Goal: Task Accomplishment & Management: Manage account settings

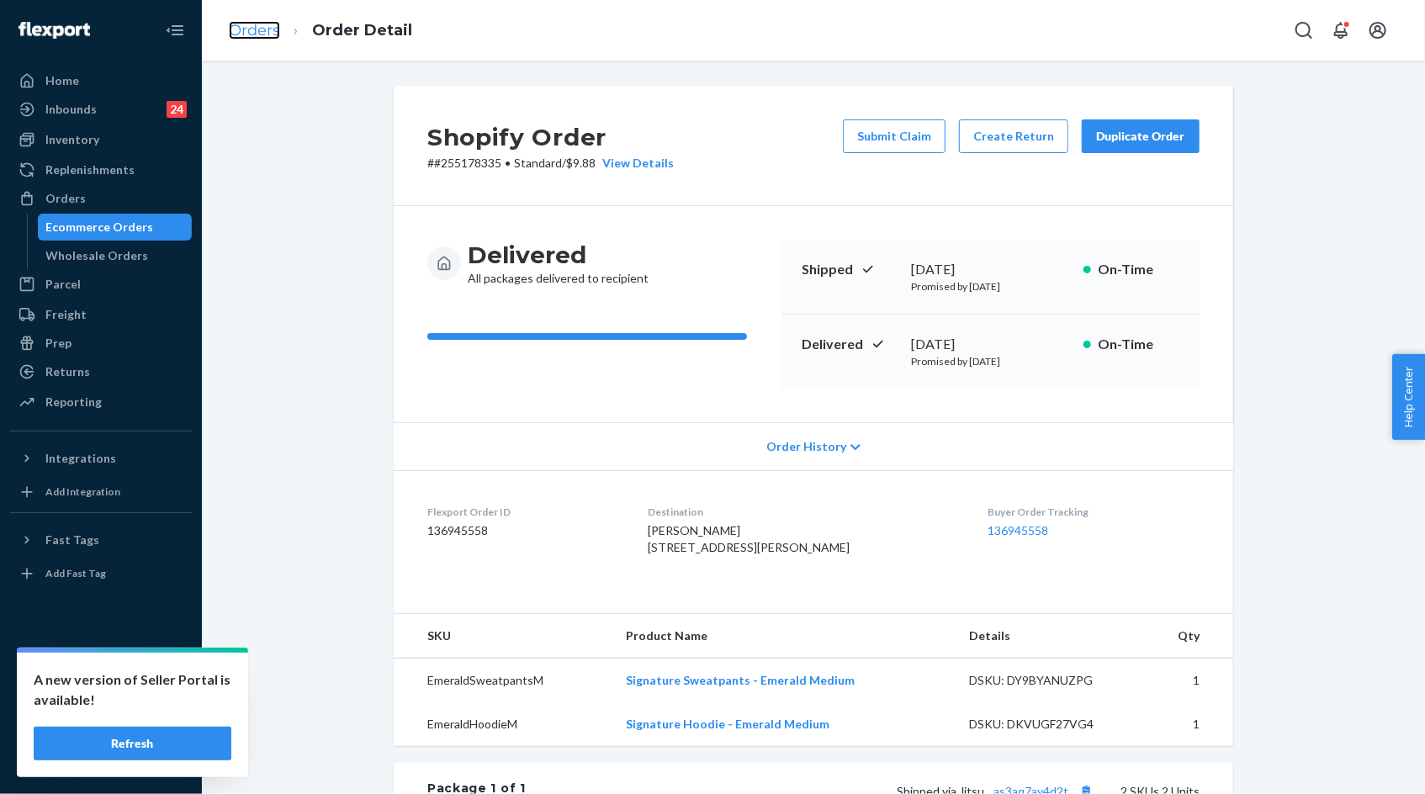
click at [252, 31] on link "Orders" at bounding box center [254, 30] width 51 height 19
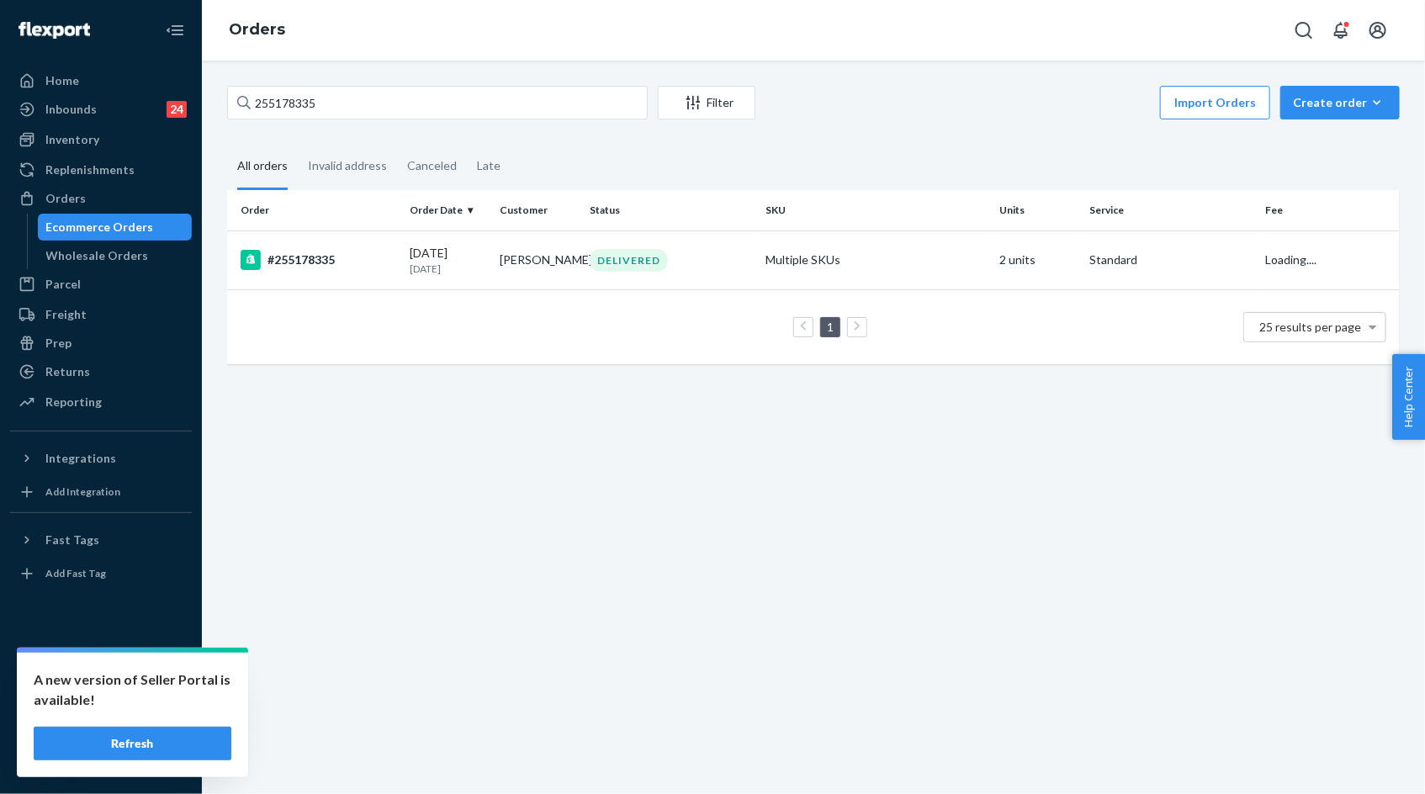
click at [176, 759] on button "Refresh" at bounding box center [133, 744] width 198 height 34
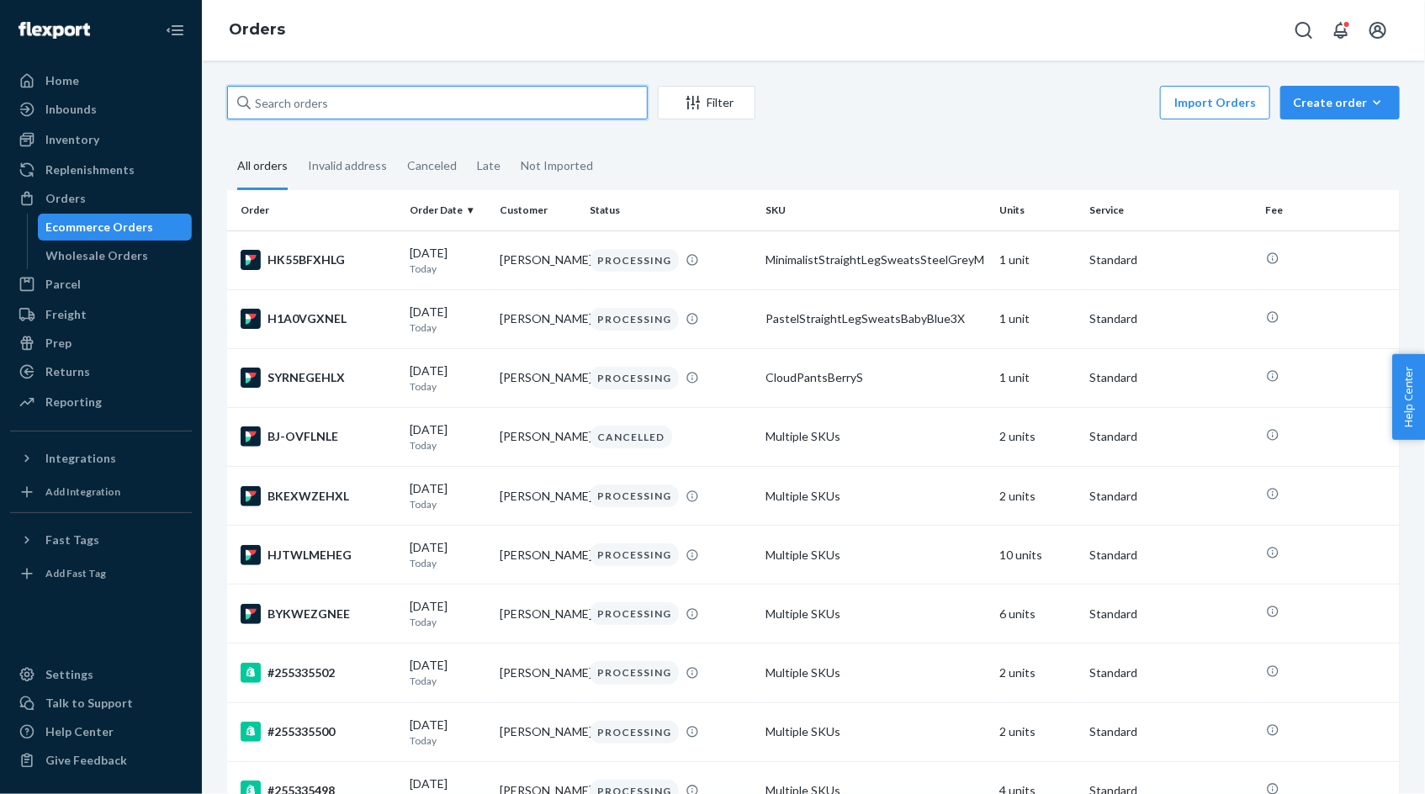
click at [326, 114] on input "text" at bounding box center [437, 103] width 421 height 34
paste input "255182507"
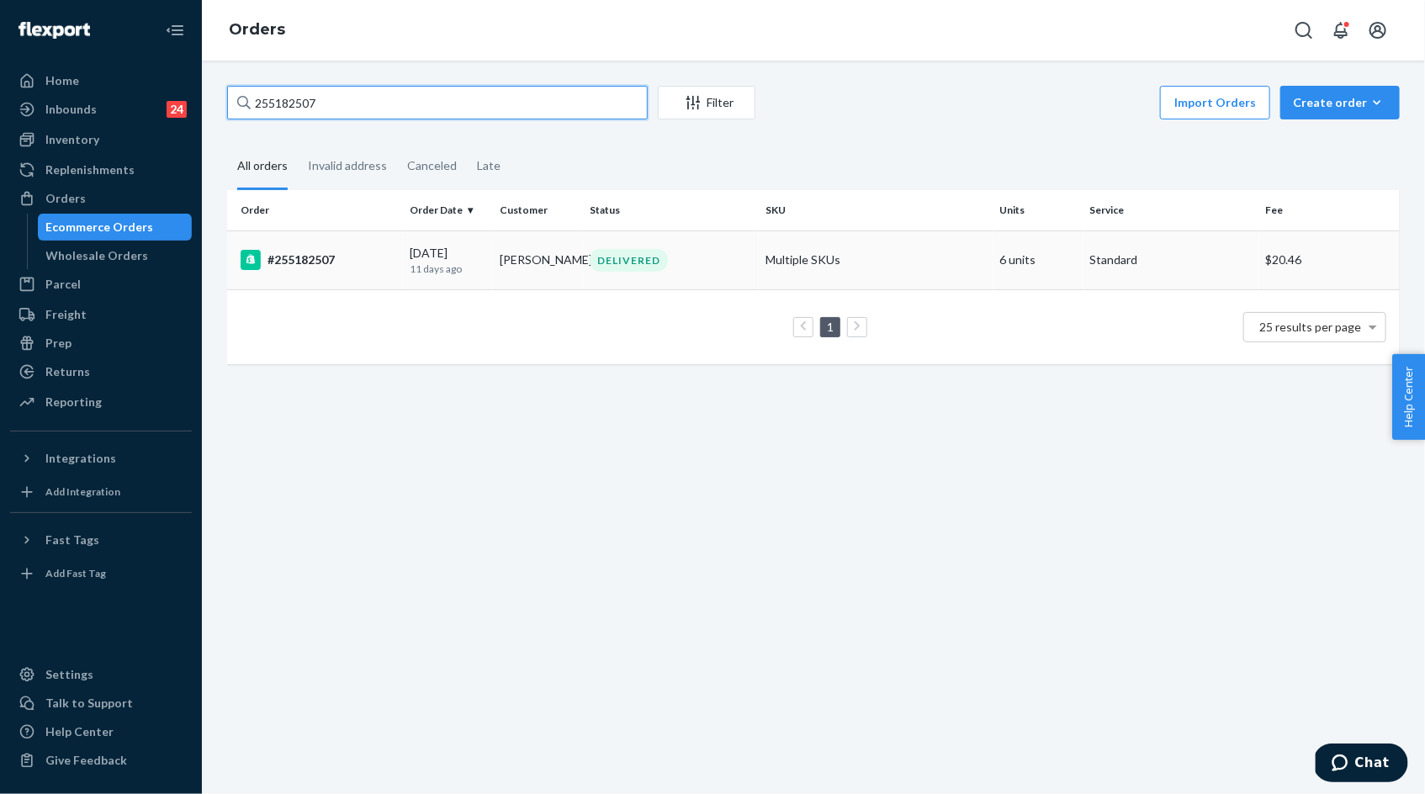
type input "255182507"
click at [336, 268] on div "#255182507" at bounding box center [319, 260] width 156 height 20
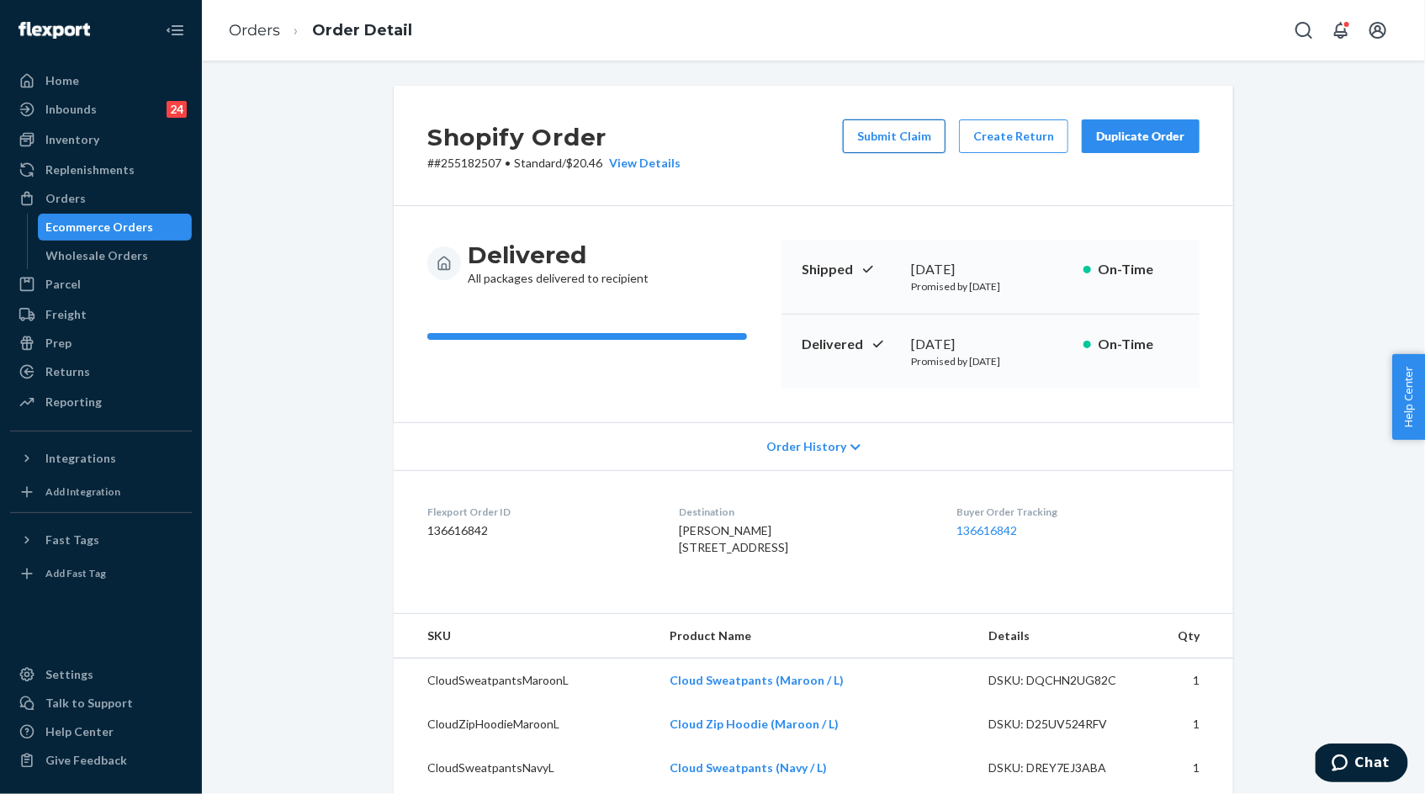
click at [888, 135] on button "Submit Claim" at bounding box center [894, 136] width 103 height 34
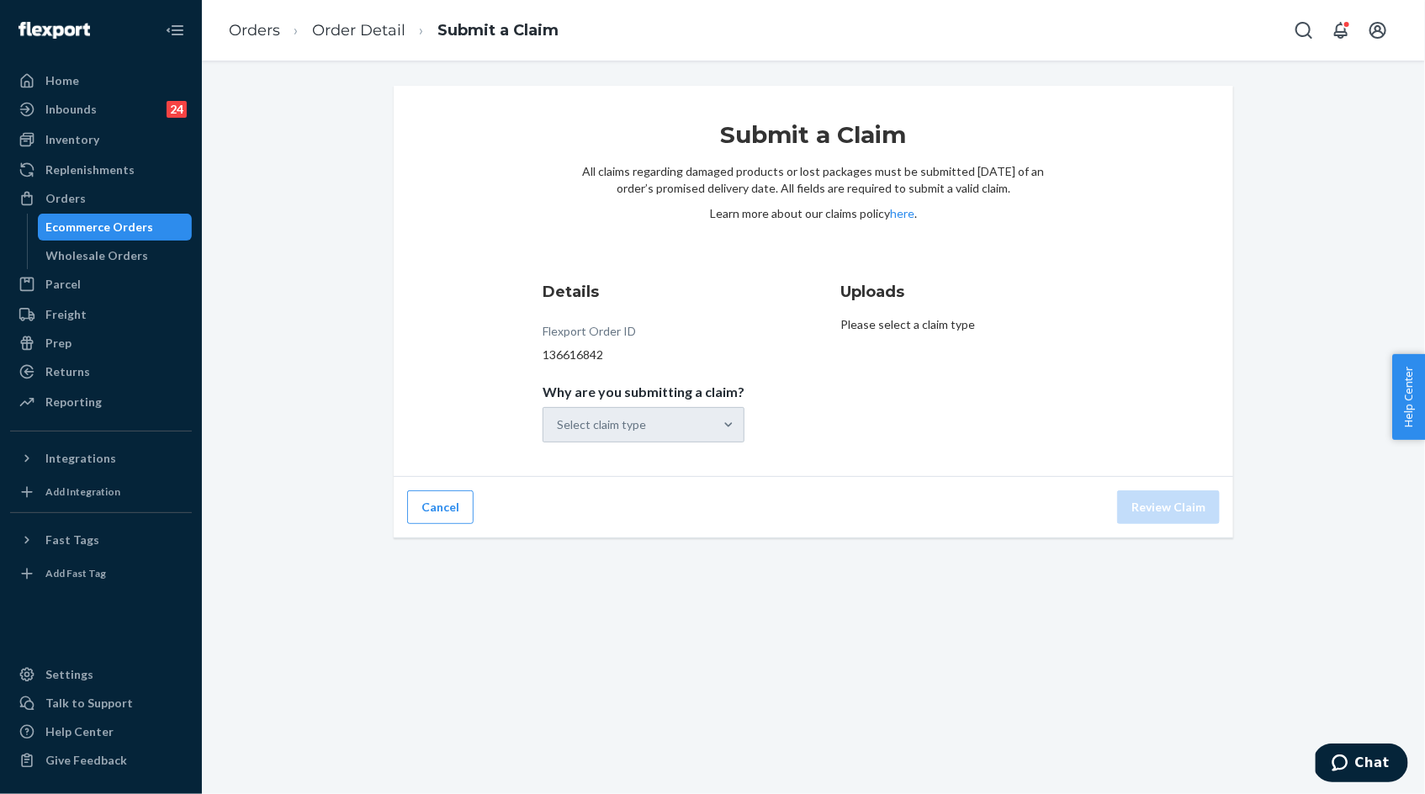
click at [640, 448] on div "Details Flexport Order ID 136616842 Why are you submitting a claim? Select clai…" at bounding box center [665, 362] width 244 height 182
click at [635, 432] on div "Select claim type" at bounding box center [644, 424] width 202 height 35
click at [703, 427] on div "Select claim type" at bounding box center [644, 424] width 202 height 35
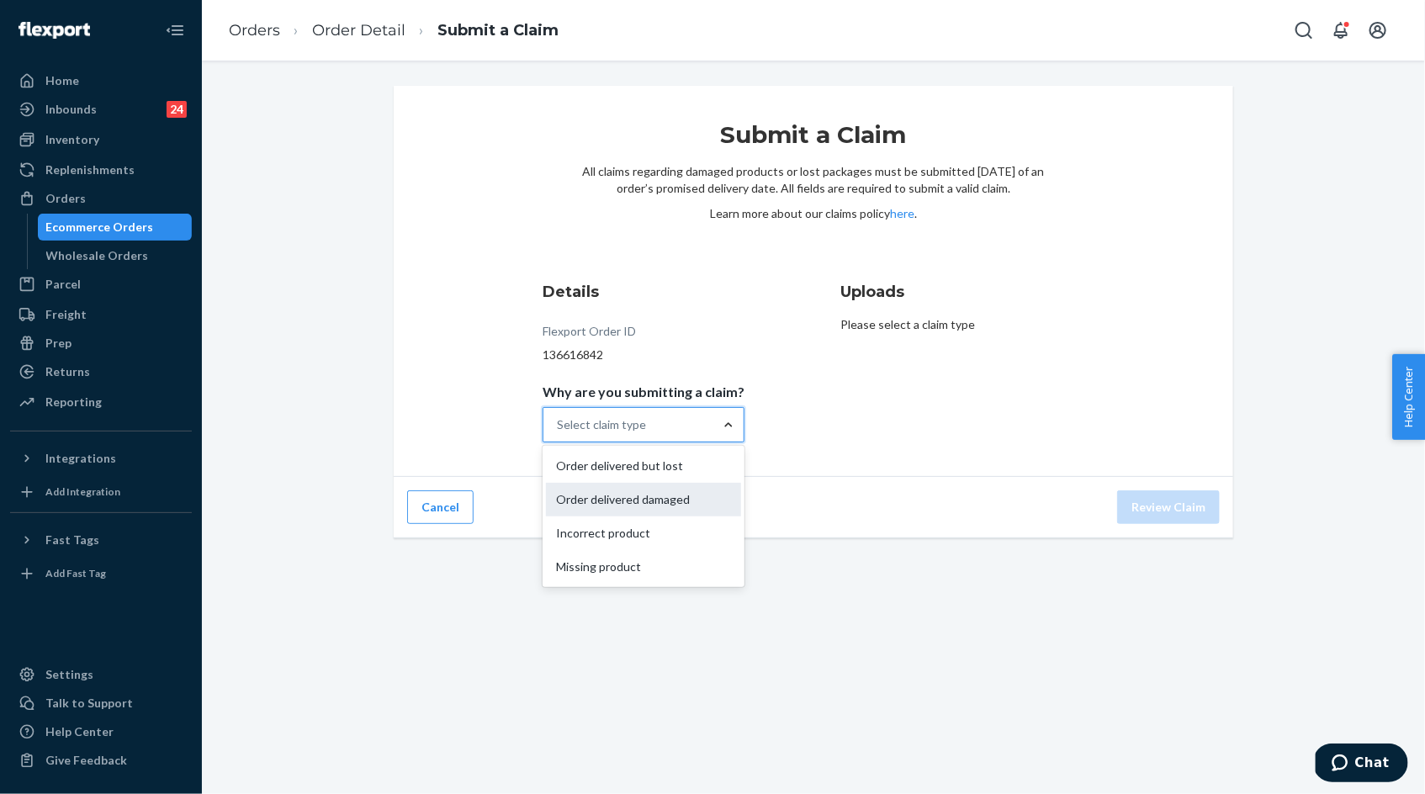
click at [708, 507] on div "Order delivered damaged" at bounding box center [643, 500] width 195 height 34
click at [559, 433] on input "Why are you submitting a claim? option Order delivered damaged focused, 0 of 4.…" at bounding box center [558, 424] width 2 height 17
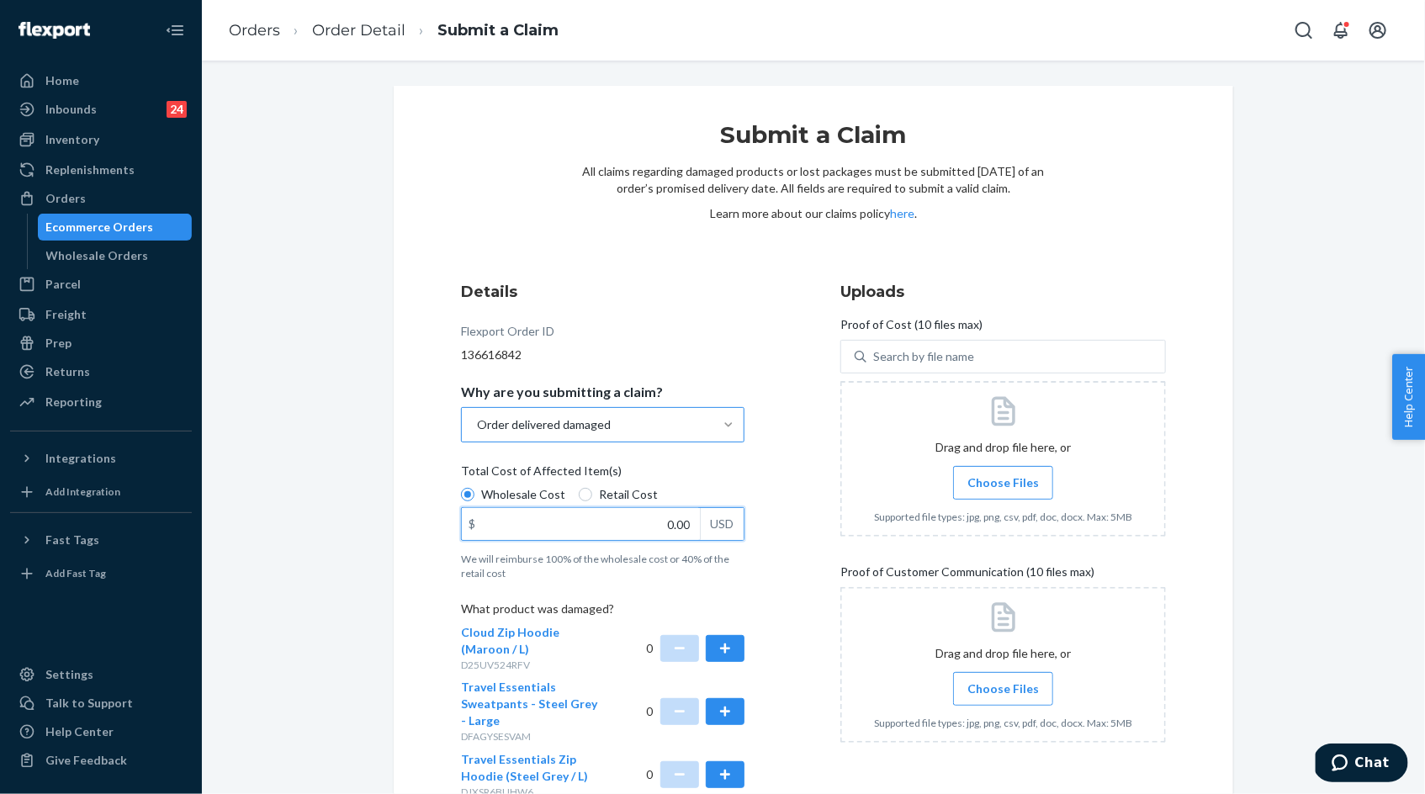
click at [669, 532] on input "0.00" at bounding box center [581, 524] width 238 height 32
type input "60.00"
click at [716, 644] on button "button" at bounding box center [725, 648] width 39 height 27
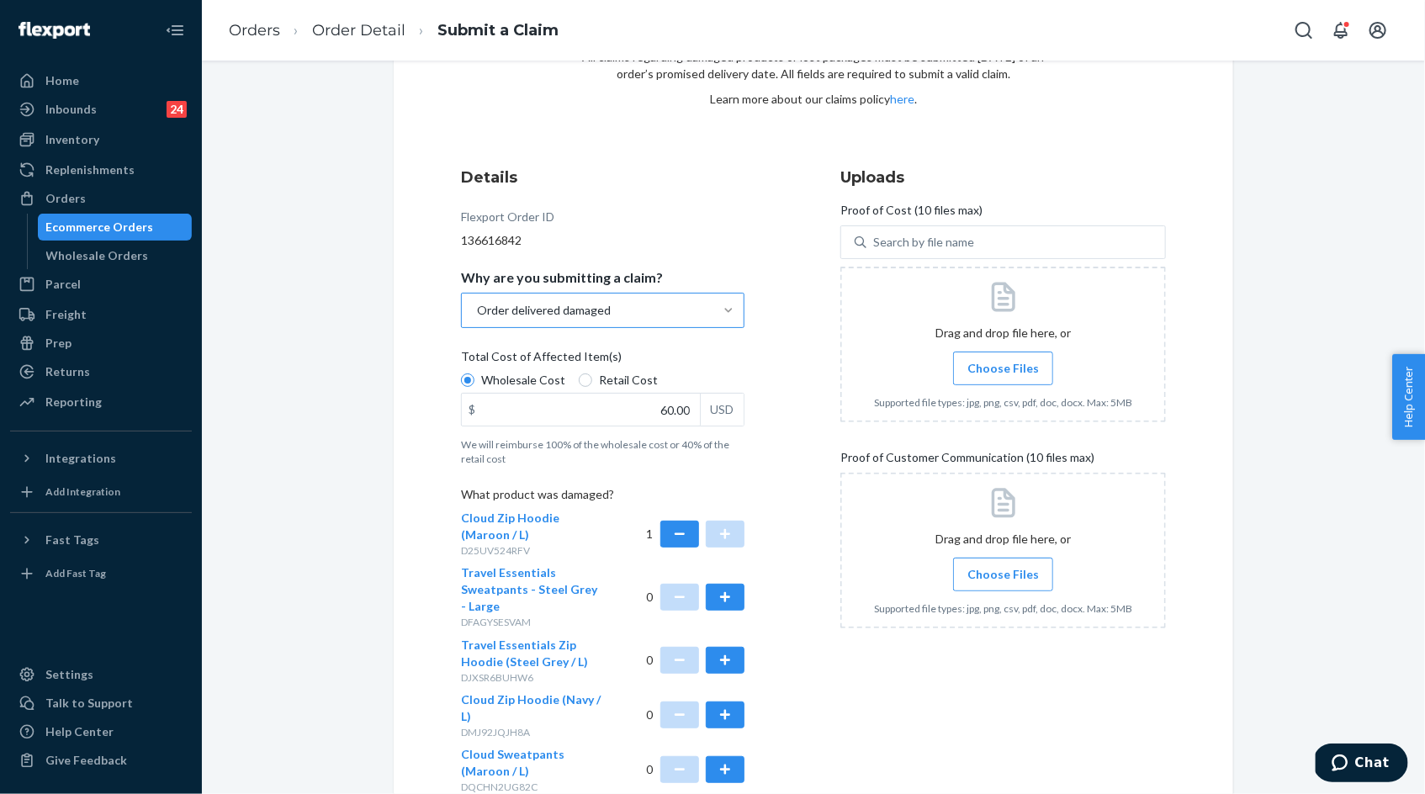
scroll to position [60, 0]
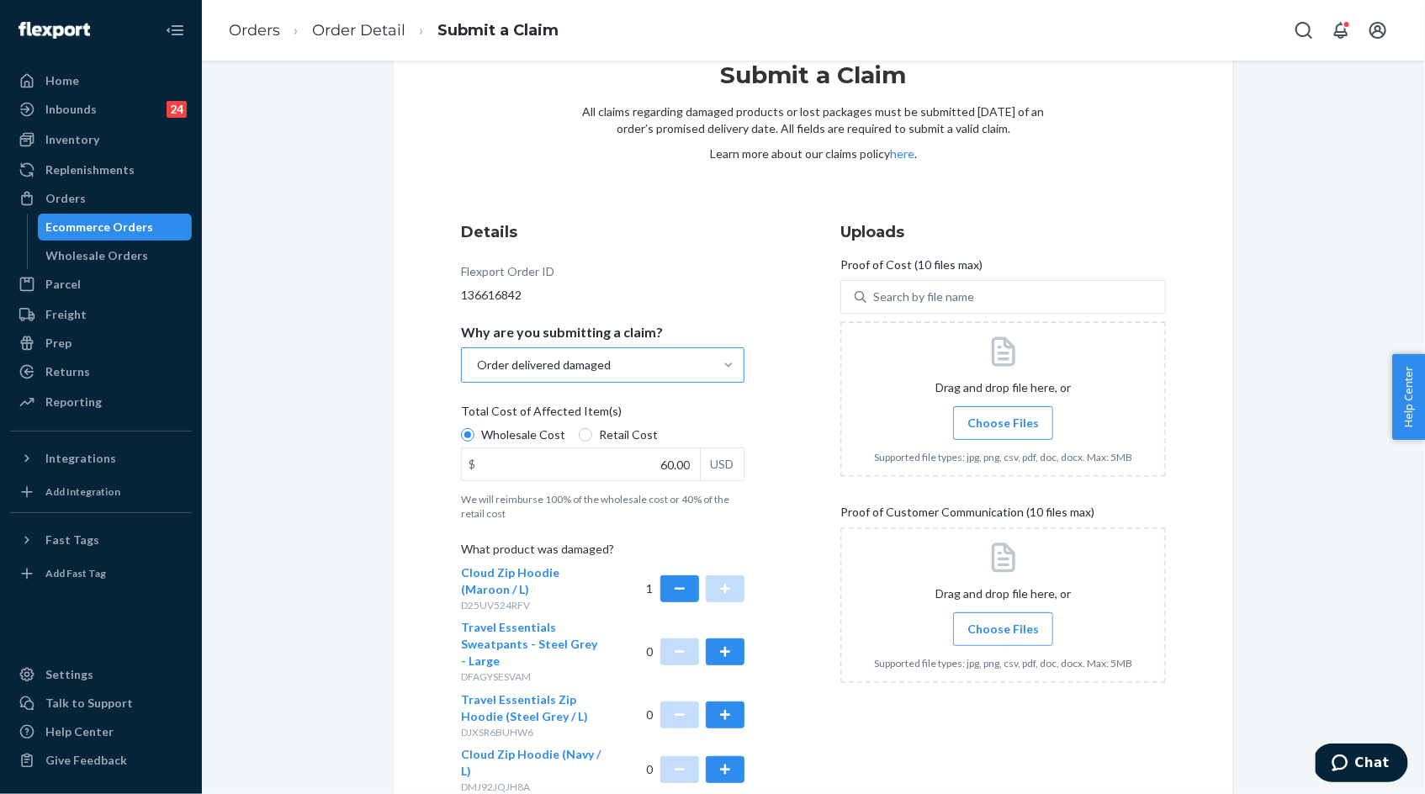
click at [1003, 402] on div at bounding box center [1003, 399] width 326 height 156
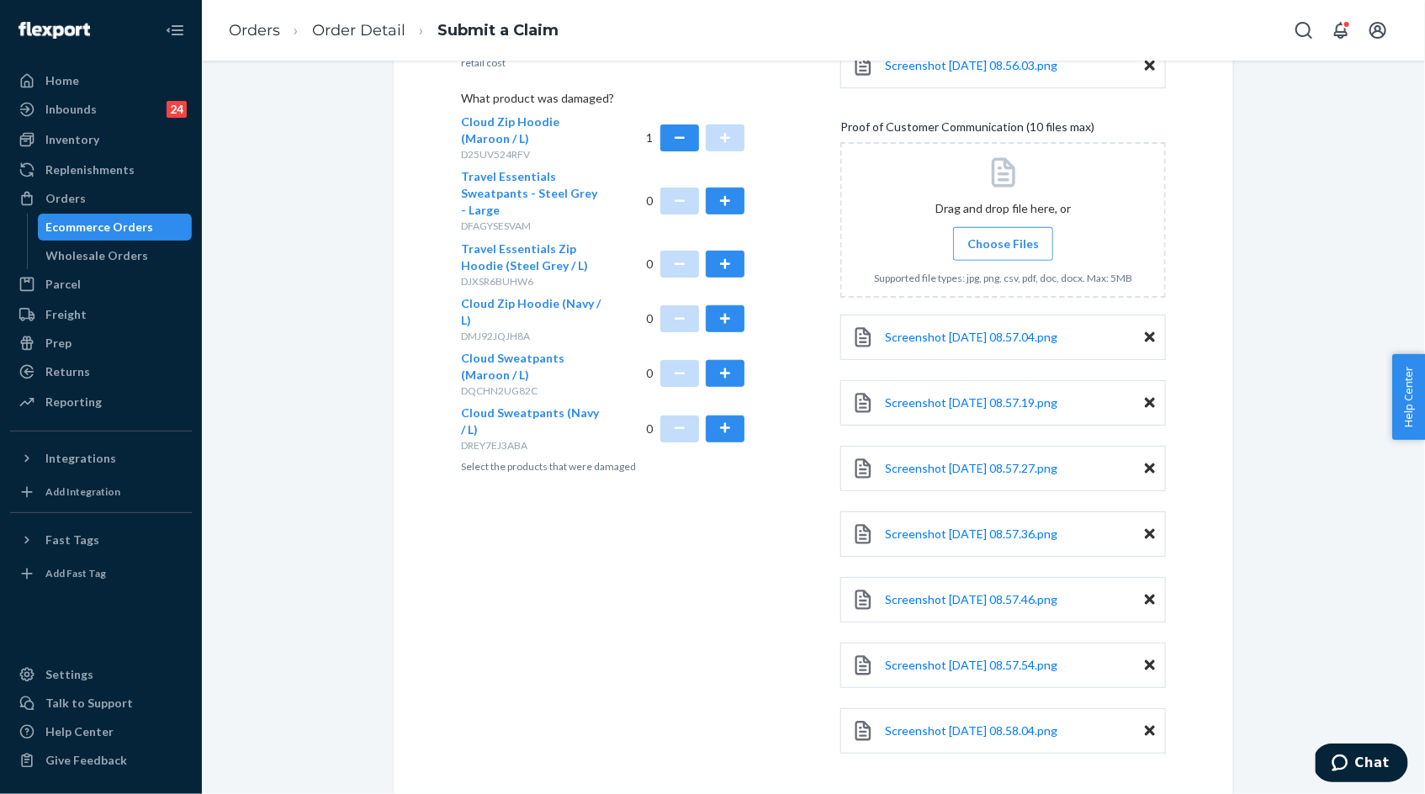
scroll to position [575, 0]
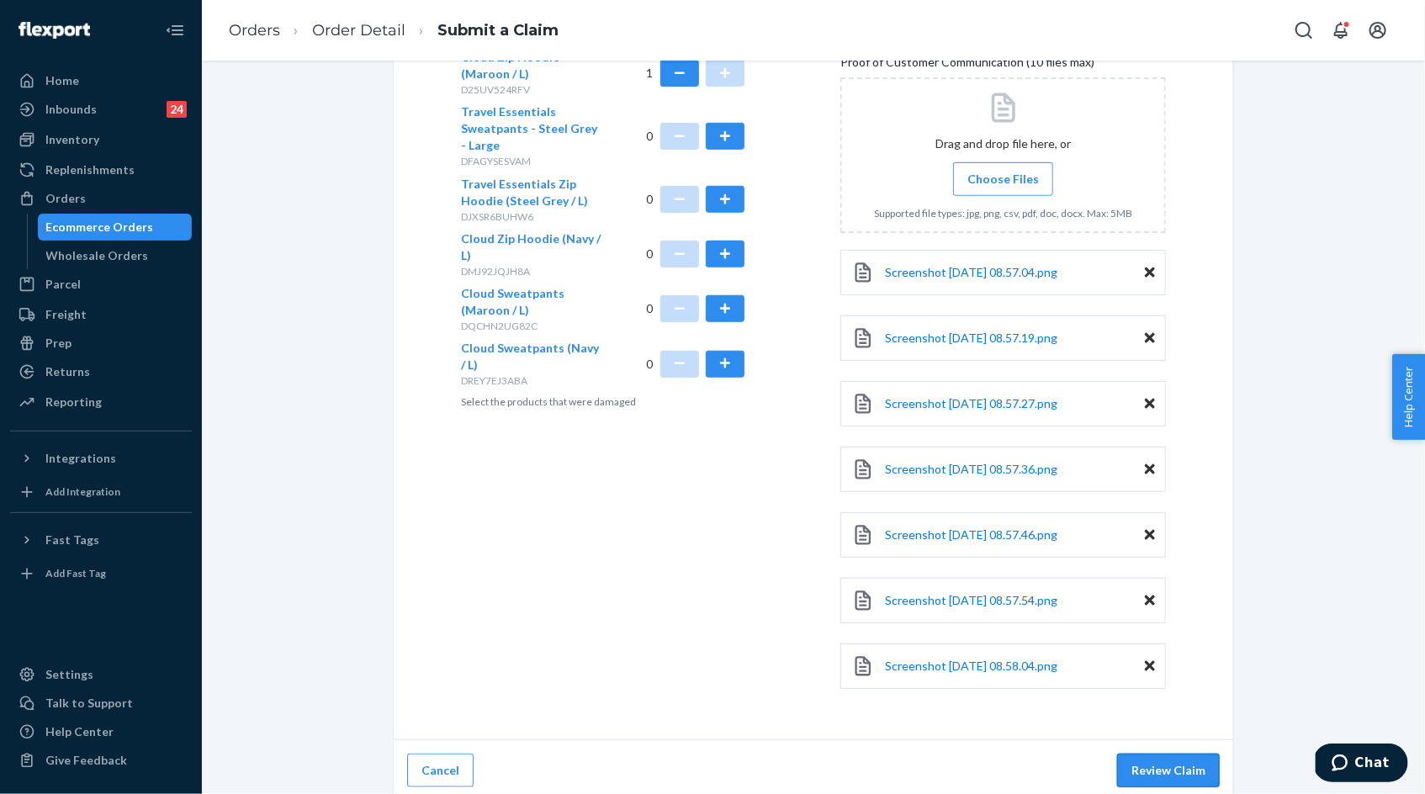
click at [1154, 762] on button "Review Claim" at bounding box center [1168, 771] width 103 height 34
click at [1189, 763] on button "Review Claim" at bounding box center [1168, 771] width 103 height 34
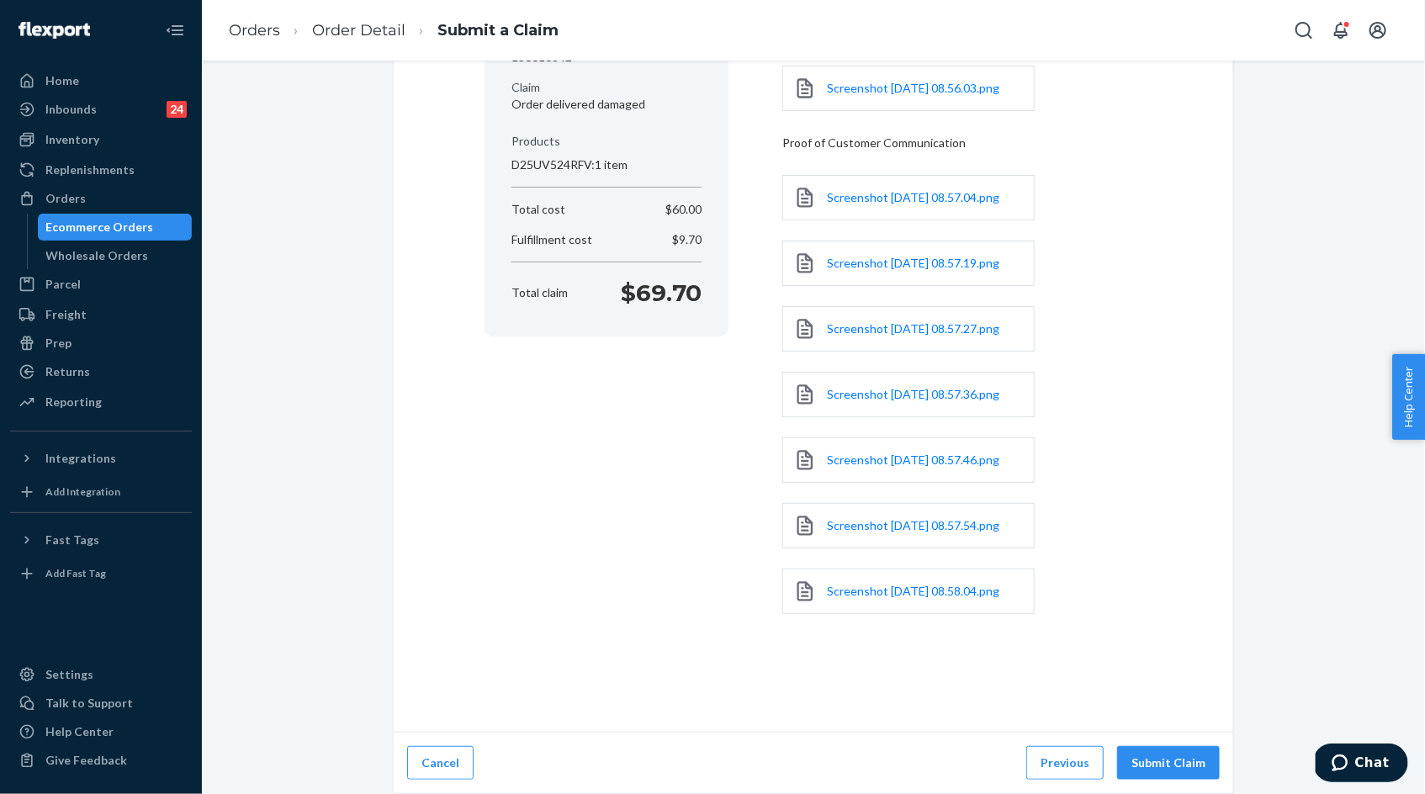
scroll to position [305, 0]
click at [1208, 765] on button "Submit Claim" at bounding box center [1168, 763] width 103 height 34
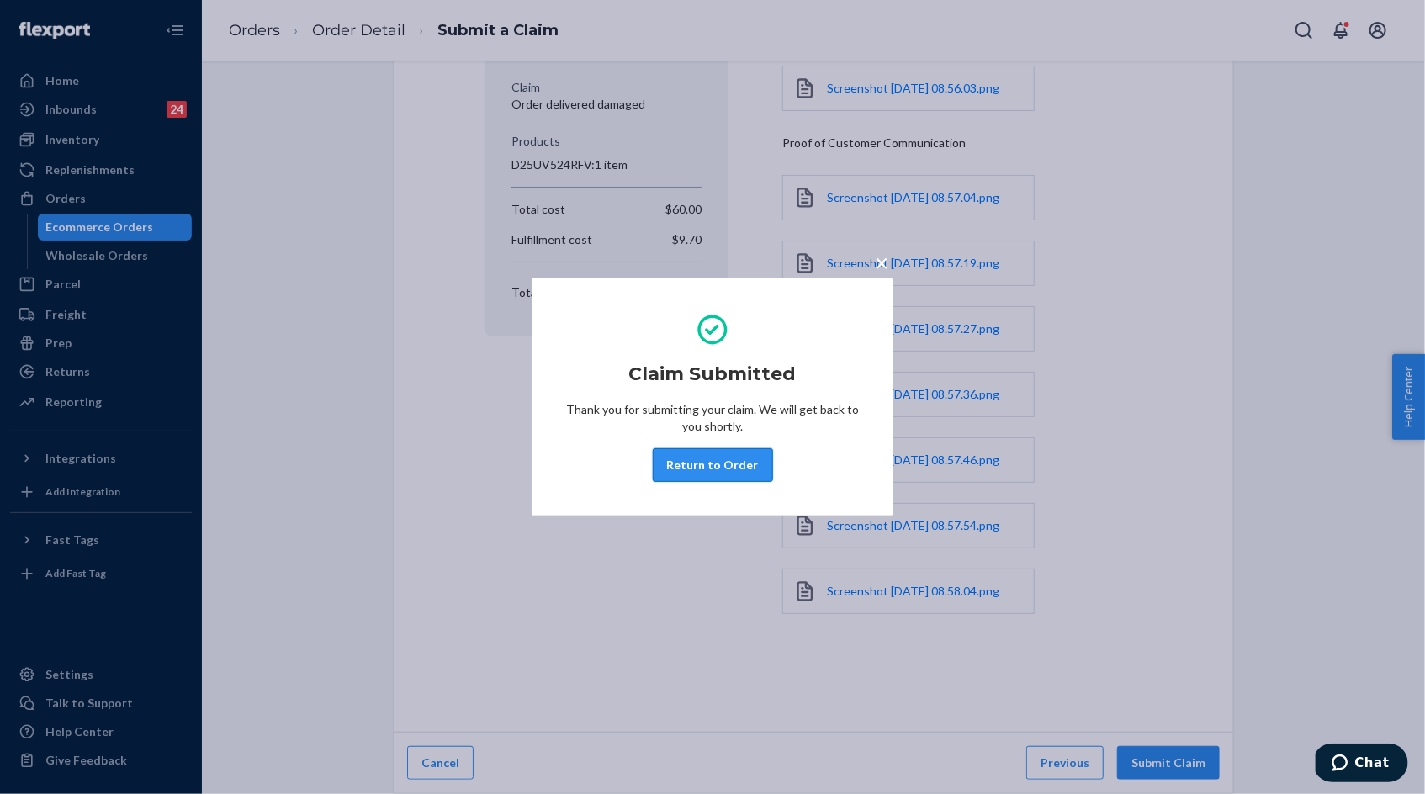
click at [744, 466] on button "Return to Order" at bounding box center [713, 465] width 120 height 34
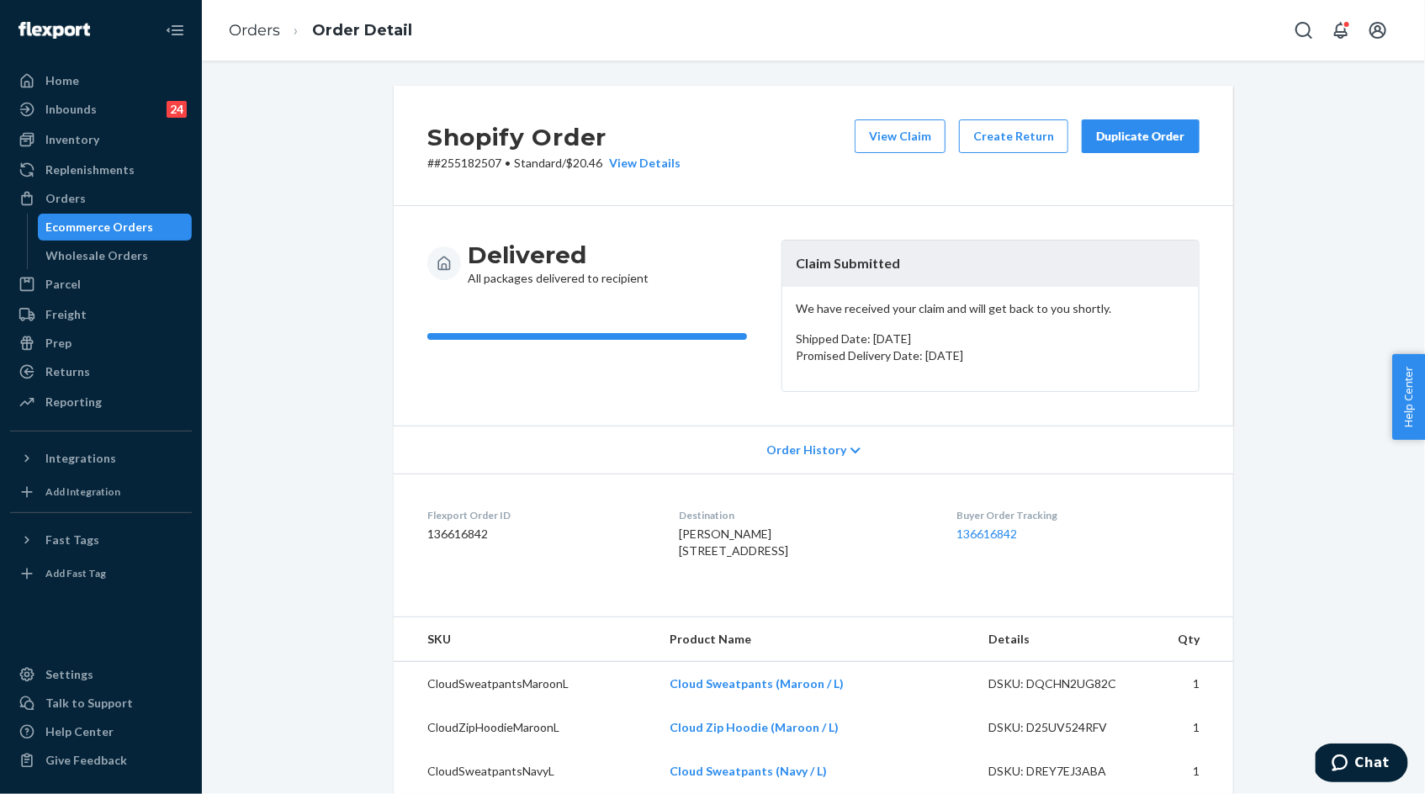
click at [466, 165] on p "# #255182507 • Standard / $20.46 View Details" at bounding box center [553, 163] width 253 height 17
copy p "255182507"
click at [1145, 140] on div "Duplicate Order" at bounding box center [1140, 136] width 89 height 17
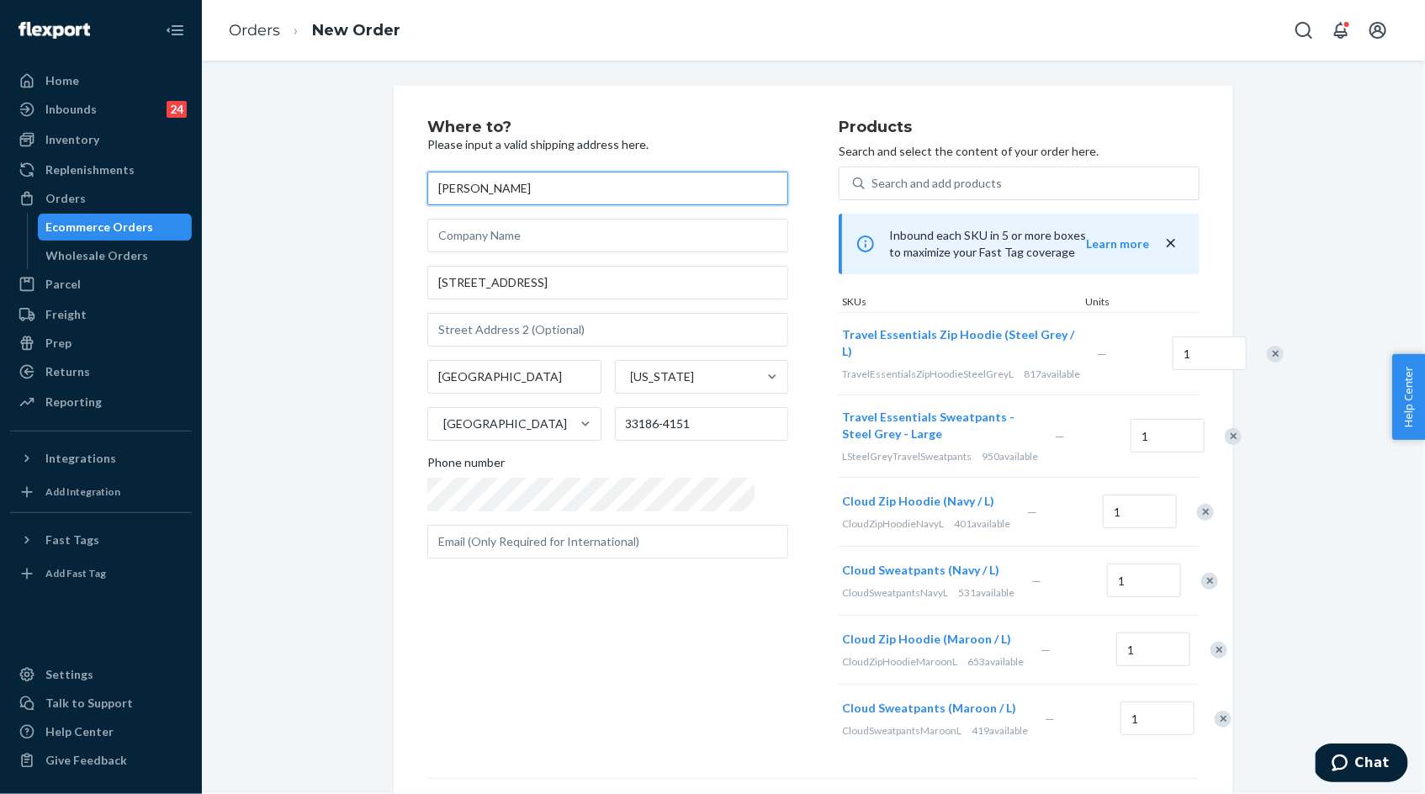
scroll to position [28, 0]
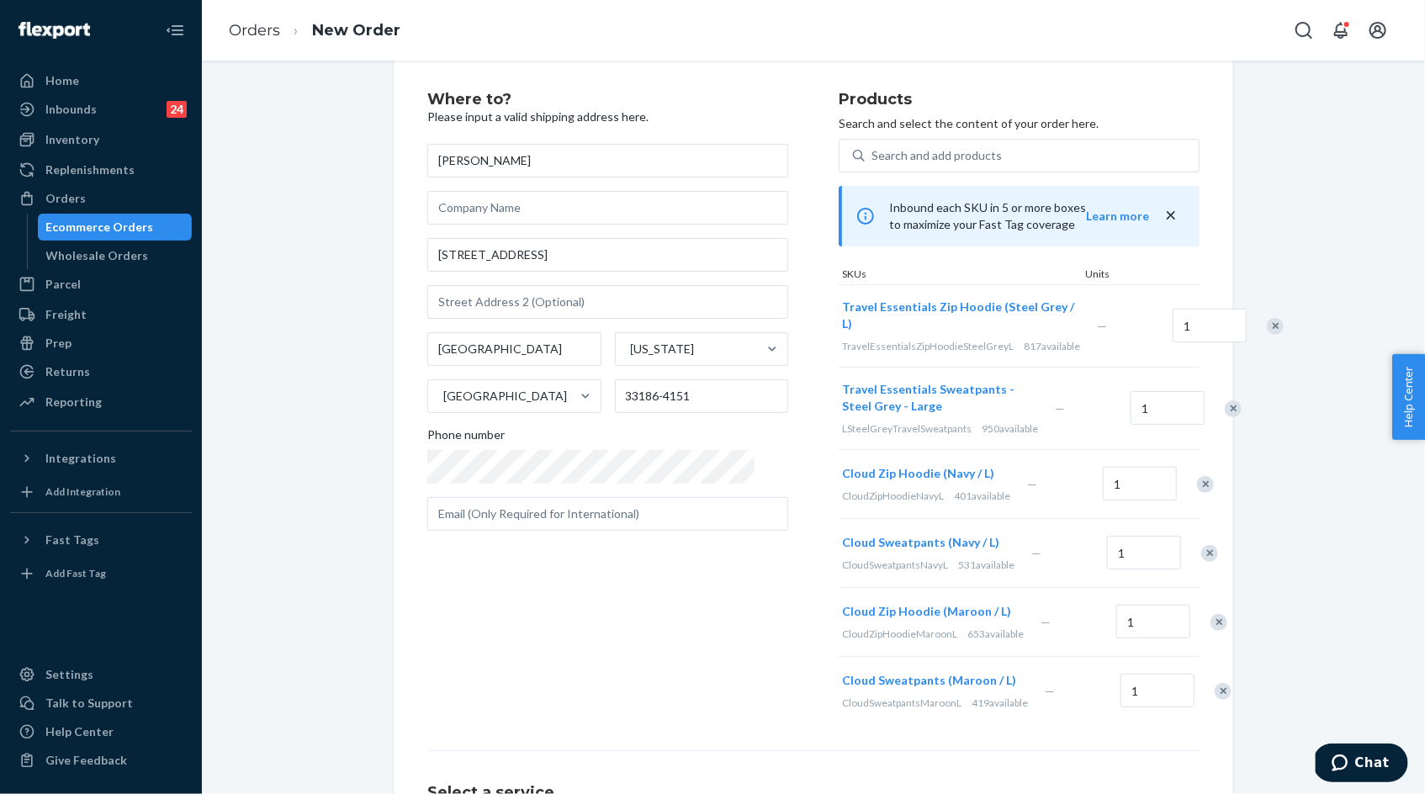
click at [1267, 330] on div "Remove Item" at bounding box center [1275, 326] width 17 height 17
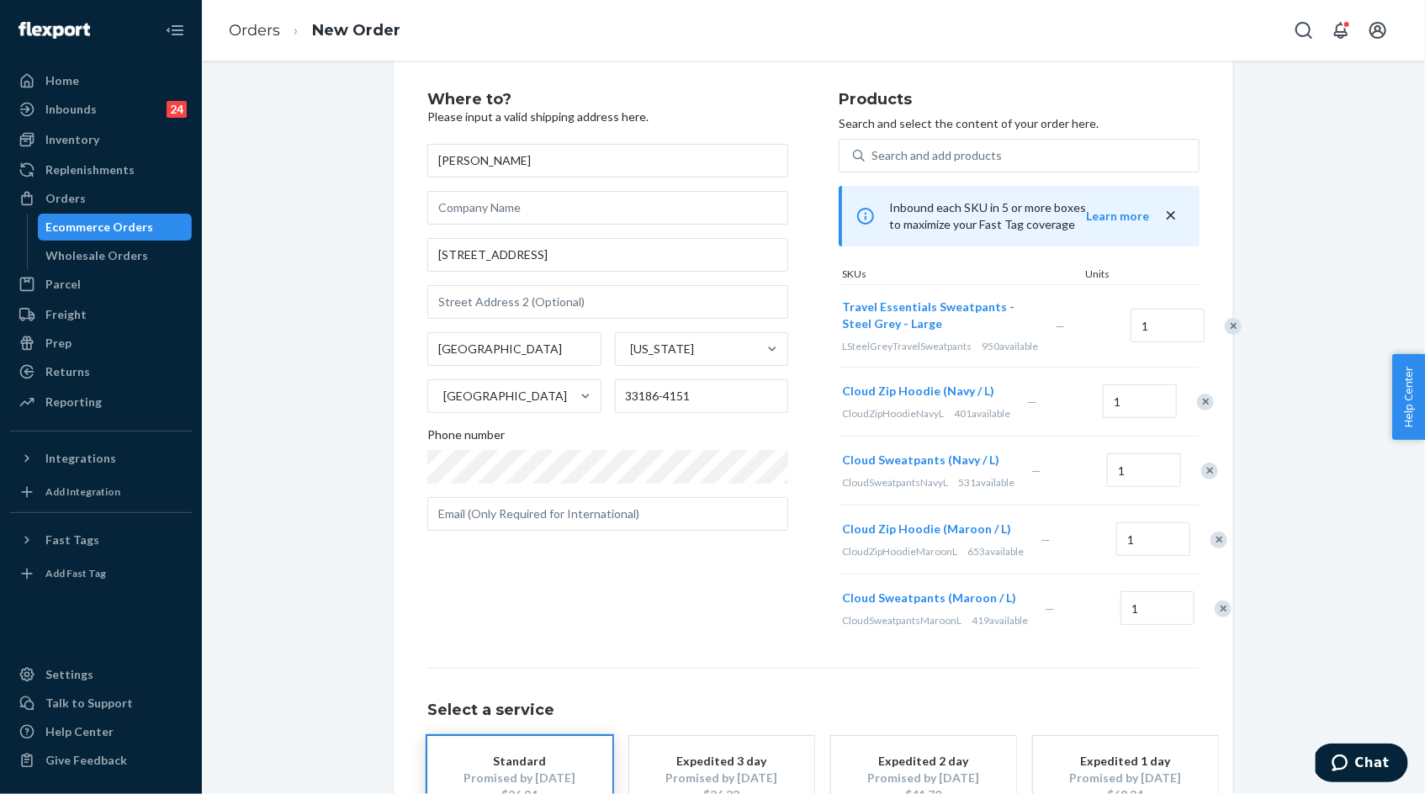
click at [1203, 327] on div at bounding box center [1224, 326] width 42 height 45
click at [1225, 335] on div "Remove Item" at bounding box center [1233, 326] width 17 height 17
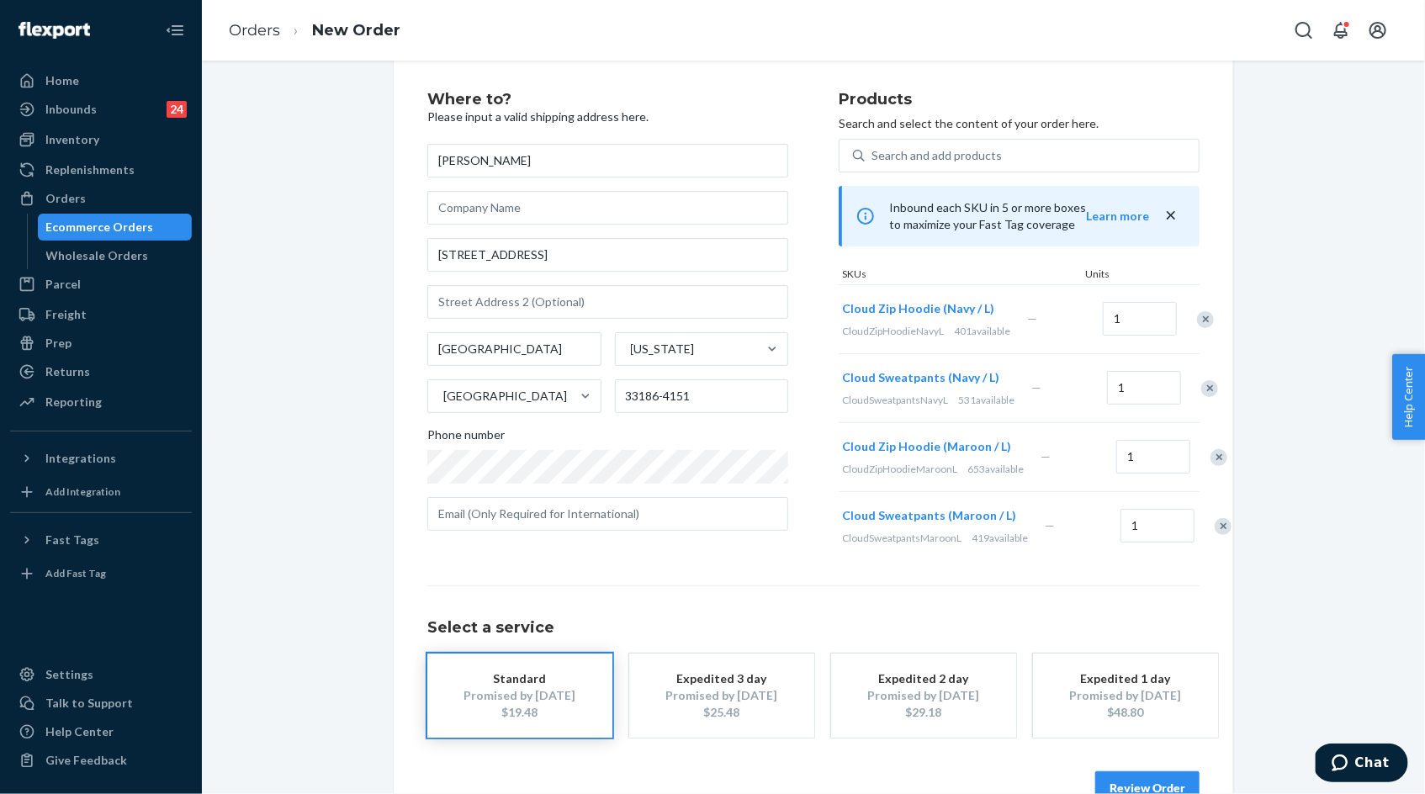
click at [1197, 325] on div "Remove Item" at bounding box center [1205, 319] width 17 height 17
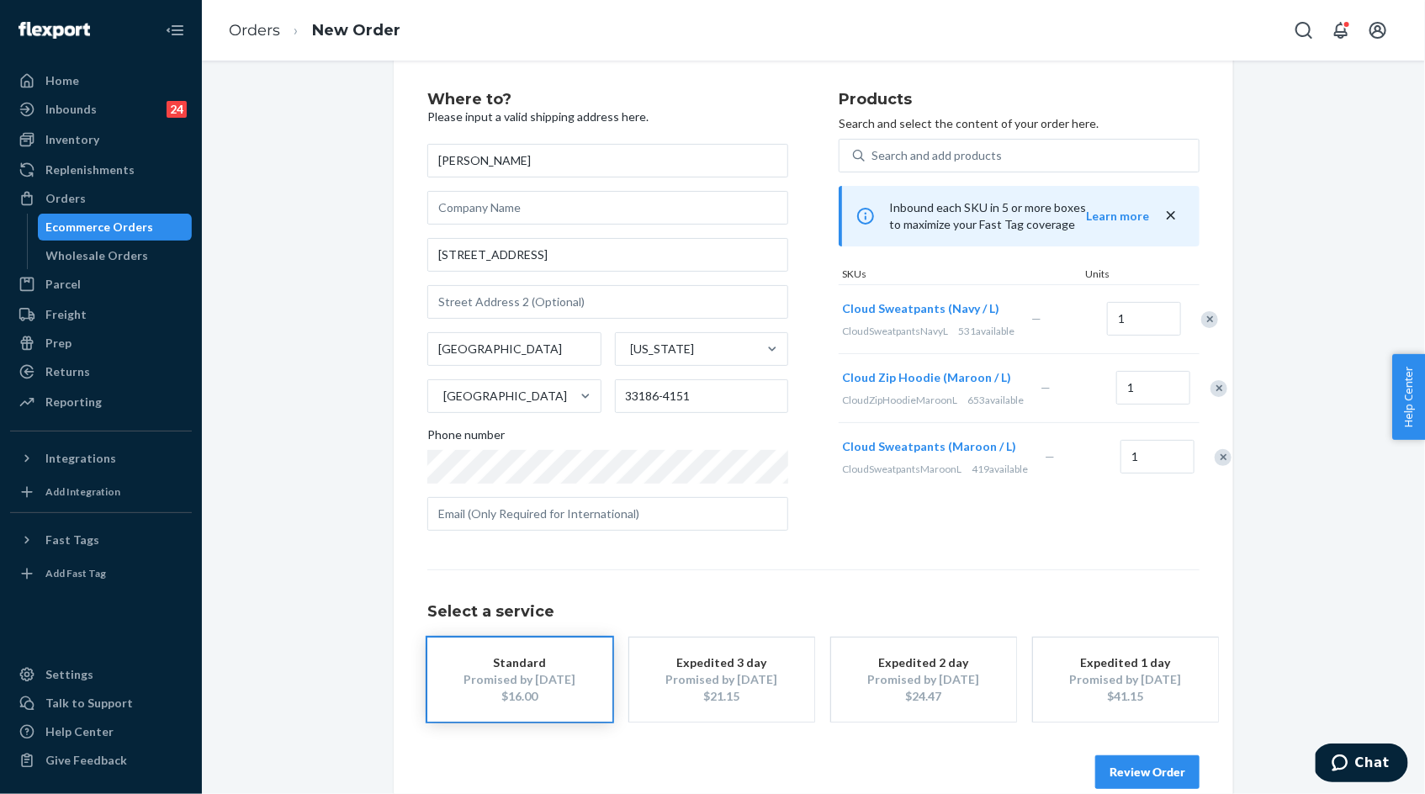
click at [1201, 325] on div "Remove Item" at bounding box center [1209, 319] width 17 height 17
click at [1215, 397] on div "Remove Item" at bounding box center [1223, 388] width 17 height 17
click at [1021, 507] on div "Products Search and select the content of your order here. Search and add produ…" at bounding box center [1019, 318] width 361 height 453
click at [1183, 763] on button "Review Order" at bounding box center [1147, 772] width 104 height 34
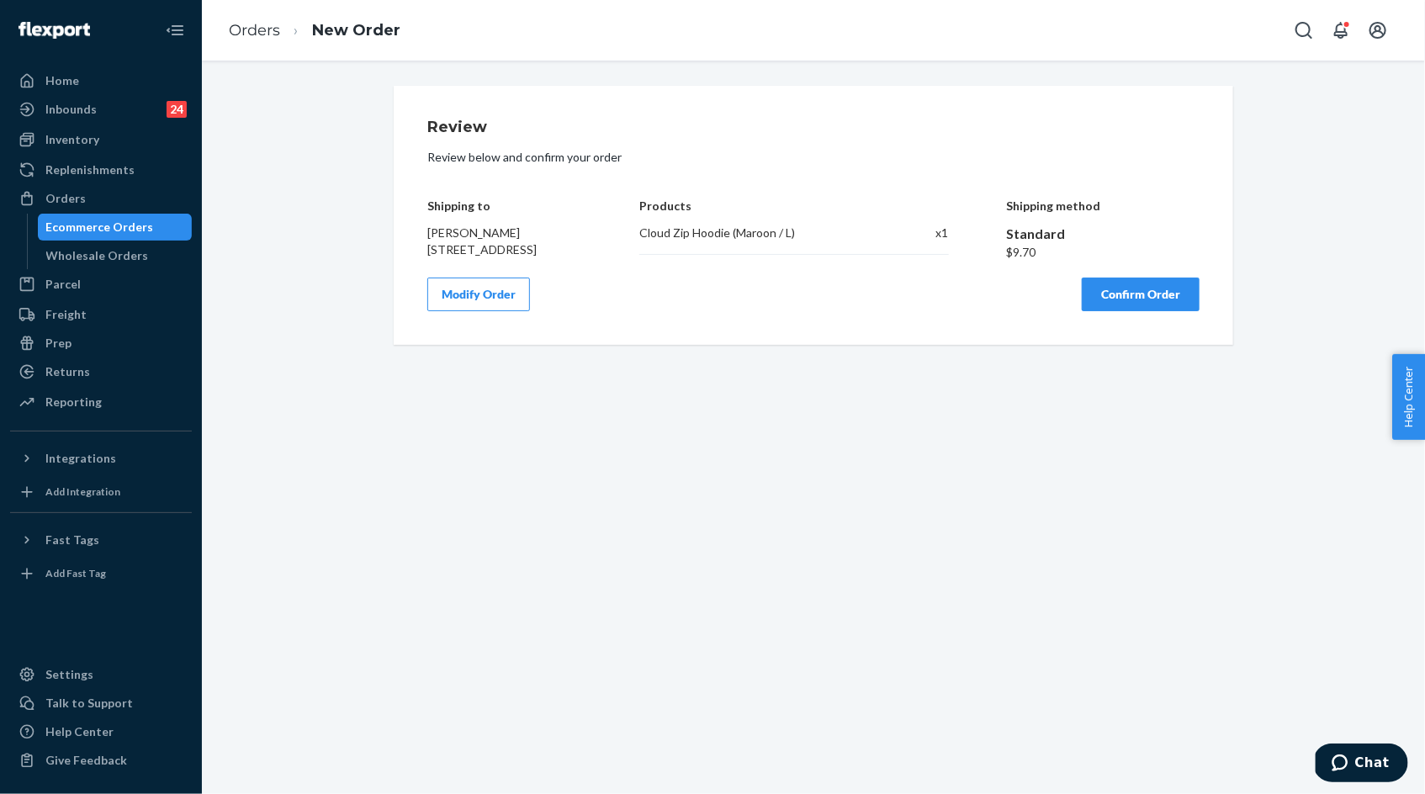
click at [437, 200] on h4 "Shipping to" at bounding box center [504, 205] width 155 height 13
drag, startPoint x: 437, startPoint y: 200, endPoint x: 541, endPoint y: 266, distance: 123.2
click at [541, 261] on div "Shipping to Alberto Fuentes 8850 SW 123rd Ct # H-110 Miami, FL 33186-4151" at bounding box center [504, 217] width 155 height 87
copy div "Shipping to Alberto Fuentes 8850 SW 123rd Ct # H-110 Miami, FL 33186-4151"
click at [646, 232] on div "Cloud Zip Hoodie (Maroon / L)" at bounding box center [760, 233] width 243 height 17
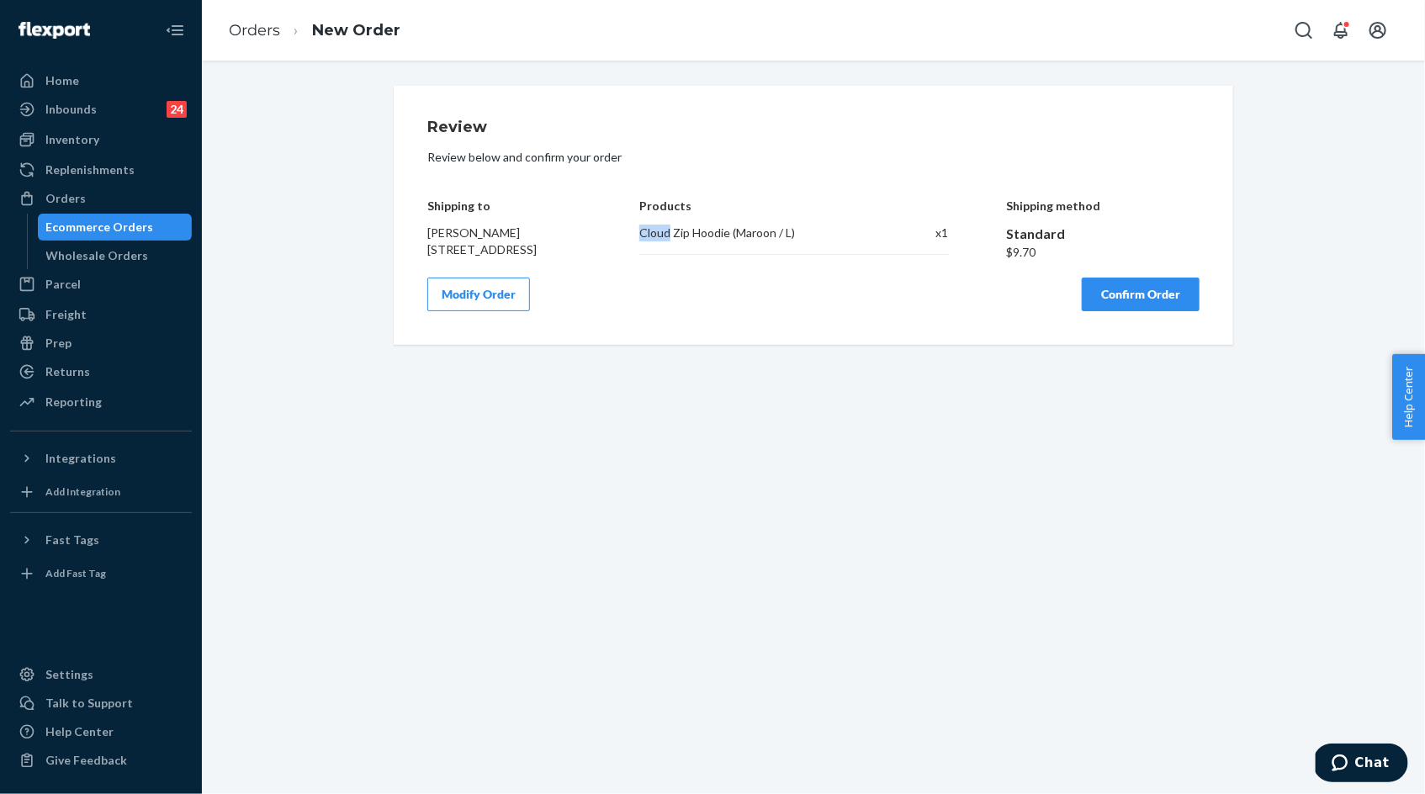
click at [646, 232] on div "Cloud Zip Hoodie (Maroon / L)" at bounding box center [760, 233] width 243 height 17
copy div "Cloud Zip Hoodie (Maroon / L)"
click at [1131, 303] on button "Confirm Order" at bounding box center [1141, 295] width 118 height 34
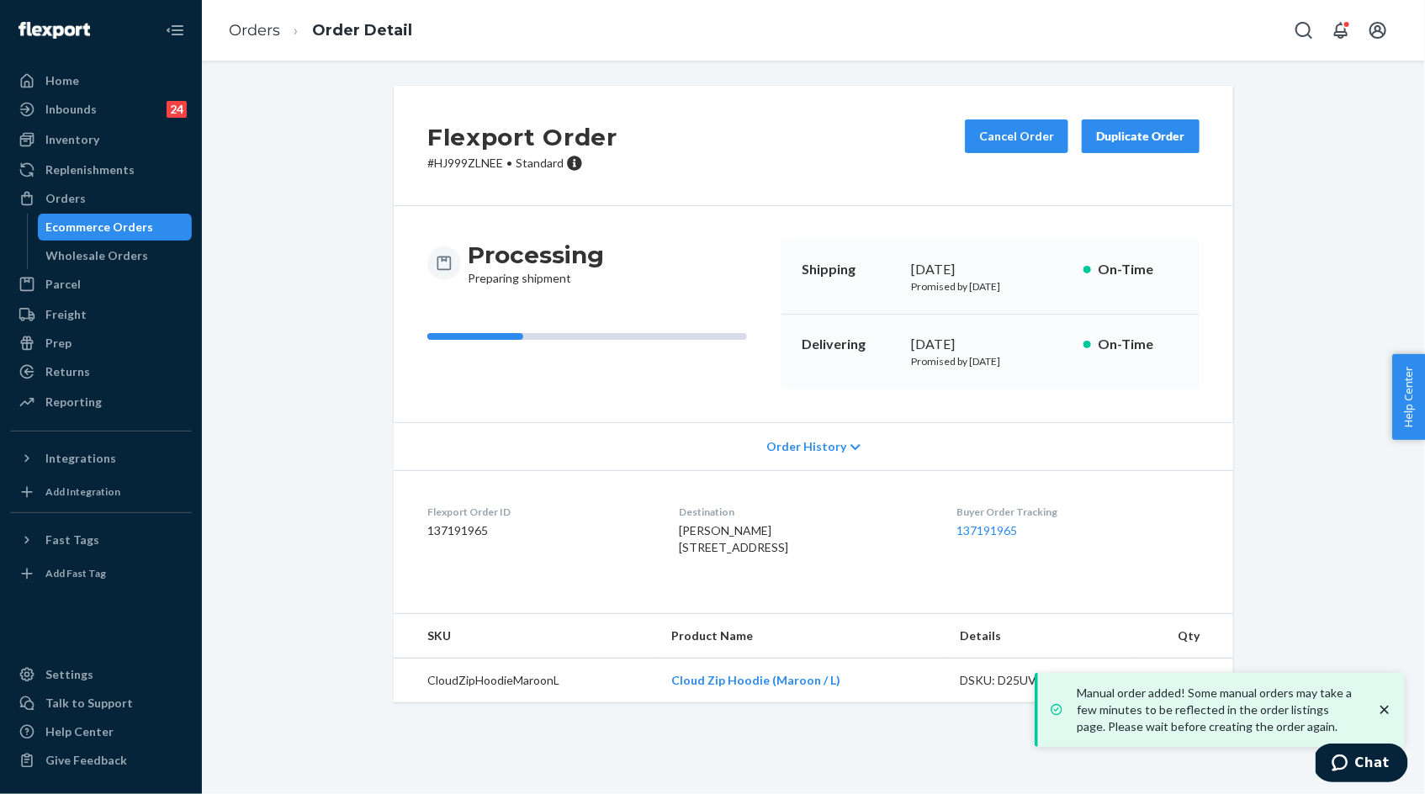
click at [453, 161] on p "# HJ999ZLNEE • Standard" at bounding box center [522, 163] width 190 height 17
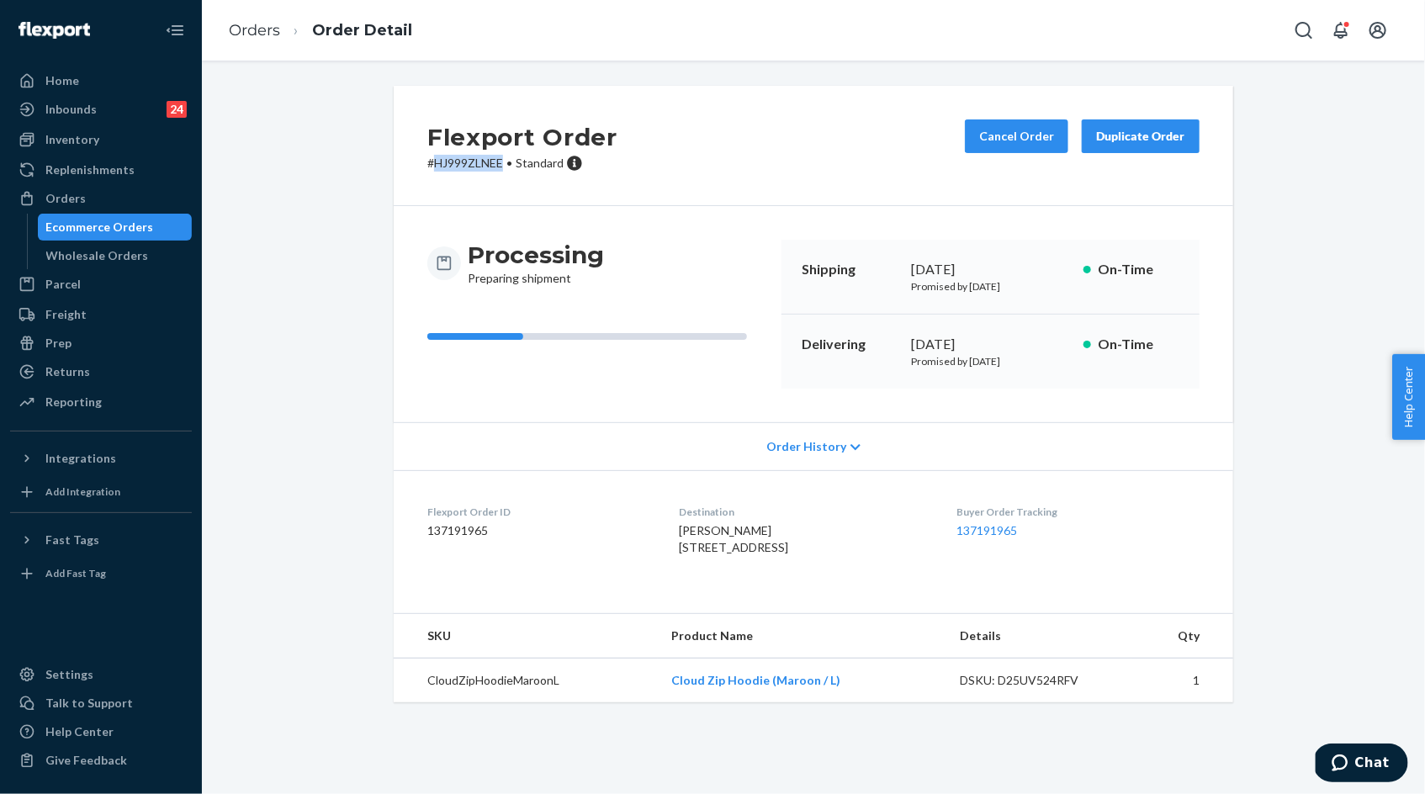
copy p "HJ999ZLNEE"
click at [680, 527] on span "Alberto Fuentes 8850 SW 123rd Ct # H-110 Miami, FL 33186-4151 US" at bounding box center [733, 538] width 109 height 31
drag, startPoint x: 680, startPoint y: 527, endPoint x: 730, endPoint y: 527, distance: 50.5
click at [730, 527] on span "Alberto Fuentes 8850 SW 123rd Ct # H-110 Miami, FL 33186-4151 US" at bounding box center [733, 538] width 109 height 31
copy span "Alberto Fuentes"
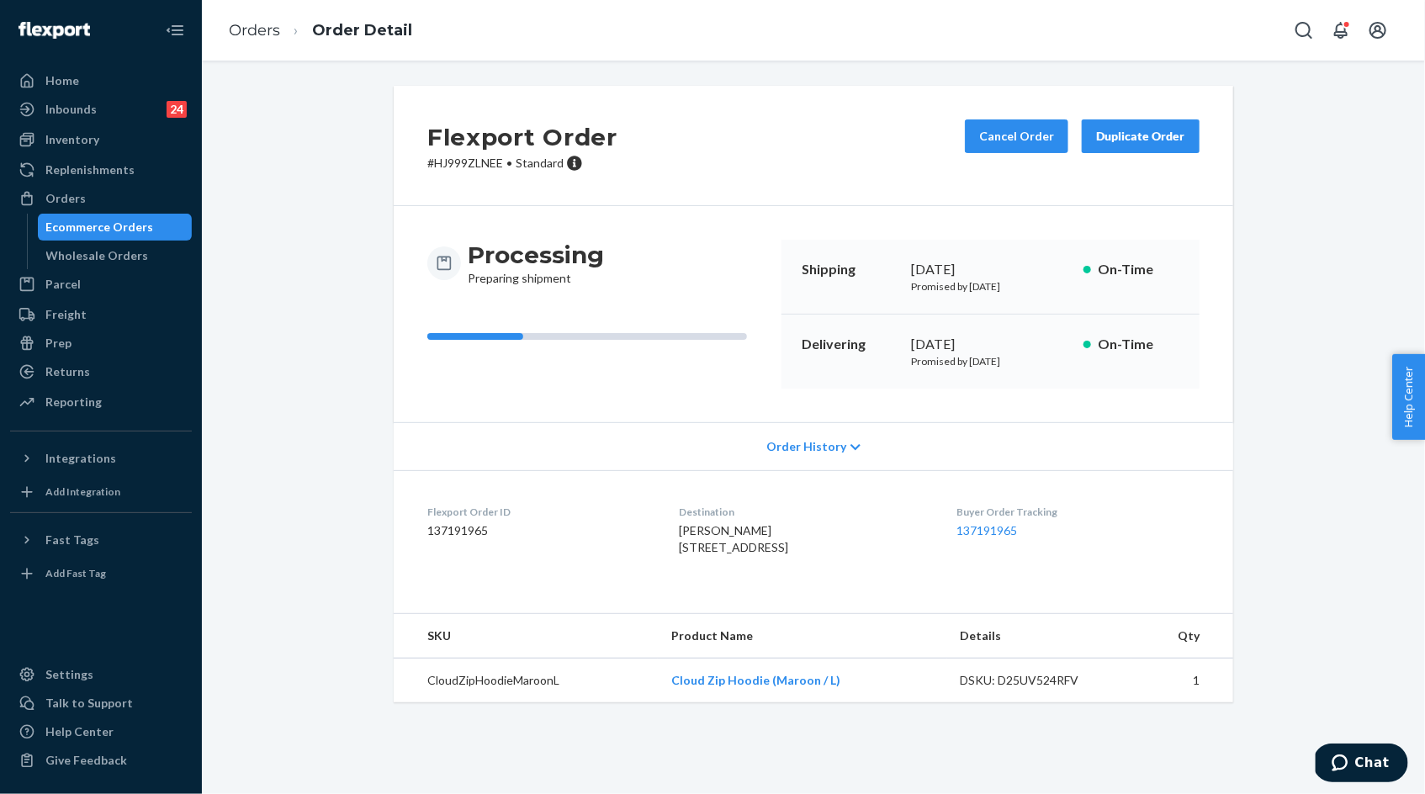
click at [266, 40] on li "Orders" at bounding box center [254, 31] width 51 height 22
click at [252, 30] on link "Orders" at bounding box center [254, 30] width 51 height 19
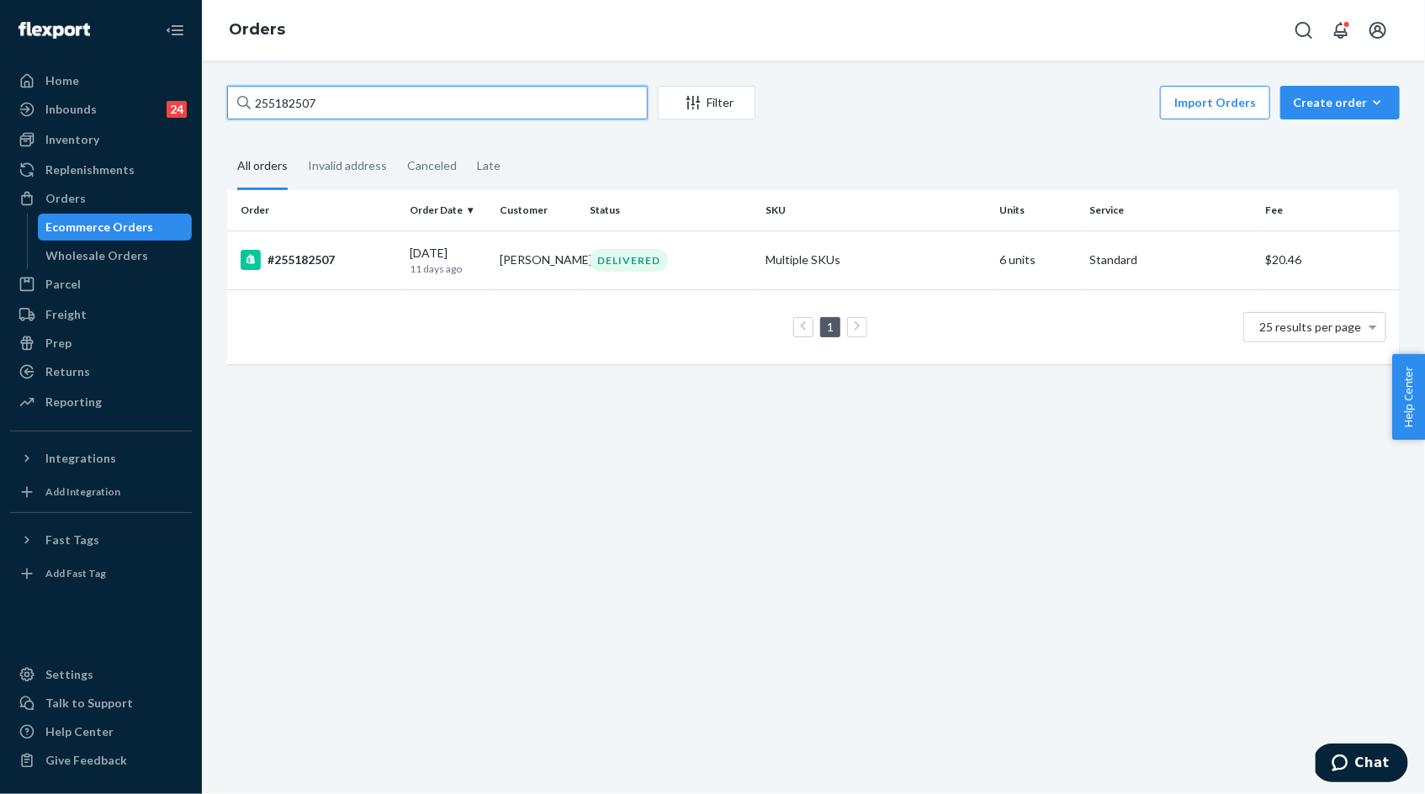
click at [284, 96] on input "255182507" at bounding box center [437, 103] width 421 height 34
paste input "Alberto Fuentes"
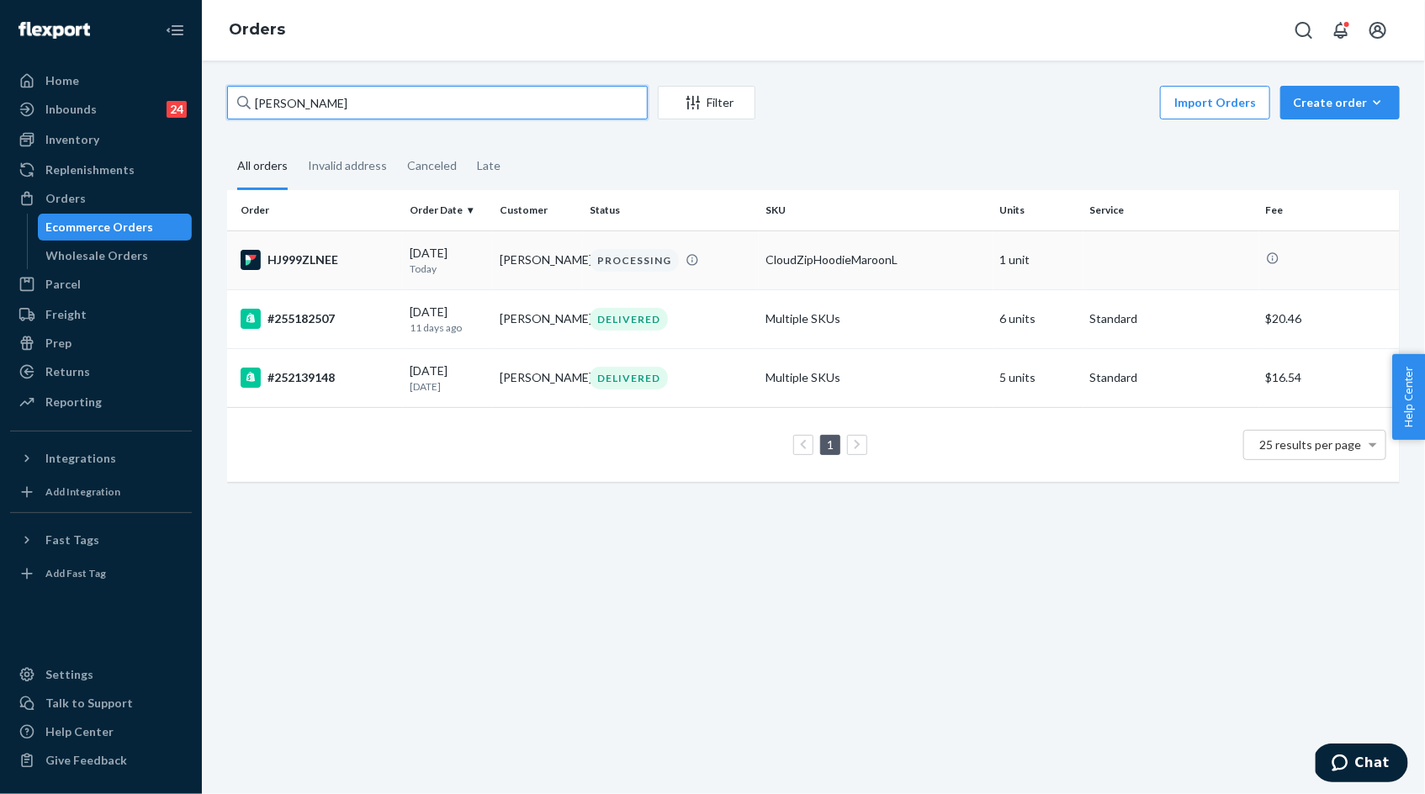
type input "Alberto Fuentes"
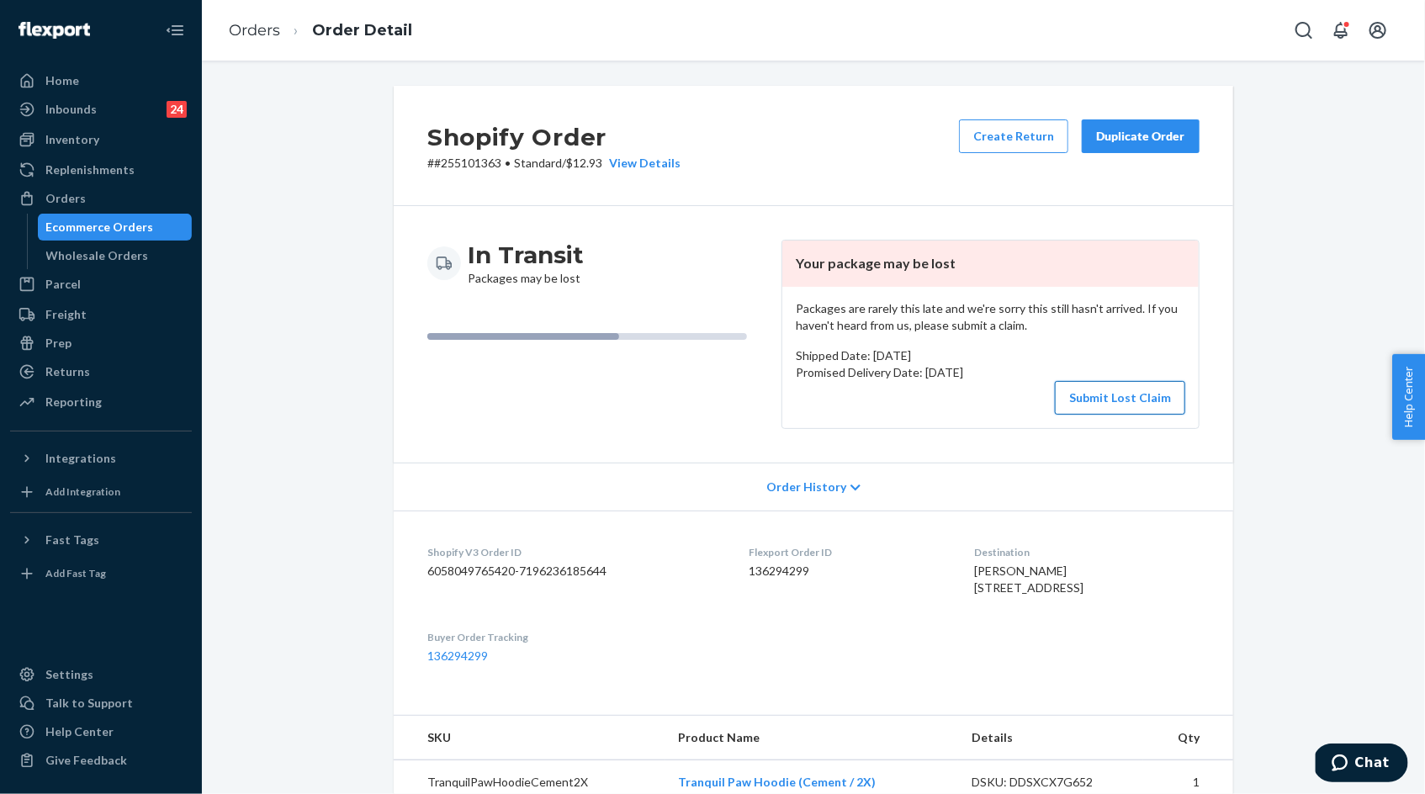
click at [1114, 395] on button "Submit Lost Claim" at bounding box center [1120, 398] width 130 height 34
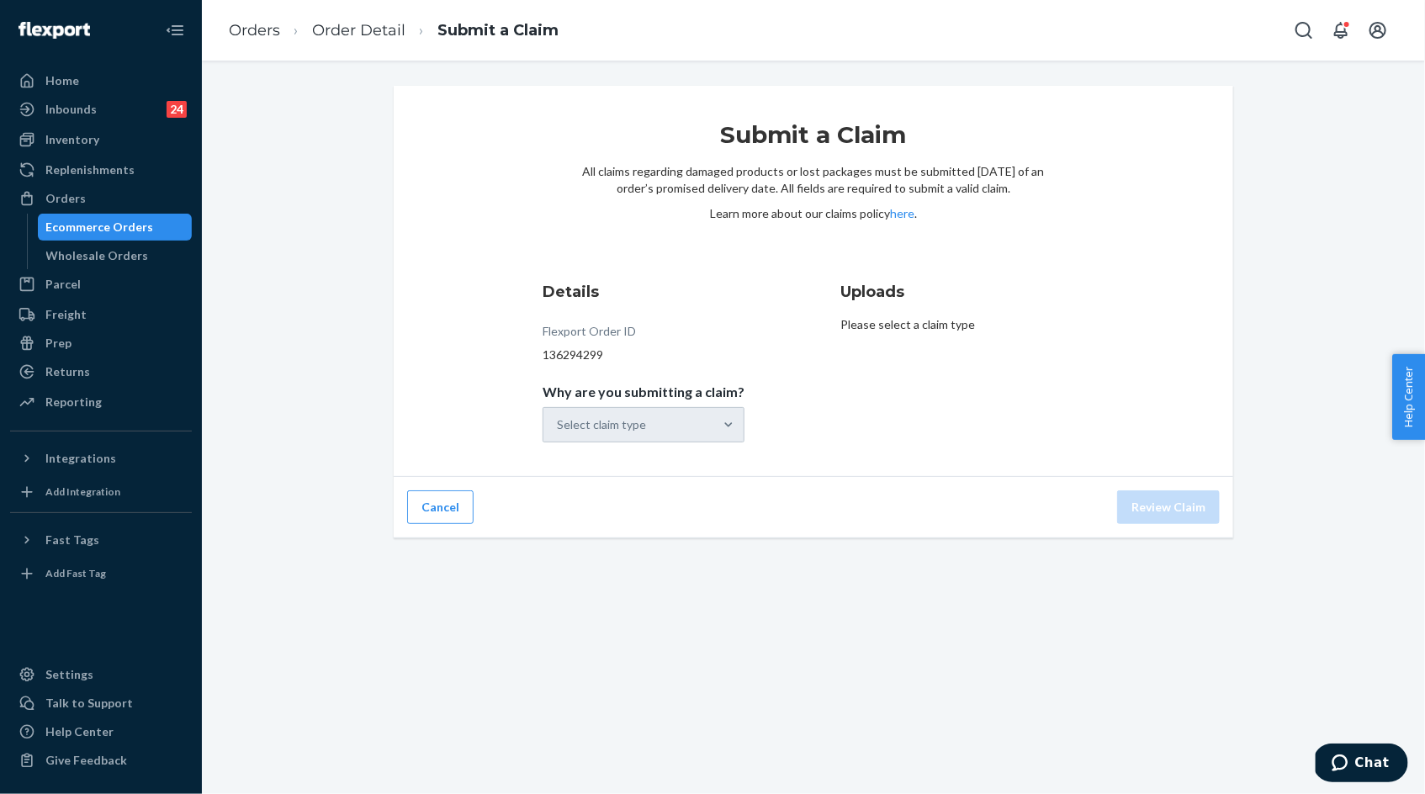
click at [697, 426] on div "Select claim type" at bounding box center [644, 424] width 202 height 35
click at [698, 426] on div "Select claim type" at bounding box center [628, 425] width 170 height 34
click at [559, 426] on input "Why are you submitting a claim? Select claim type" at bounding box center [558, 424] width 2 height 17
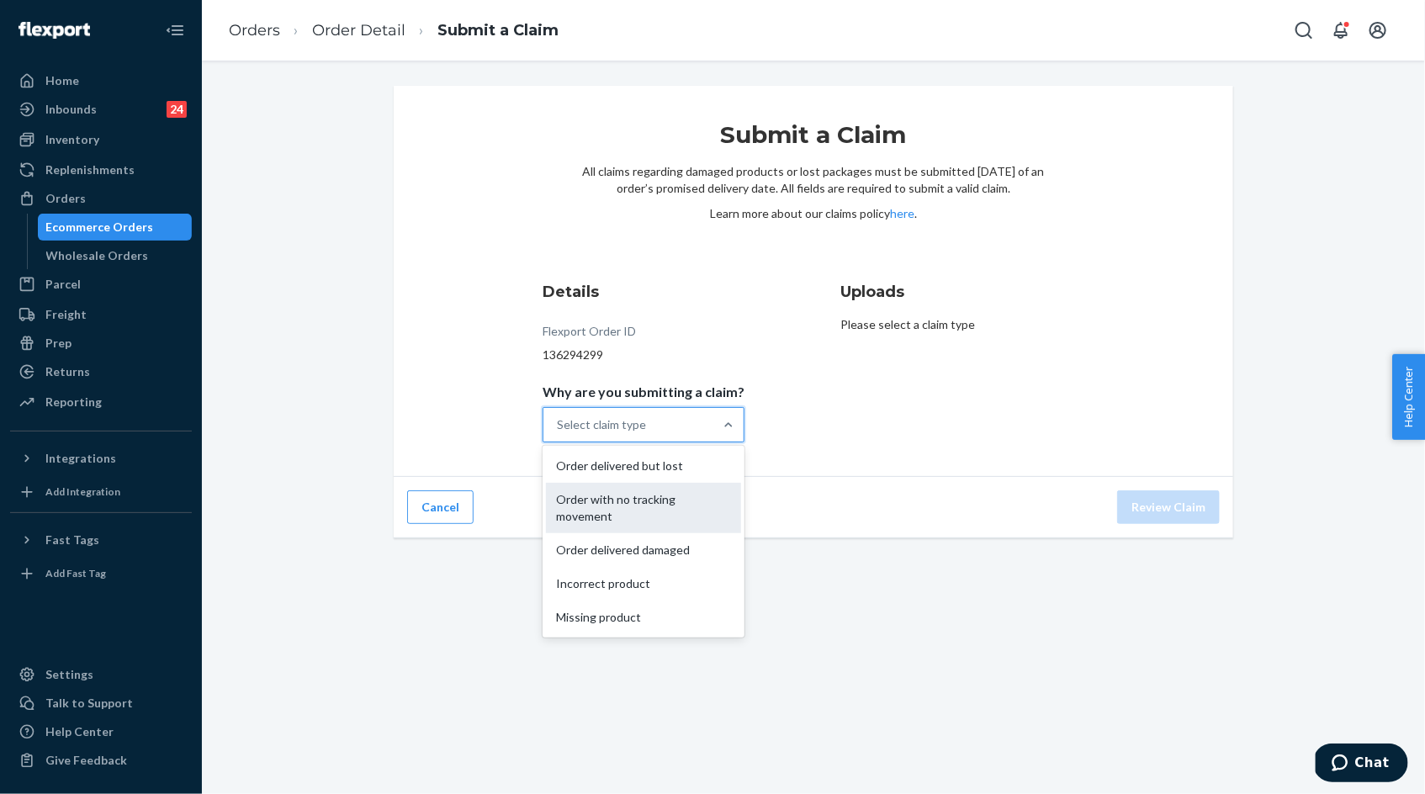
click at [691, 511] on div "Order with no tracking movement" at bounding box center [643, 508] width 195 height 50
click at [559, 433] on input "Why are you submitting a claim? option Order with no tracking movement focused,…" at bounding box center [558, 424] width 2 height 17
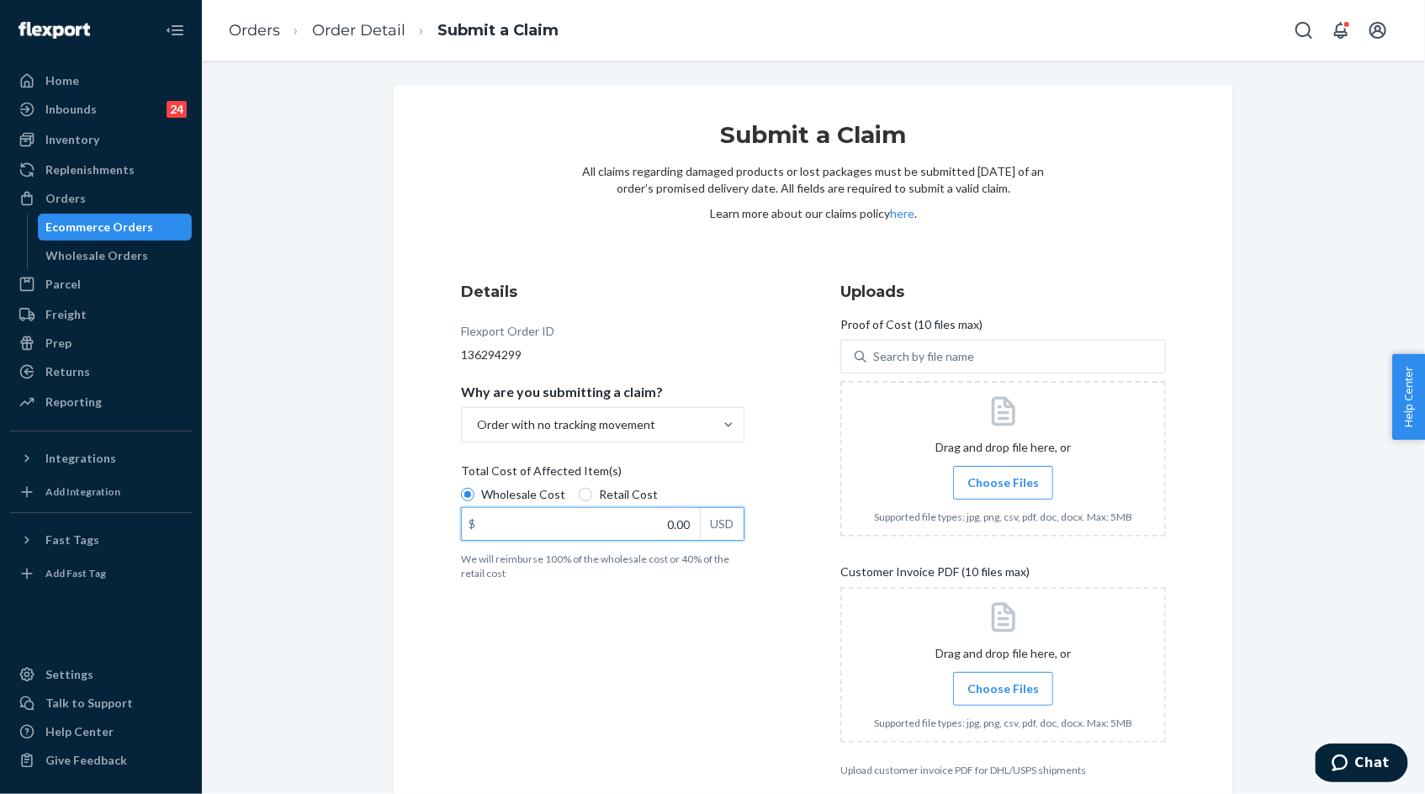
click at [683, 528] on input "0.00" at bounding box center [581, 524] width 238 height 32
type input "104.00"
click at [981, 480] on span "Choose Files" at bounding box center [1003, 482] width 72 height 17
click at [1003, 480] on input "Choose Files" at bounding box center [1003, 483] width 1 height 19
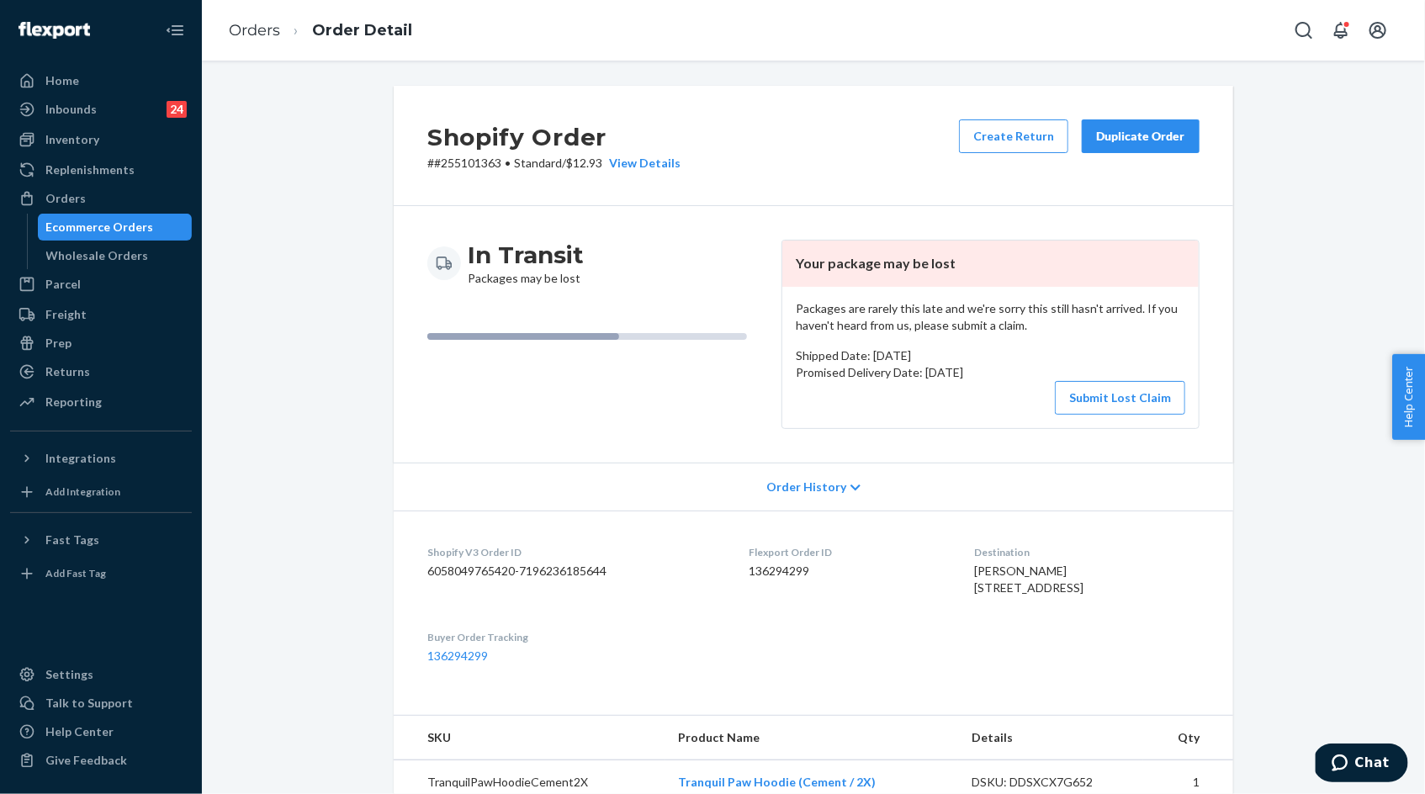
click at [975, 571] on span "Siarra Edsall 4027 Blue Water Cir Apt 107 Chattanooga, TN 37415-3442 US" at bounding box center [1029, 579] width 109 height 31
drag, startPoint x: 963, startPoint y: 571, endPoint x: 1008, endPoint y: 570, distance: 44.6
click at [1008, 571] on div "Siarra Edsall 4027 Blue Water Cir Apt 107 Chattanooga, TN 37415-3442 US" at bounding box center [1087, 580] width 225 height 34
copy span "Siarra Edsall"
click at [476, 159] on p "# #255101363 • Standard / $12.93 View Details" at bounding box center [553, 163] width 253 height 17
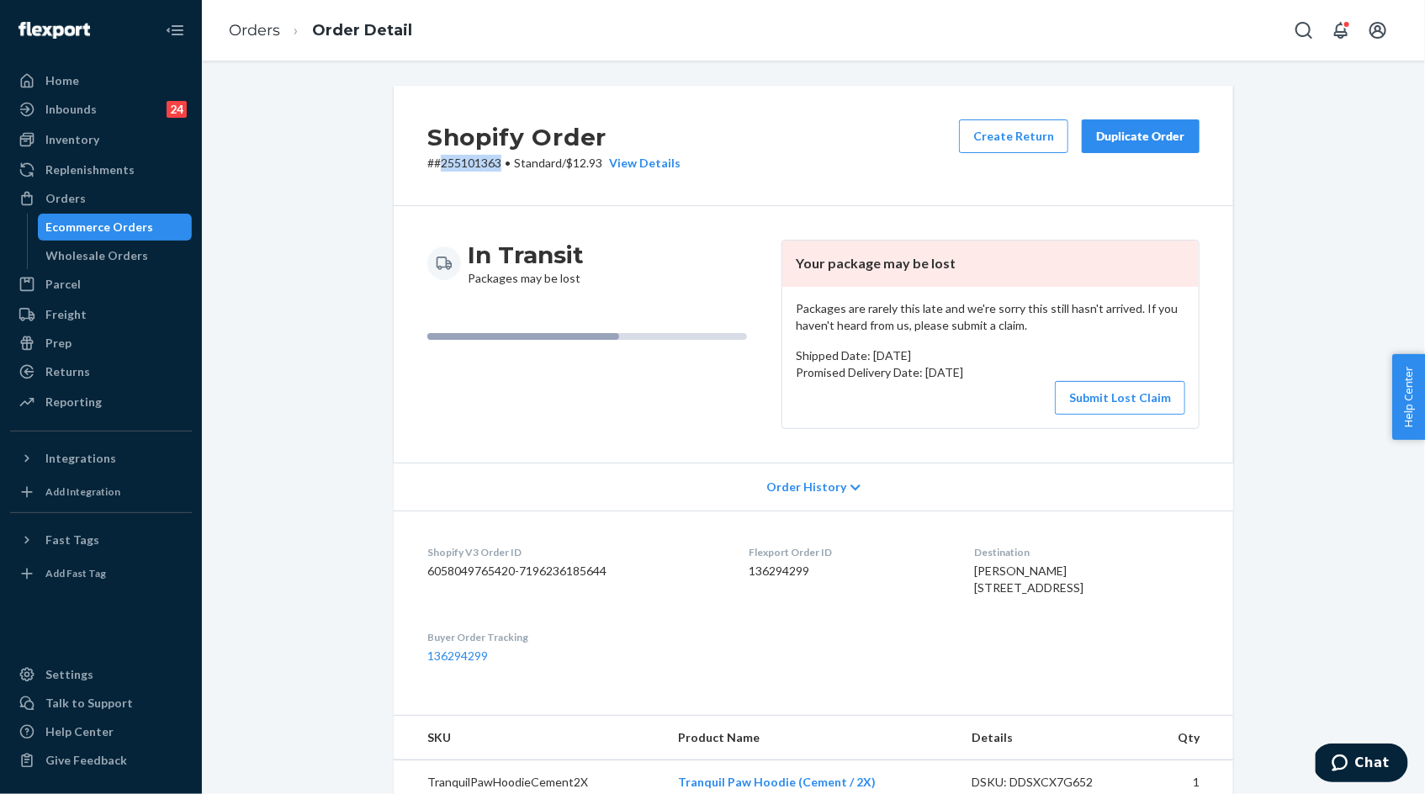
click at [476, 159] on p "# #255101363 • Standard / $12.93 View Details" at bounding box center [553, 163] width 253 height 17
copy p "255101363"
click at [1150, 396] on button "Submit Lost Claim" at bounding box center [1120, 398] width 130 height 34
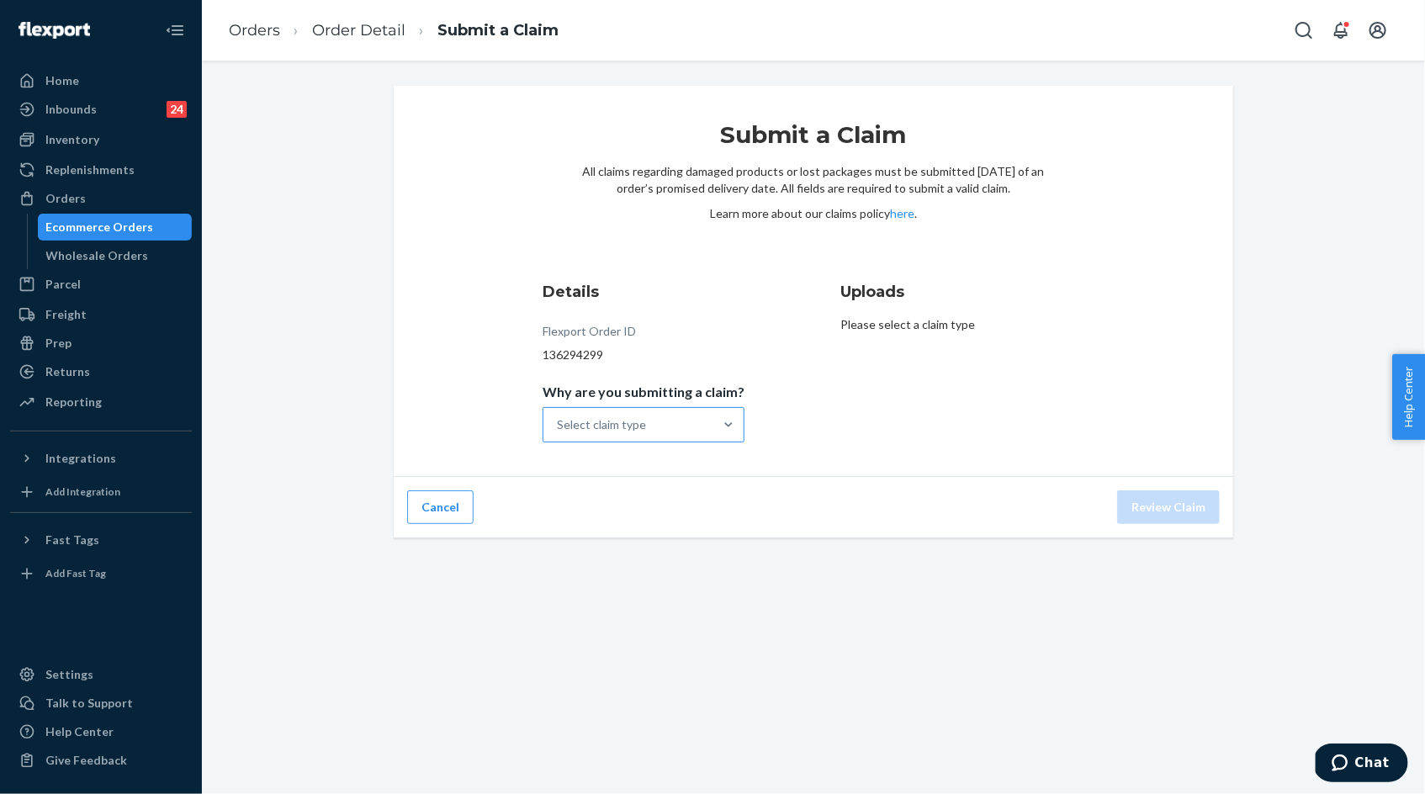
click at [665, 419] on div "Select claim type" at bounding box center [628, 425] width 170 height 34
click at [559, 419] on input "Why are you submitting a claim? Select claim type" at bounding box center [558, 424] width 2 height 17
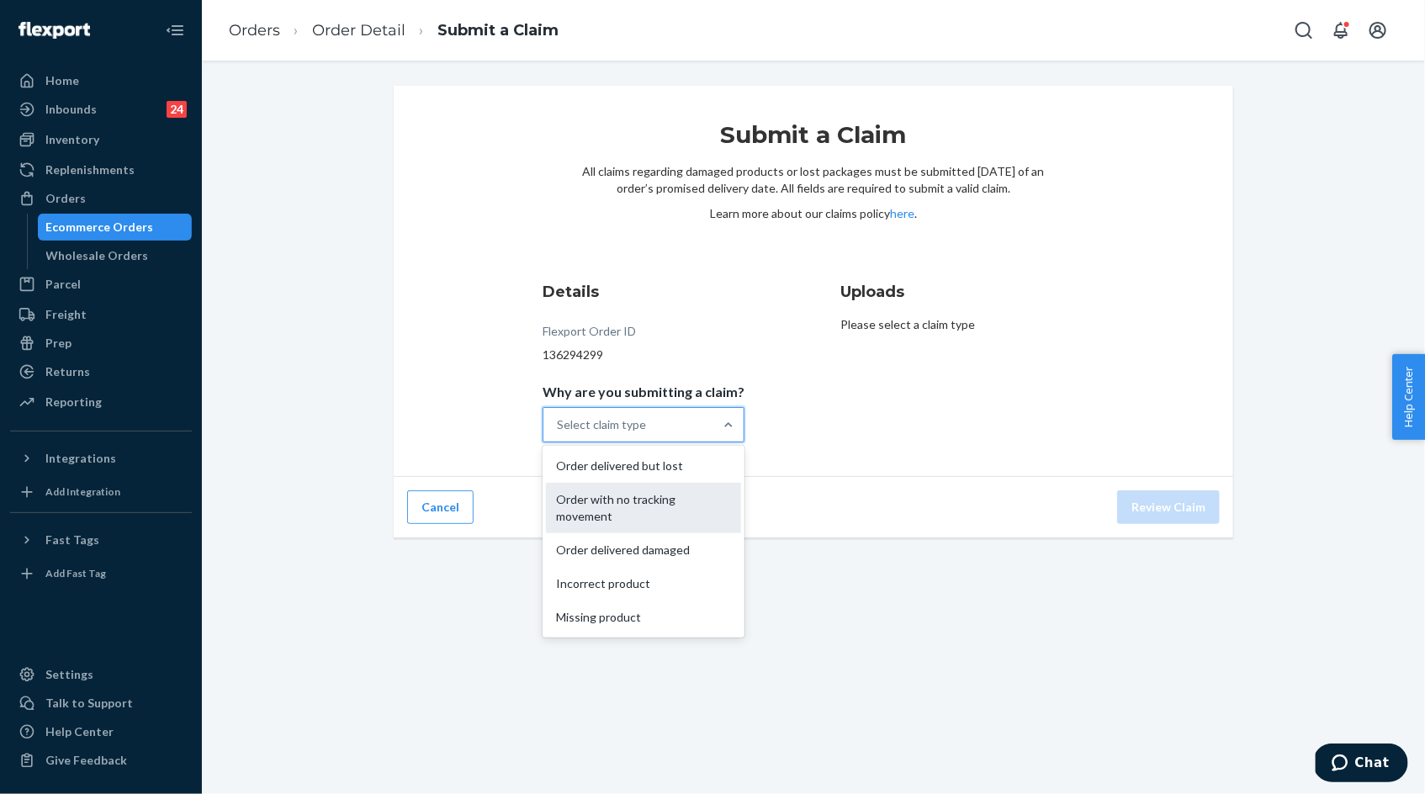
click at [659, 503] on div "Order with no tracking movement" at bounding box center [643, 508] width 195 height 50
click at [559, 433] on input "Why are you submitting a claim? option Order with no tracking movement focused,…" at bounding box center [558, 424] width 2 height 17
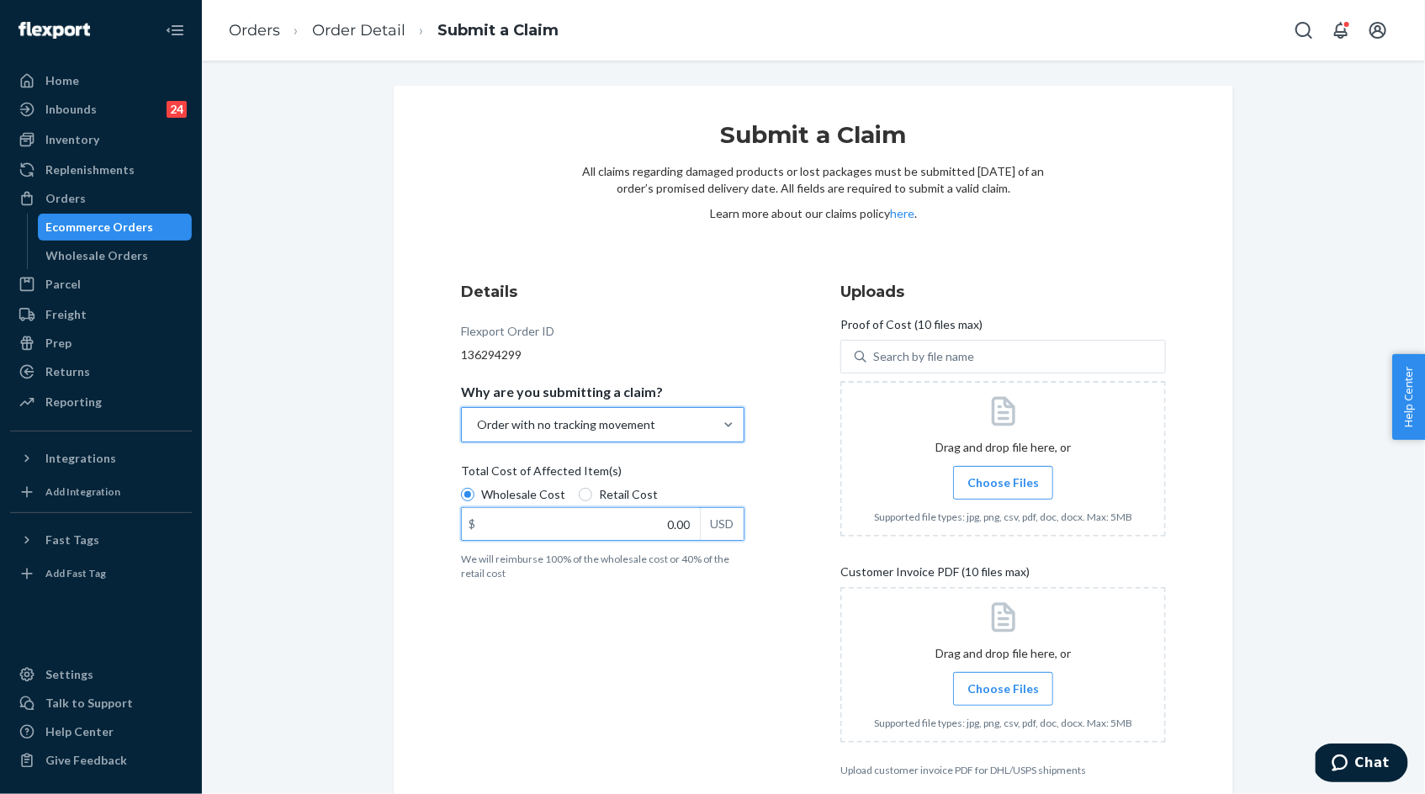
click at [654, 526] on input "0.00" at bounding box center [581, 524] width 238 height 32
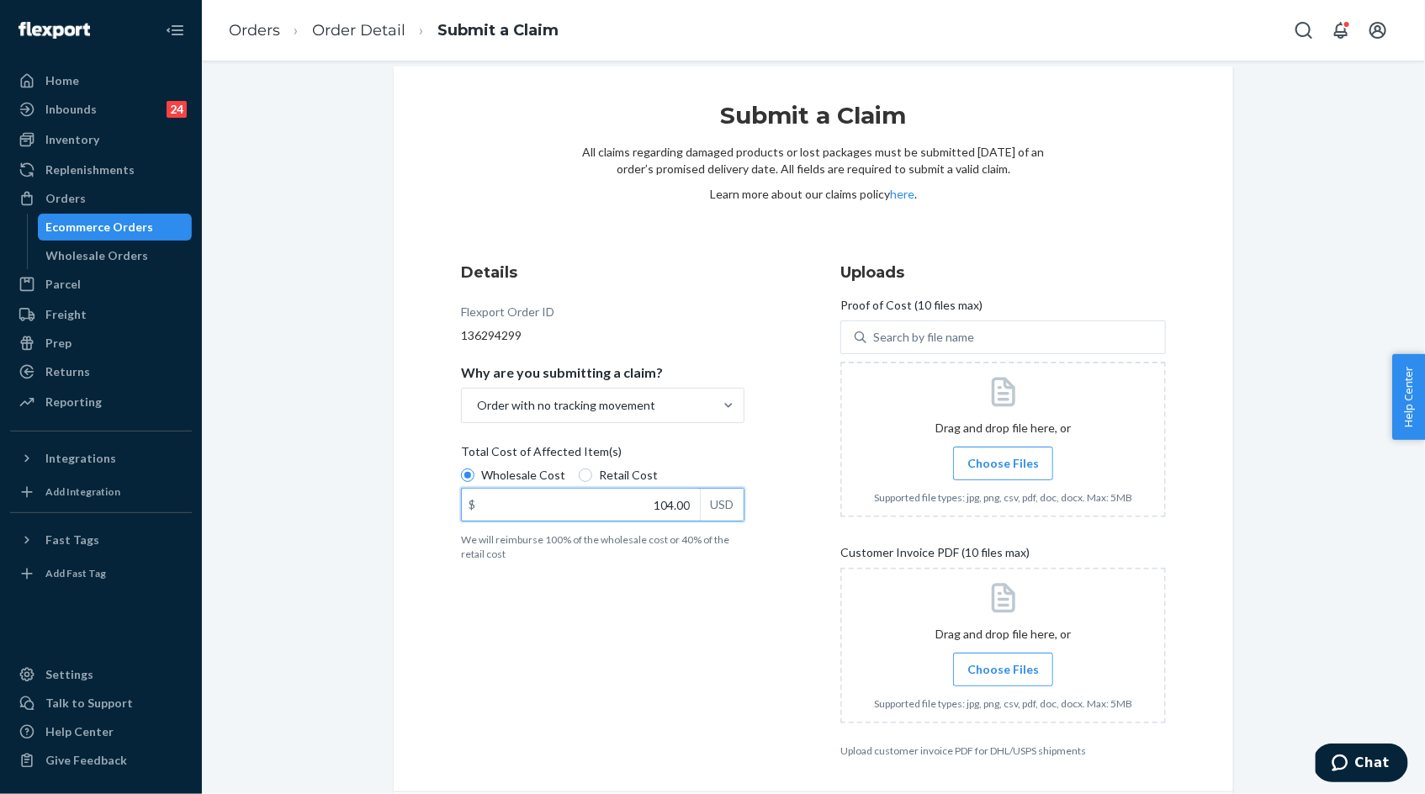
scroll to position [21, 0]
type input "104.00"
click at [991, 670] on span "Choose Files" at bounding box center [1003, 668] width 72 height 17
click at [1003, 670] on input "Choose Files" at bounding box center [1003, 668] width 1 height 19
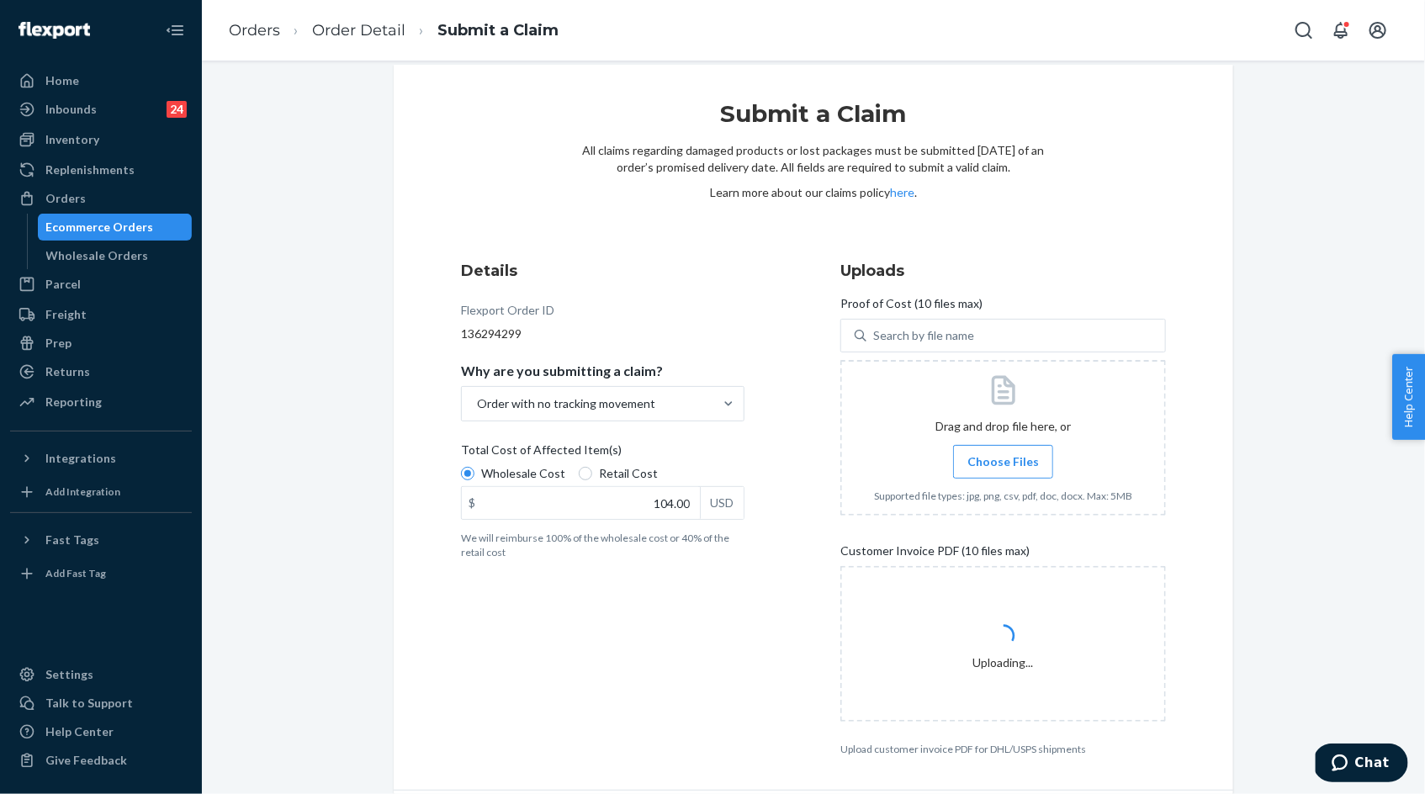
click at [999, 472] on label "Choose Files" at bounding box center [1003, 462] width 100 height 34
click at [1003, 471] on input "Choose Files" at bounding box center [1003, 462] width 1 height 19
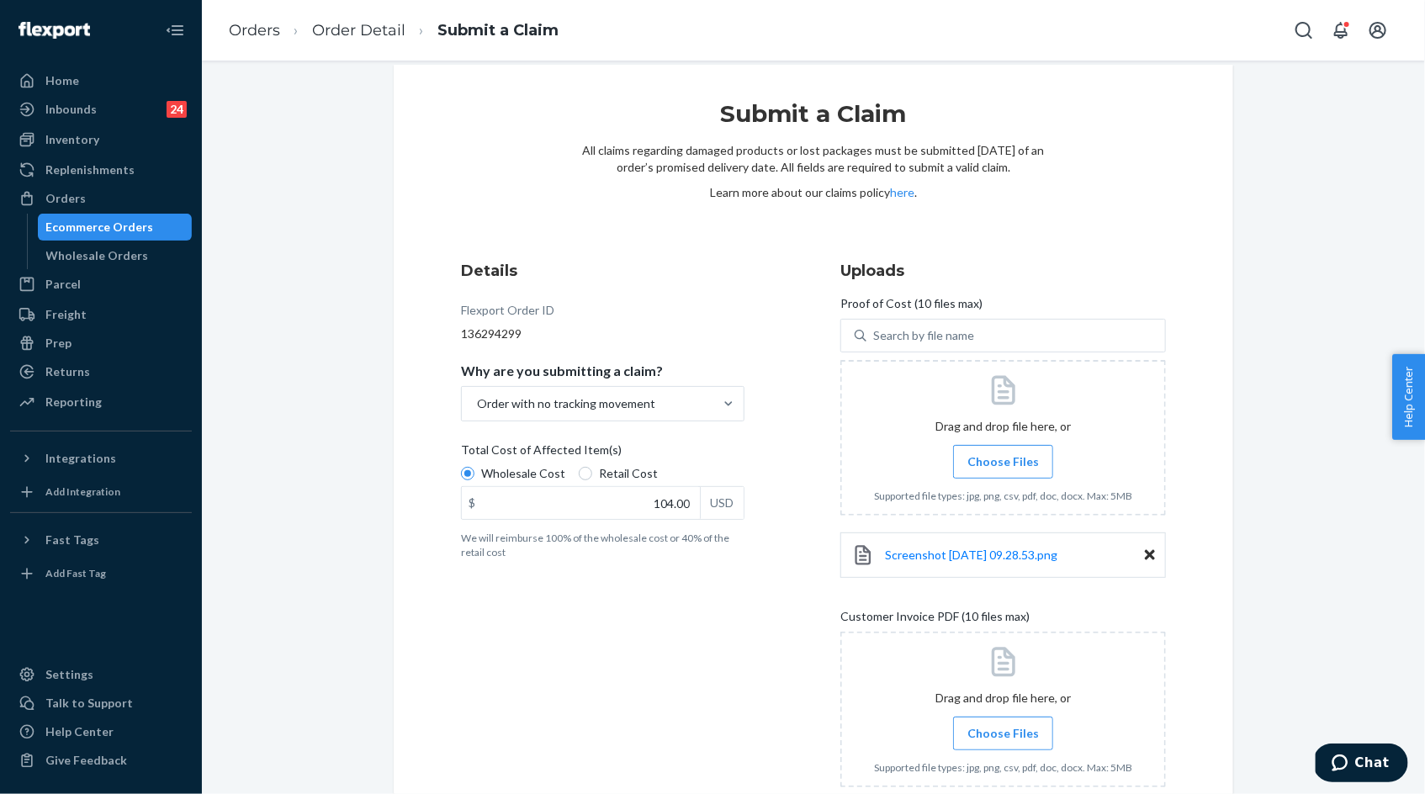
click at [995, 460] on span "Choose Files" at bounding box center [1003, 461] width 72 height 17
click at [1003, 460] on input "Choose Files" at bounding box center [1003, 462] width 1 height 19
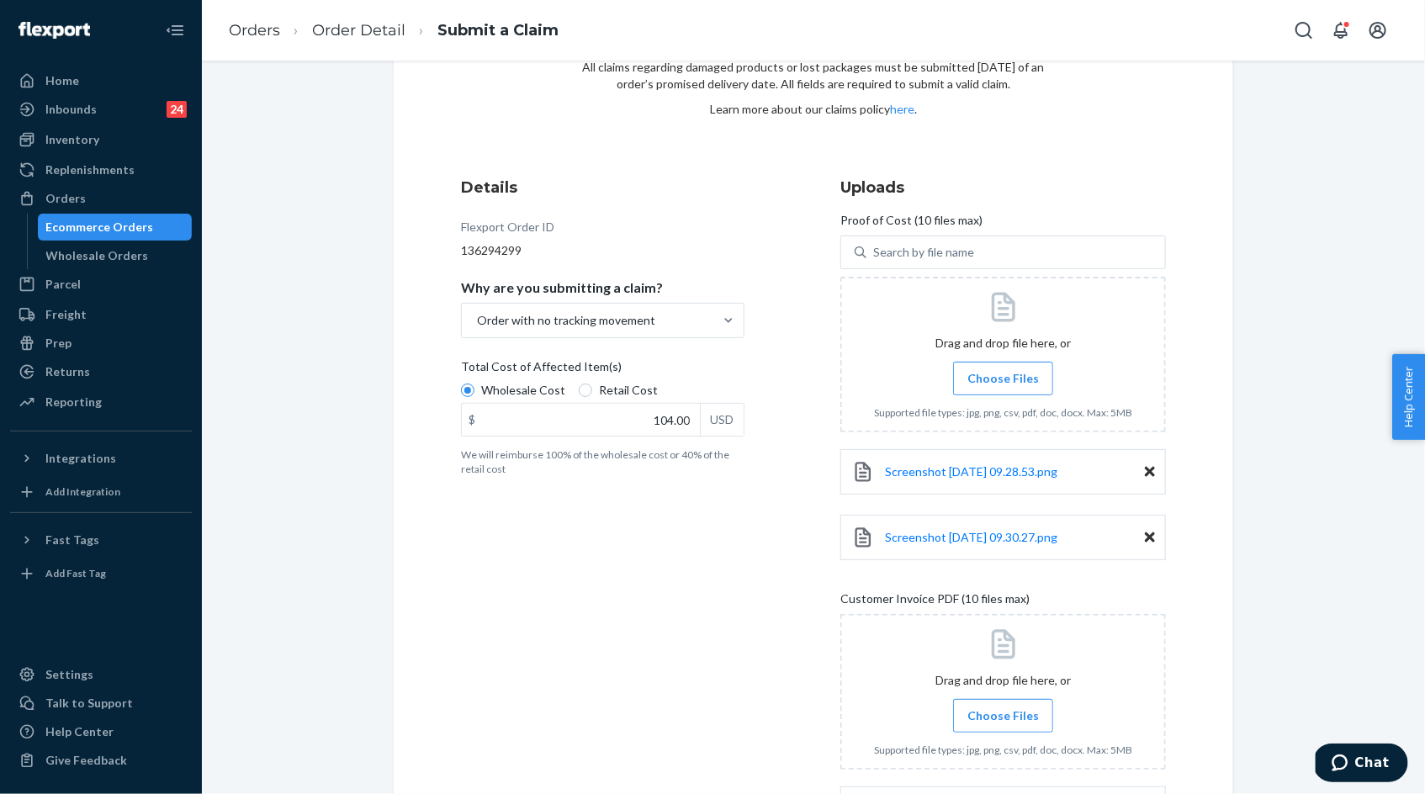
scroll to position [272, 0]
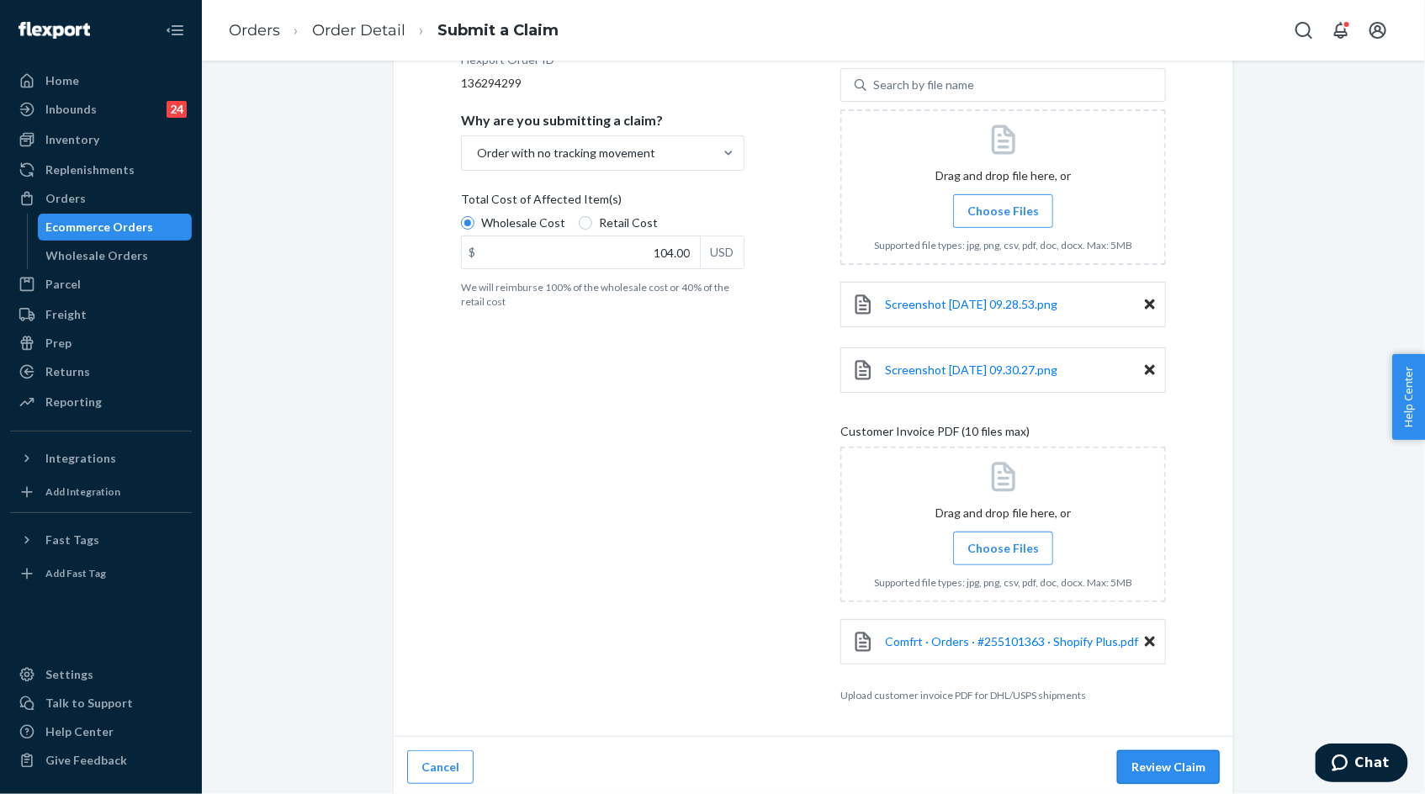
click at [1171, 759] on button "Review Claim" at bounding box center [1168, 767] width 103 height 34
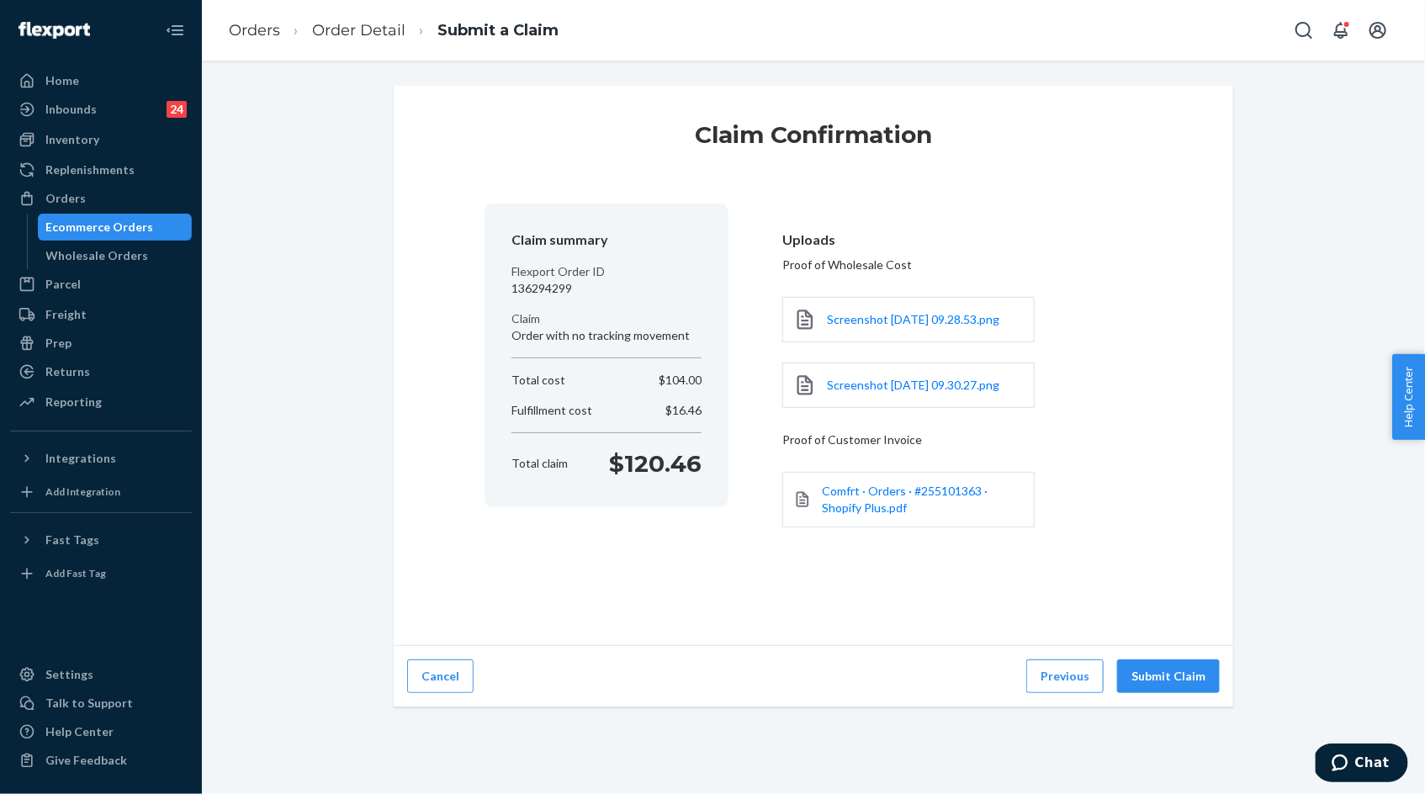
scroll to position [0, 0]
click at [1159, 689] on button "Submit Claim" at bounding box center [1168, 677] width 103 height 34
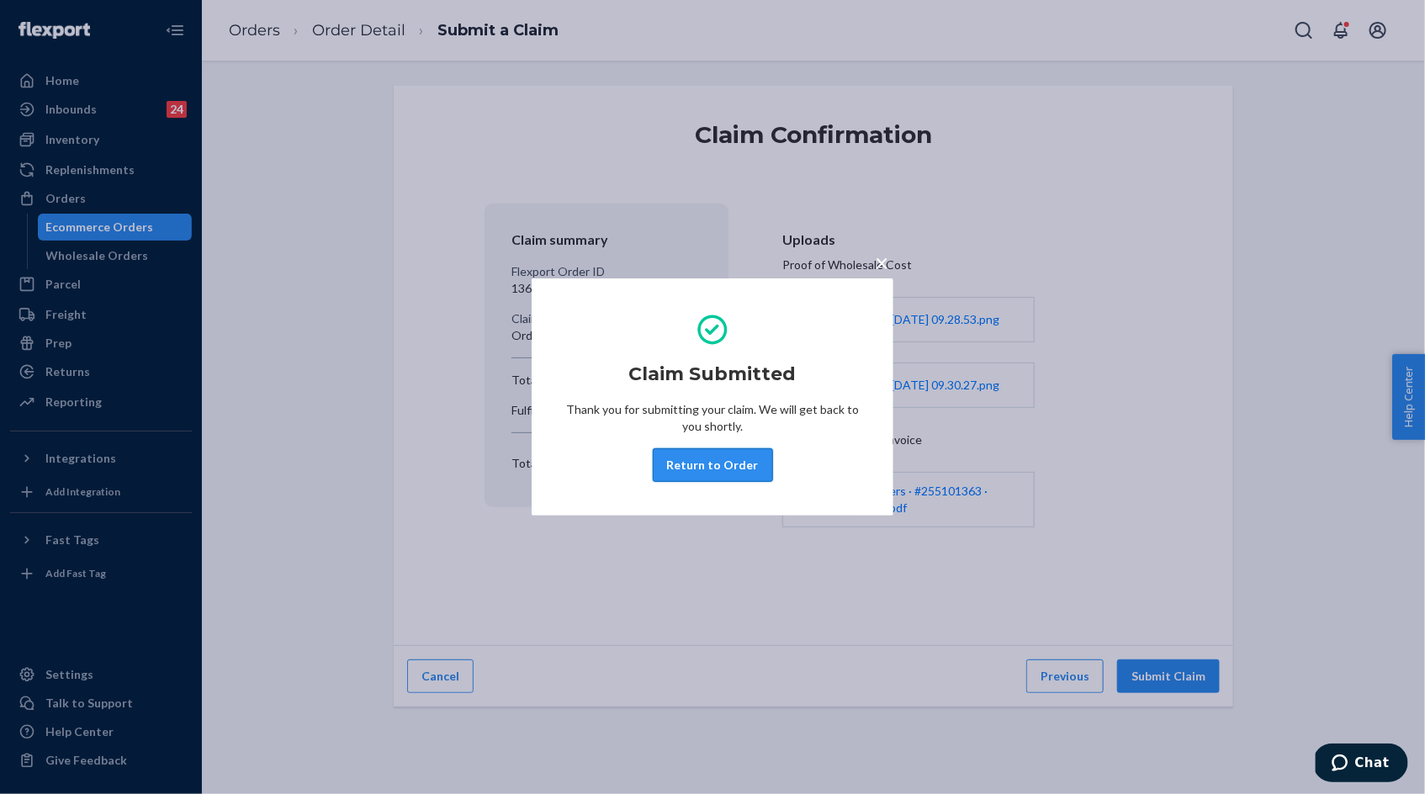
click at [701, 466] on button "Return to Order" at bounding box center [713, 465] width 120 height 34
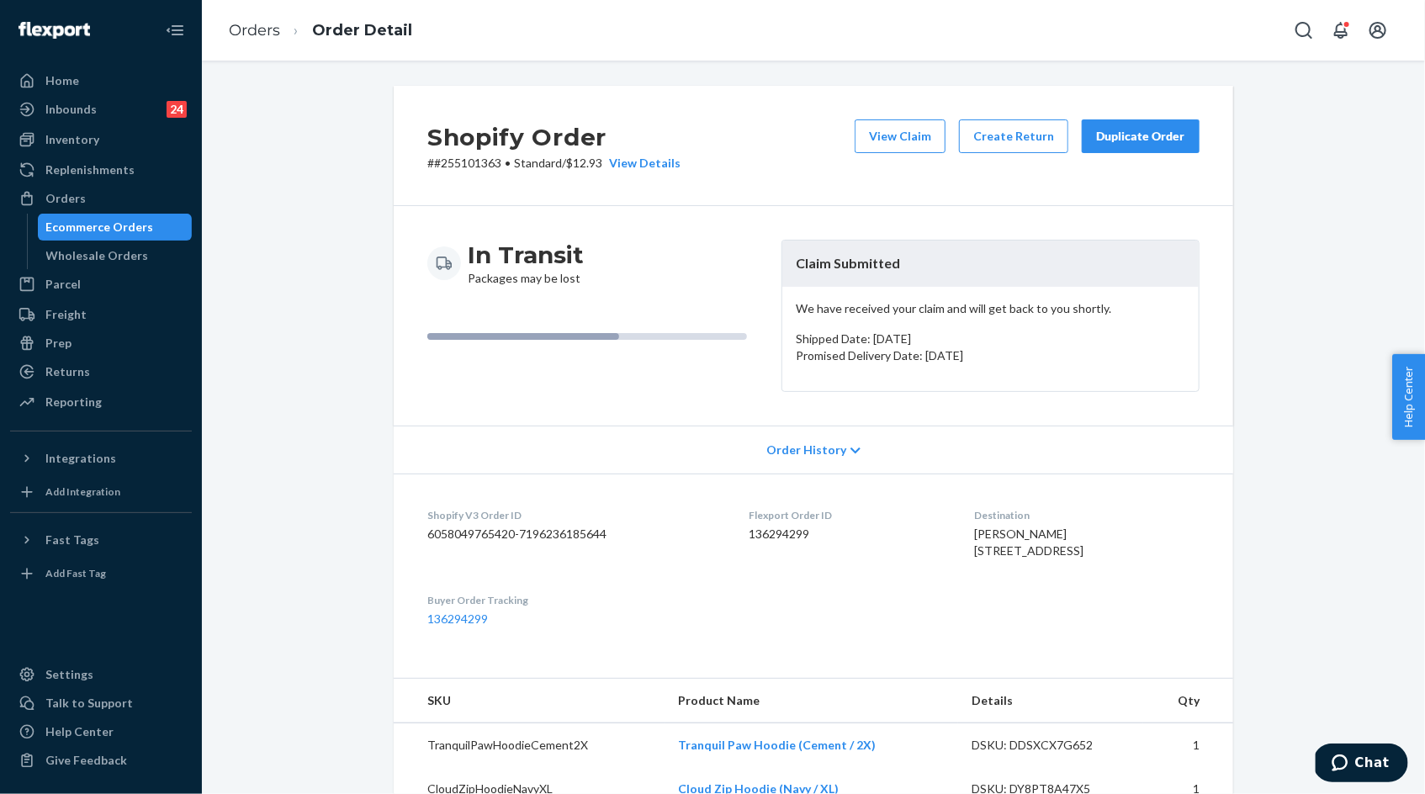
click at [469, 166] on p "# #255101363 • Standard / $12.93 View Details" at bounding box center [553, 163] width 253 height 17
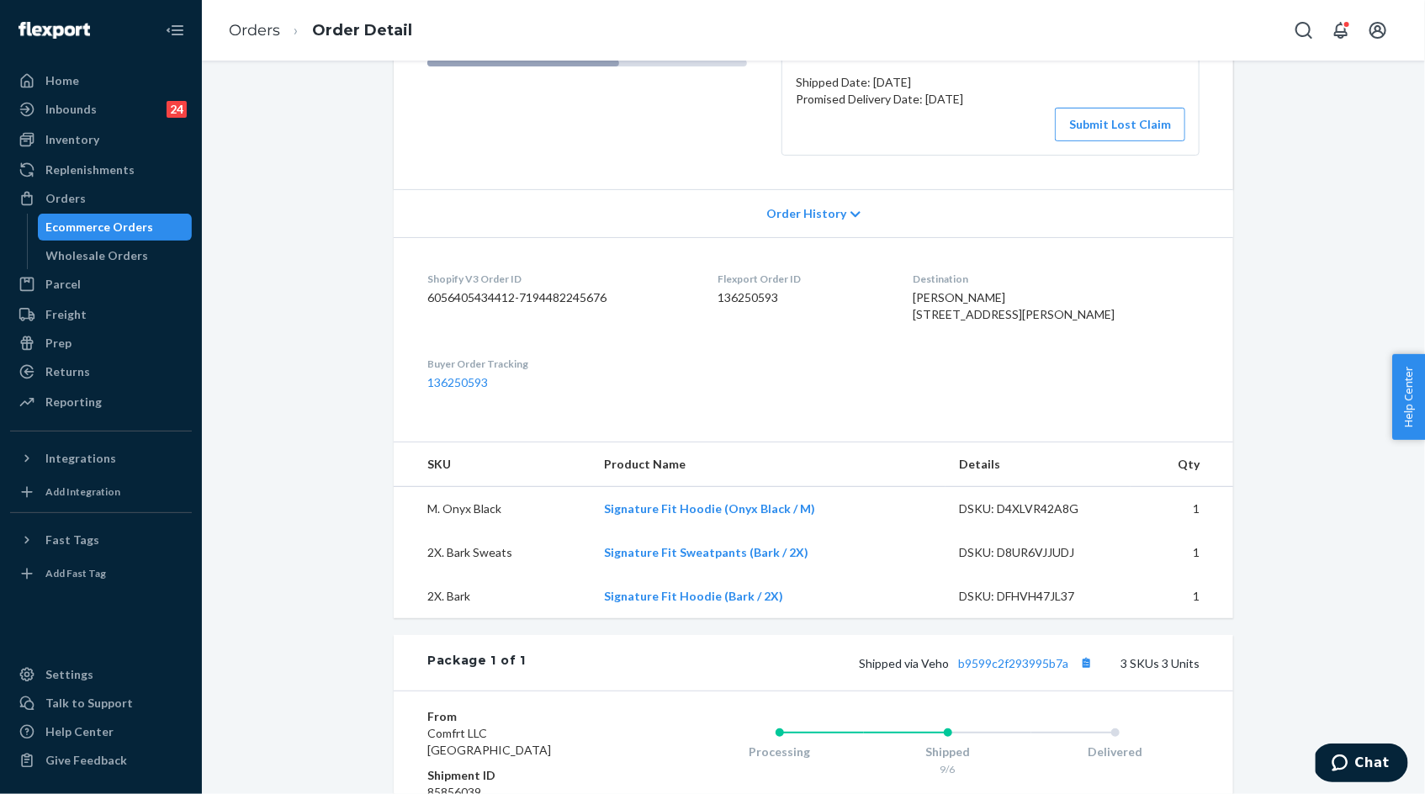
scroll to position [274, 0]
click at [1136, 130] on button "Submit Lost Claim" at bounding box center [1120, 124] width 130 height 34
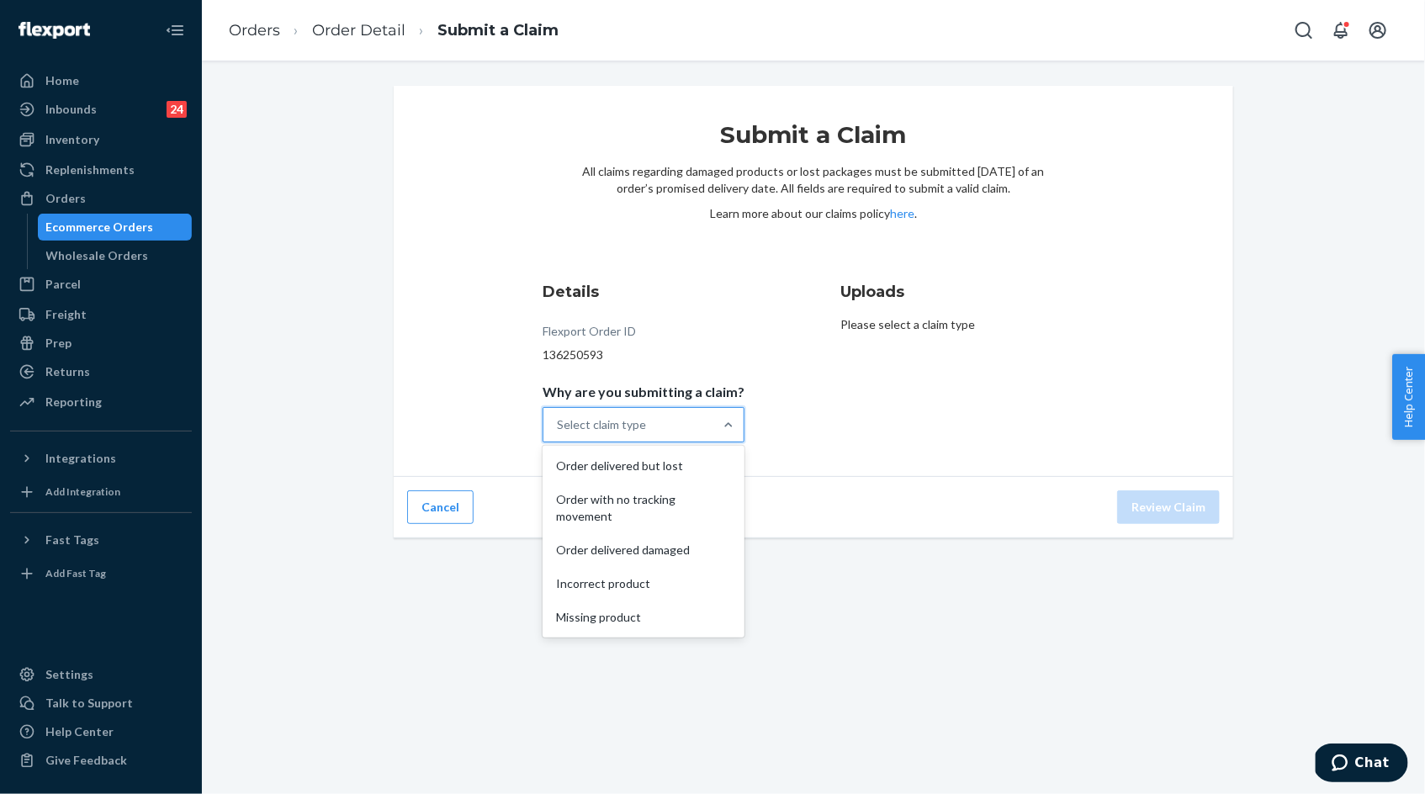
click at [633, 416] on div "Select claim type" at bounding box center [601, 424] width 89 height 17
click at [559, 416] on input "Why are you submitting a claim? option Order delivered but lost focused, 1 of 5…" at bounding box center [558, 424] width 2 height 17
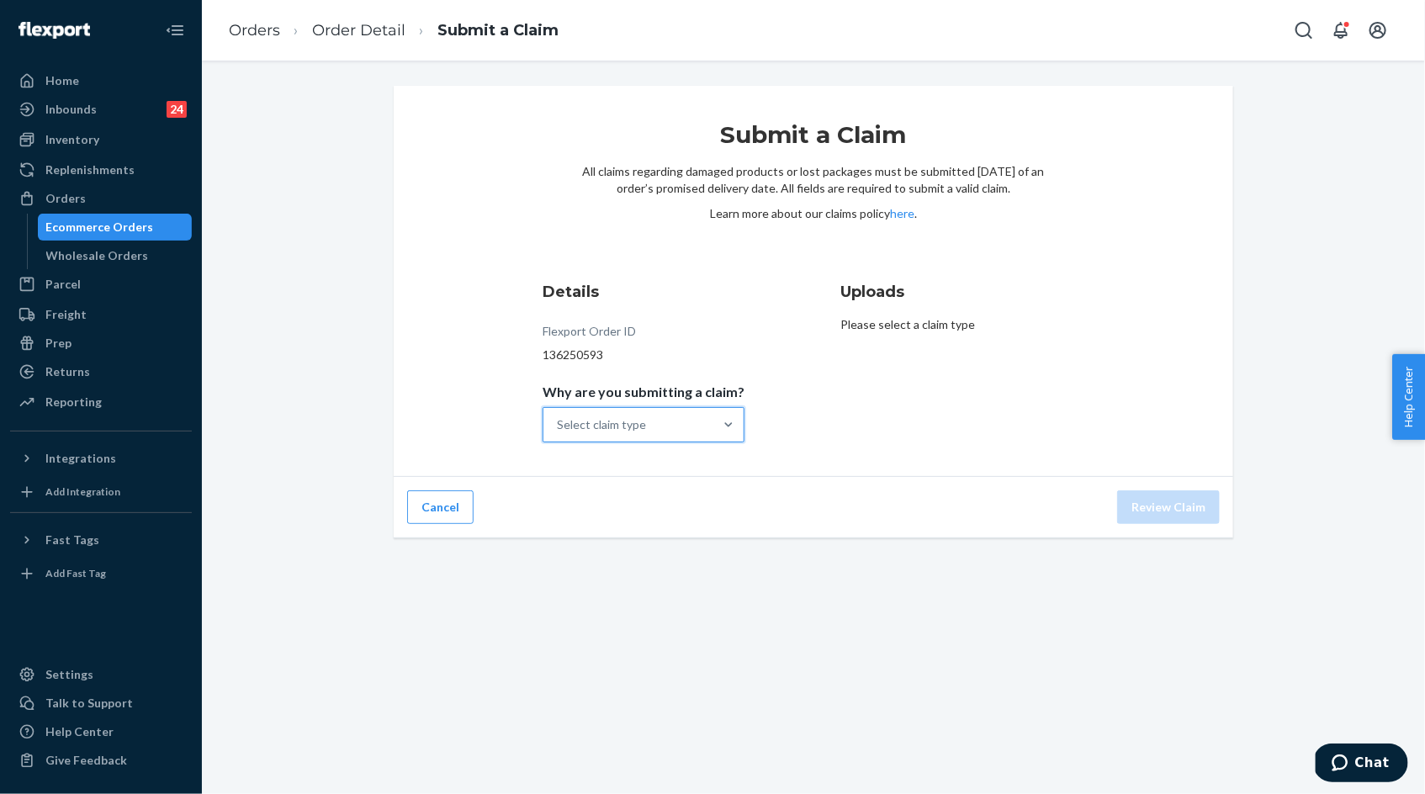
click at [697, 424] on div "Select claim type" at bounding box center [628, 425] width 170 height 34
click at [559, 424] on input "Why are you submitting a claim? 0 results available. Select is focused ,type to…" at bounding box center [558, 424] width 2 height 17
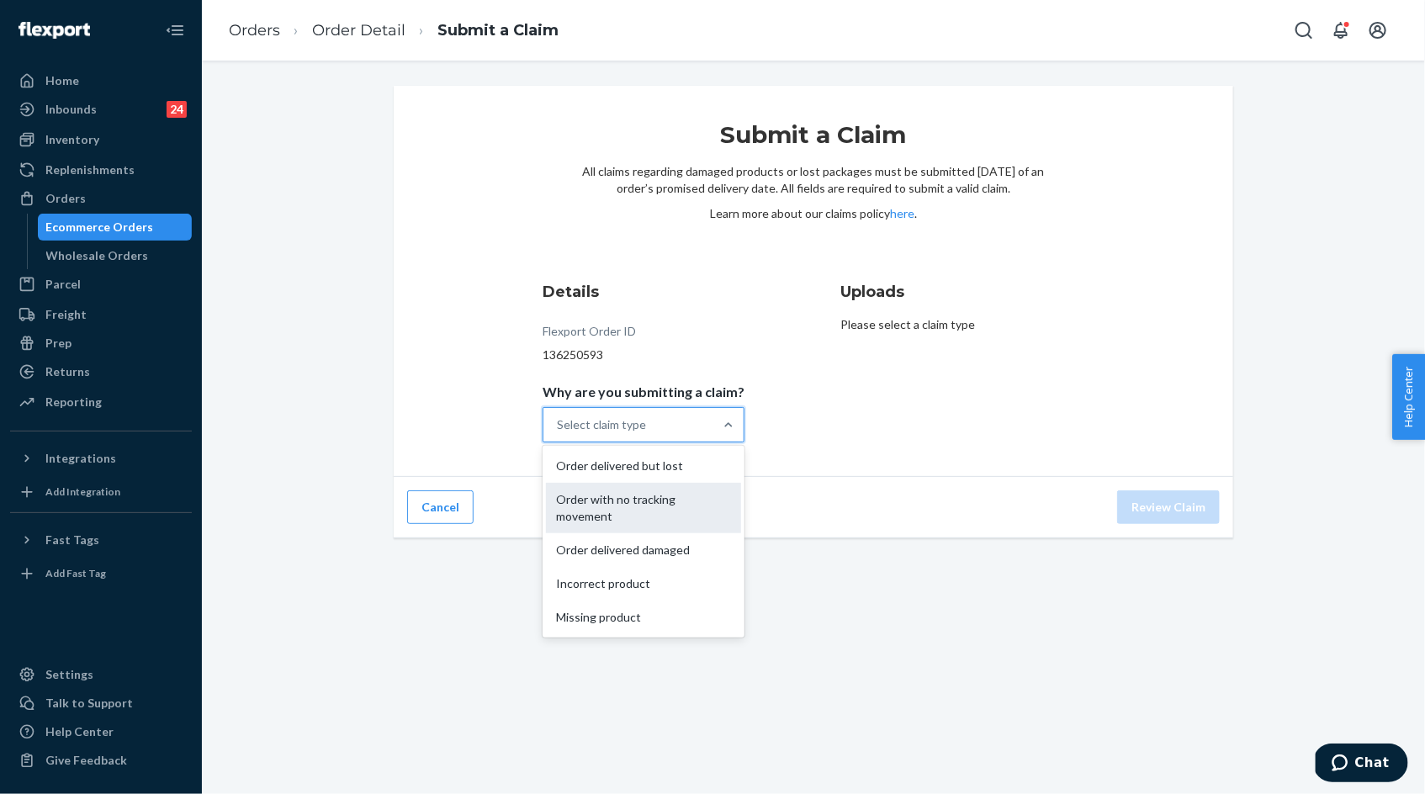
click at [694, 503] on div "Order with no tracking movement" at bounding box center [643, 508] width 195 height 50
click at [559, 433] on input "Why are you submitting a claim? option Order with no tracking movement focused,…" at bounding box center [558, 424] width 2 height 17
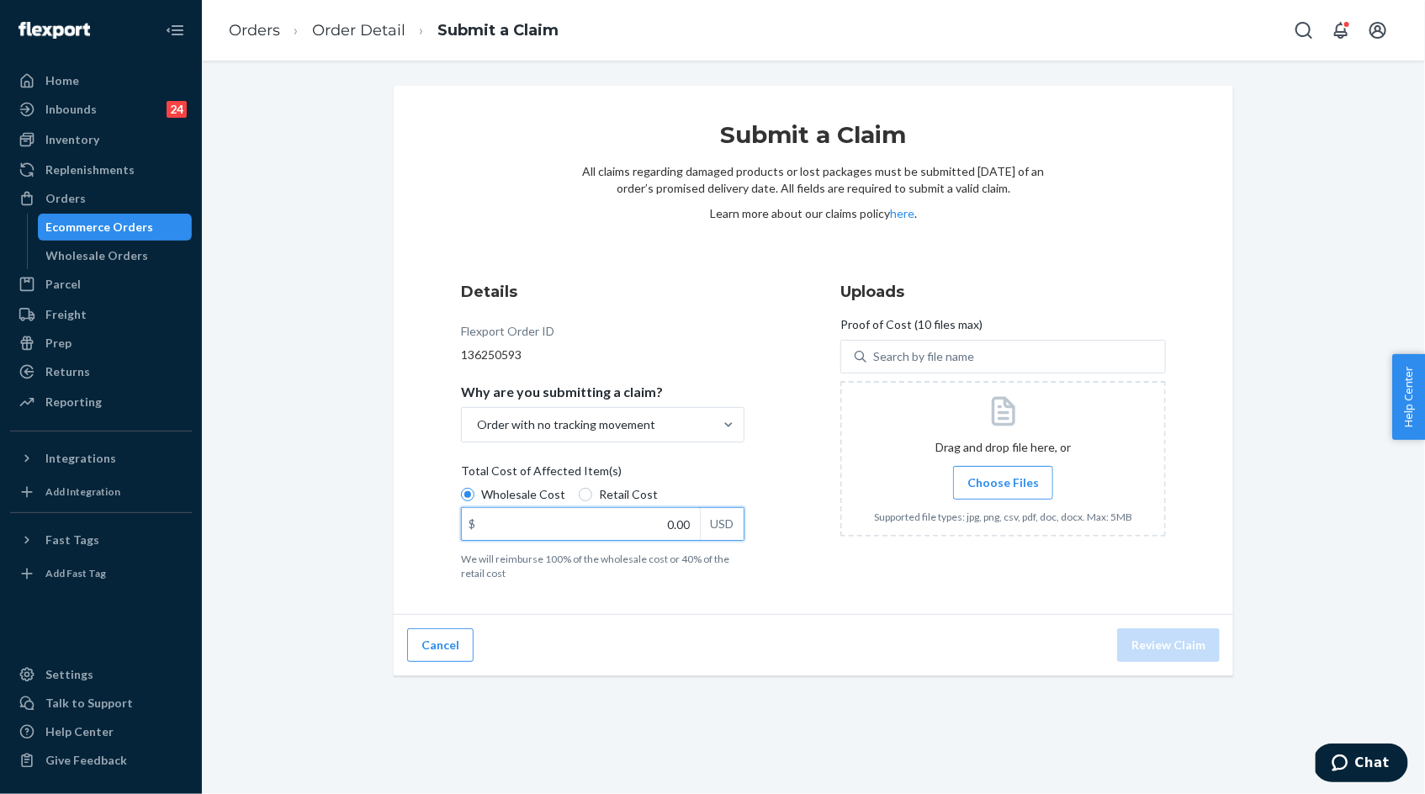
click at [674, 523] on input "0.00" at bounding box center [581, 524] width 238 height 32
click at [680, 518] on input "0.00" at bounding box center [581, 524] width 238 height 32
type input "126.00"
click at [989, 480] on span "Choose Files" at bounding box center [1003, 482] width 72 height 17
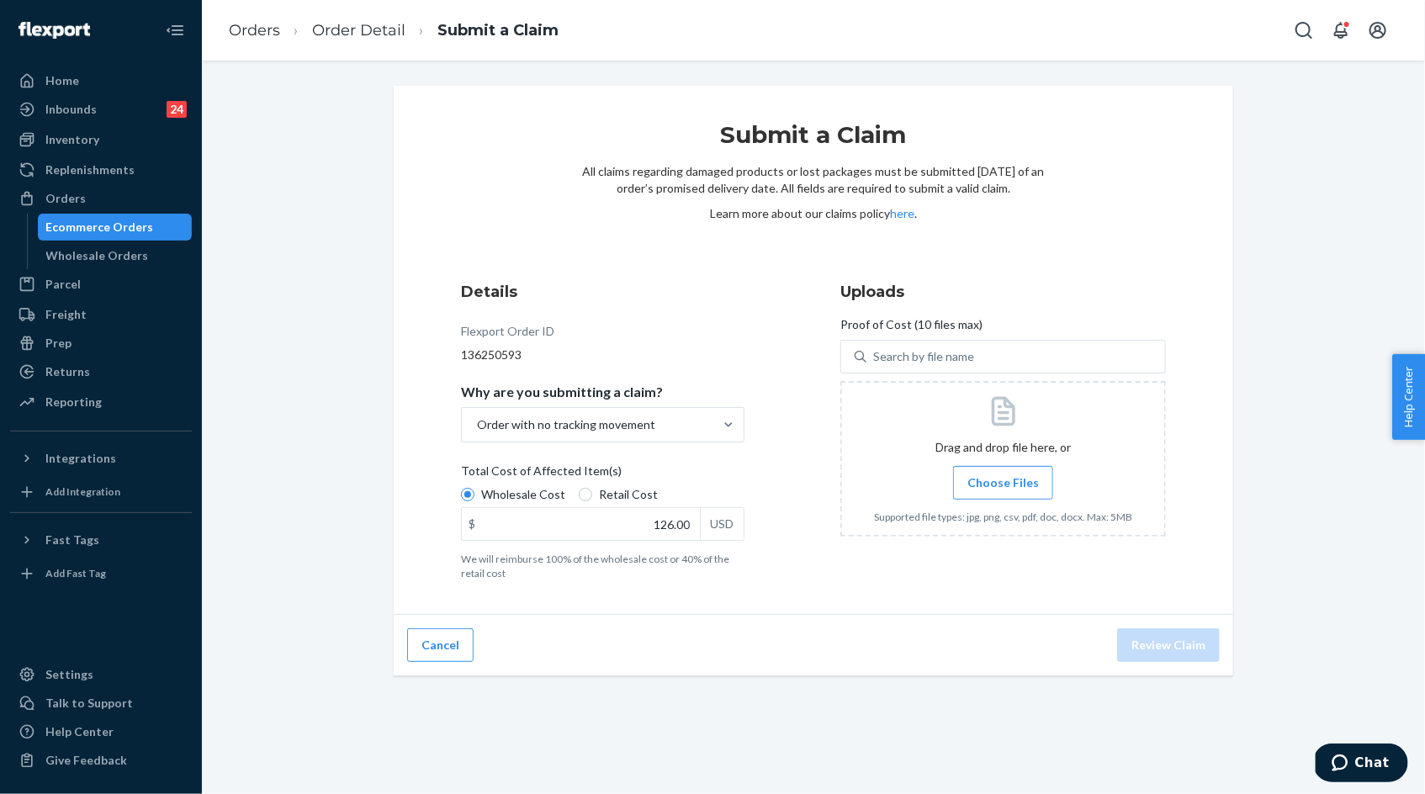
click at [1003, 480] on input "Choose Files" at bounding box center [1003, 483] width 1 height 19
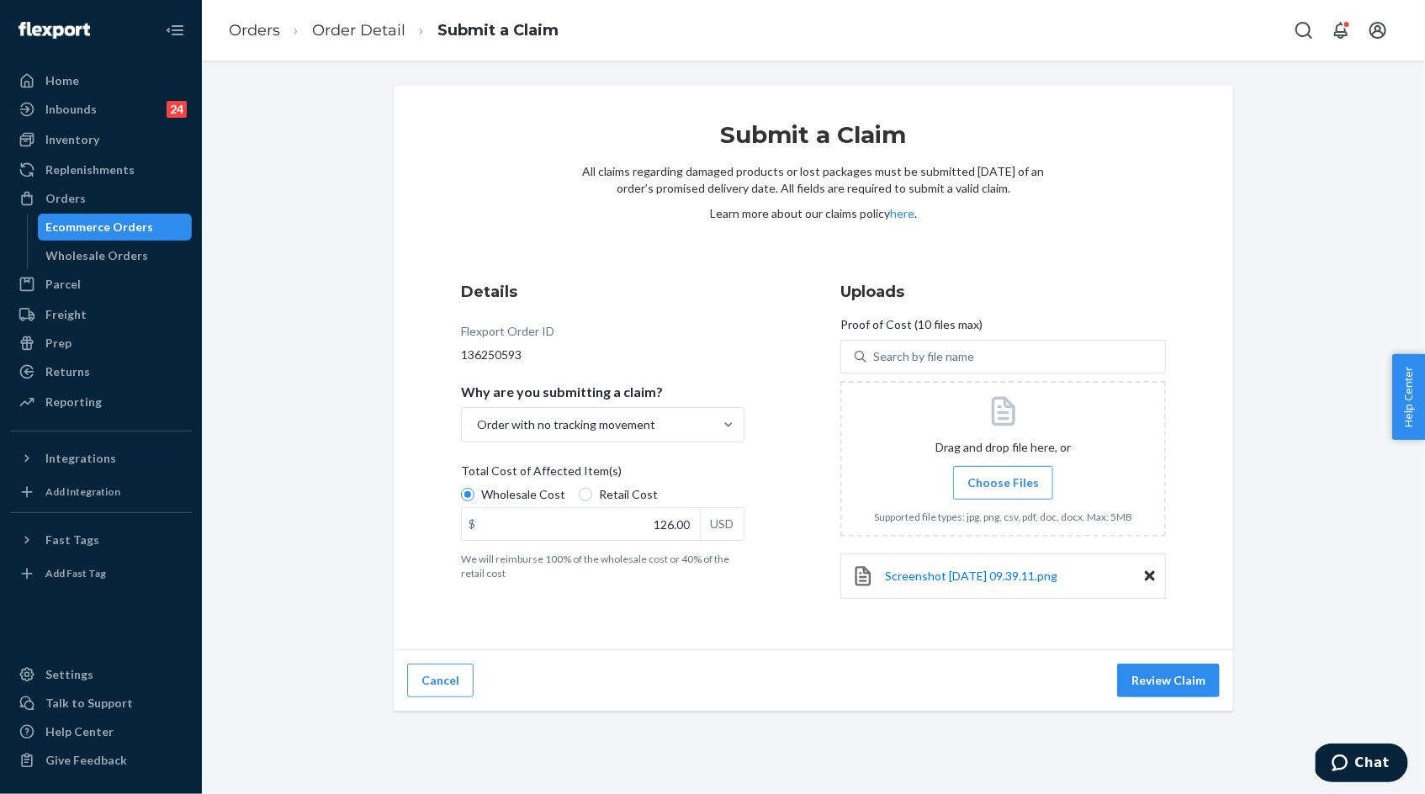
click at [1014, 486] on span "Choose Files" at bounding box center [1003, 482] width 72 height 17
click at [1004, 486] on input "Choose Files" at bounding box center [1003, 483] width 1 height 19
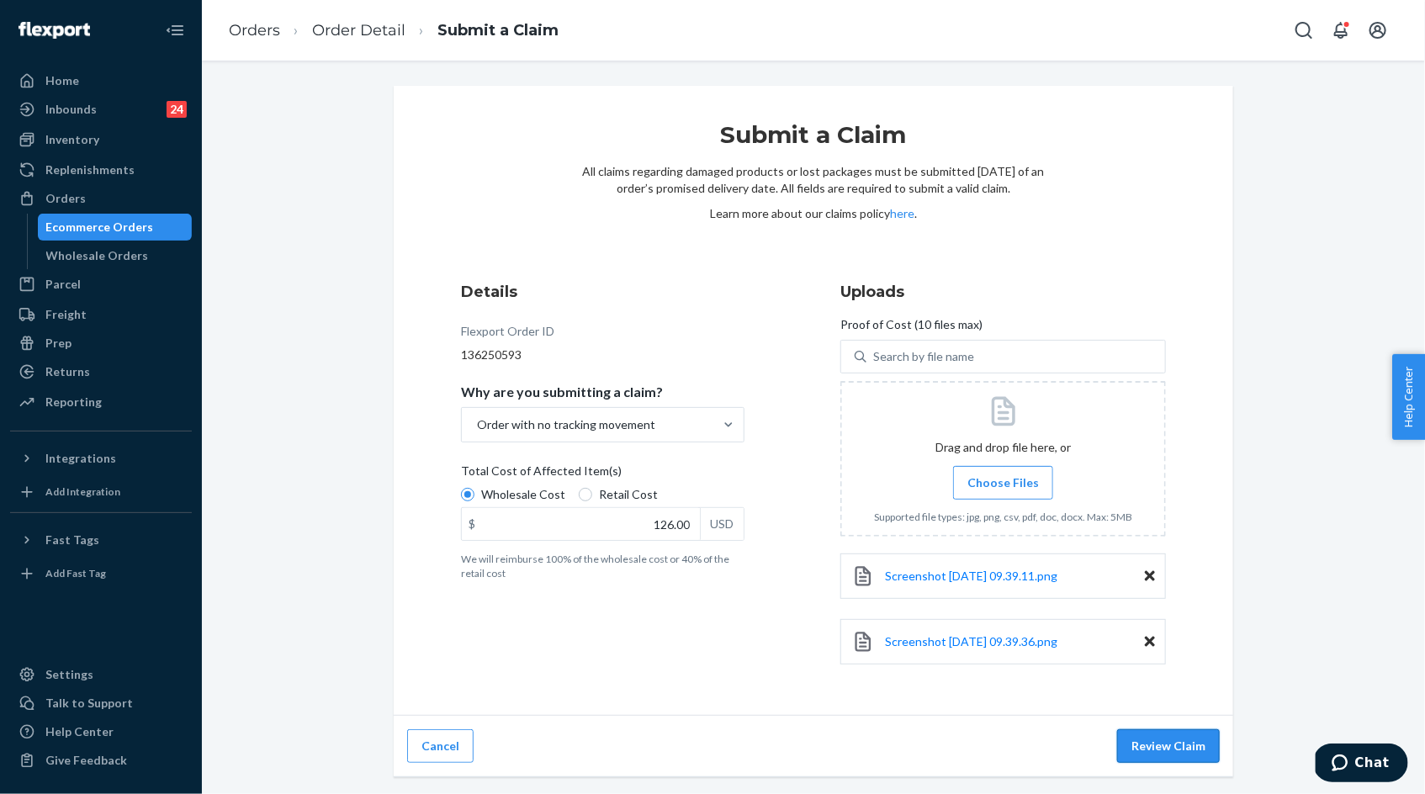
click at [1164, 751] on button "Review Claim" at bounding box center [1168, 746] width 103 height 34
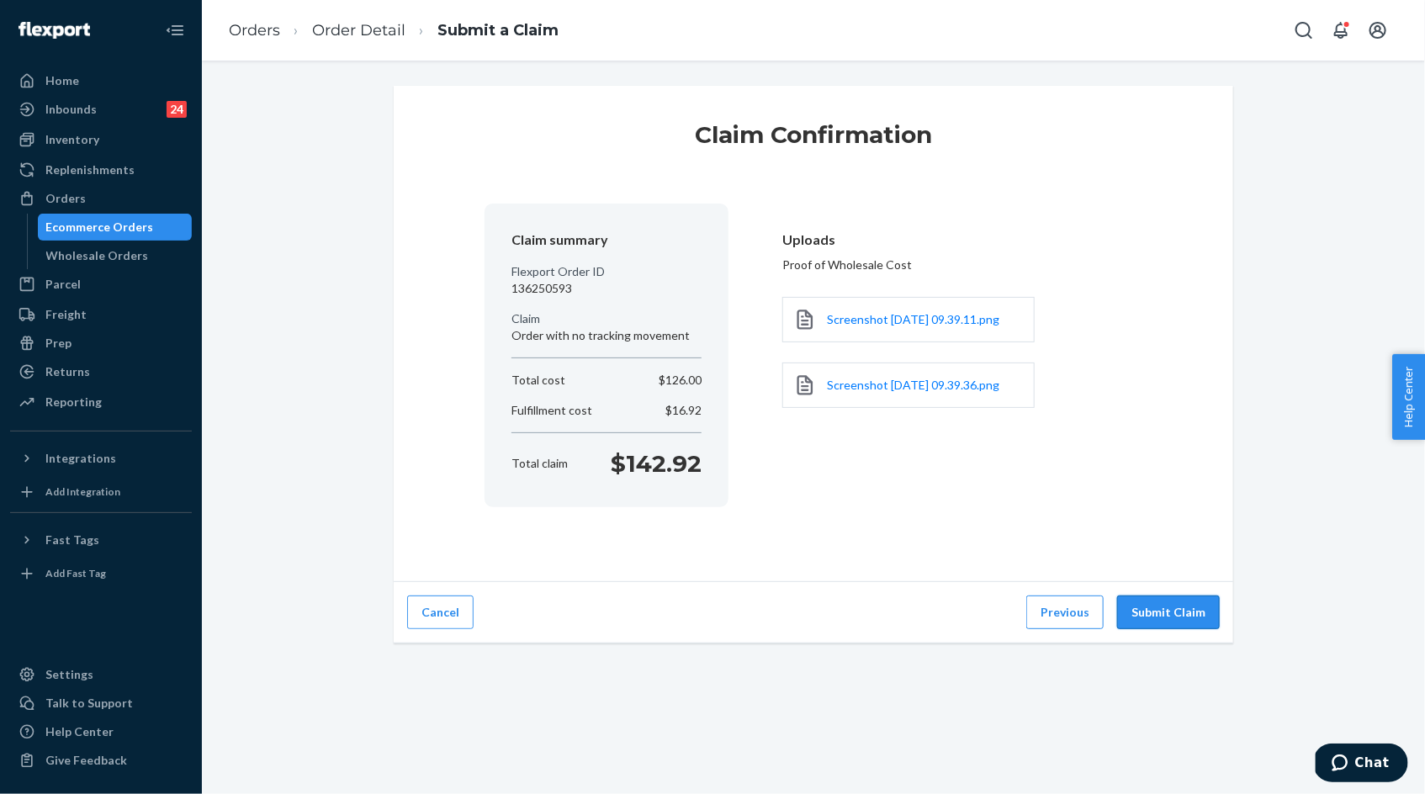
click at [1166, 613] on button "Submit Claim" at bounding box center [1168, 613] width 103 height 34
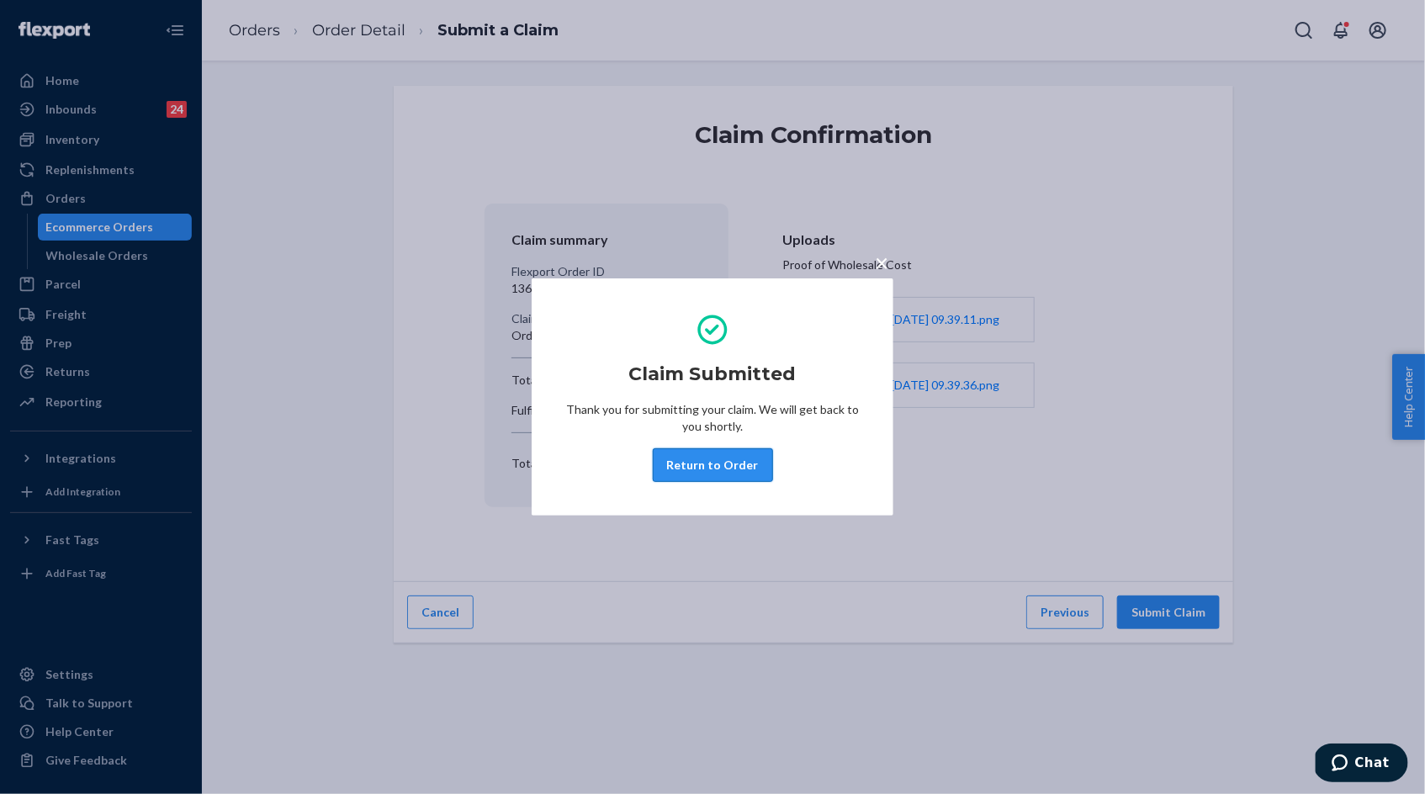
click at [733, 454] on button "Return to Order" at bounding box center [713, 465] width 120 height 34
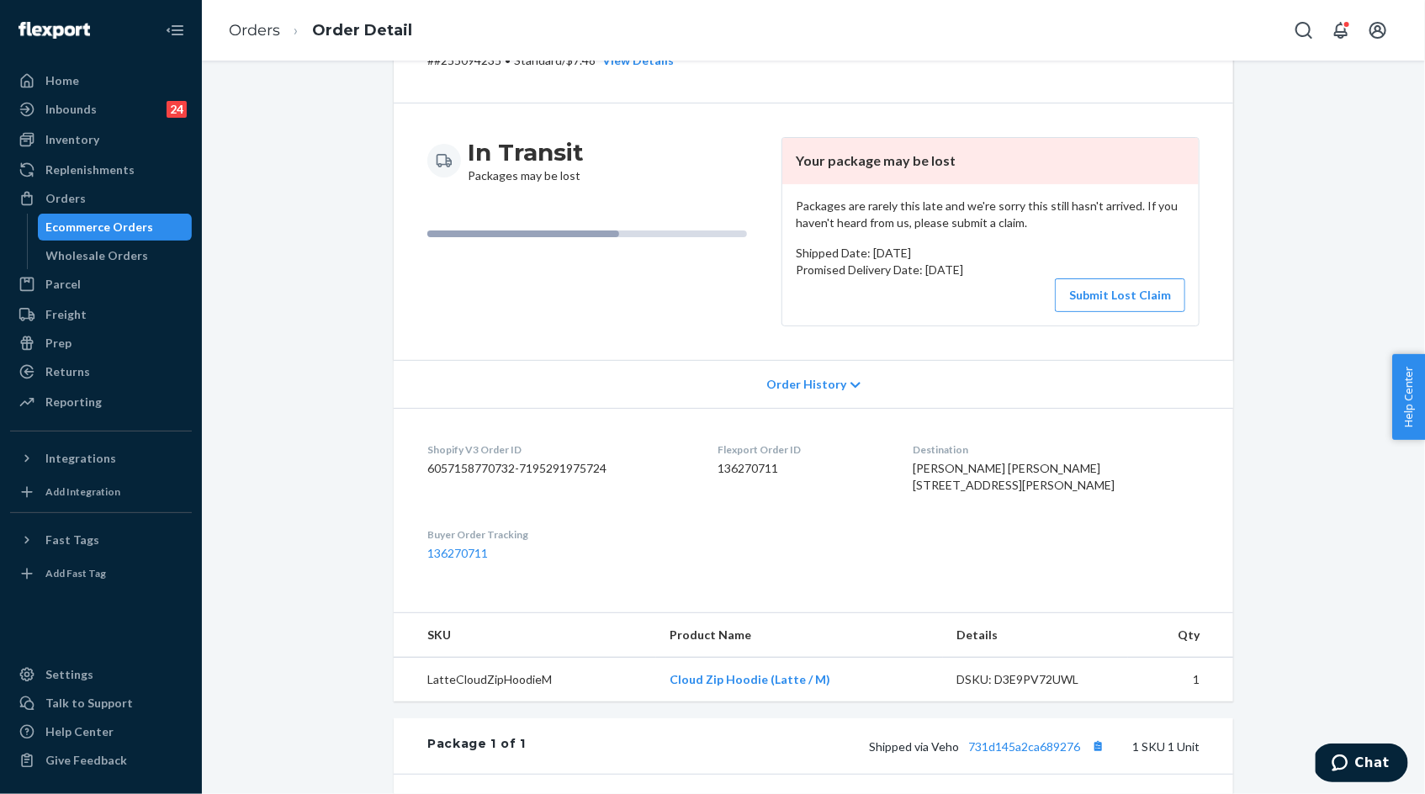
scroll to position [143, 0]
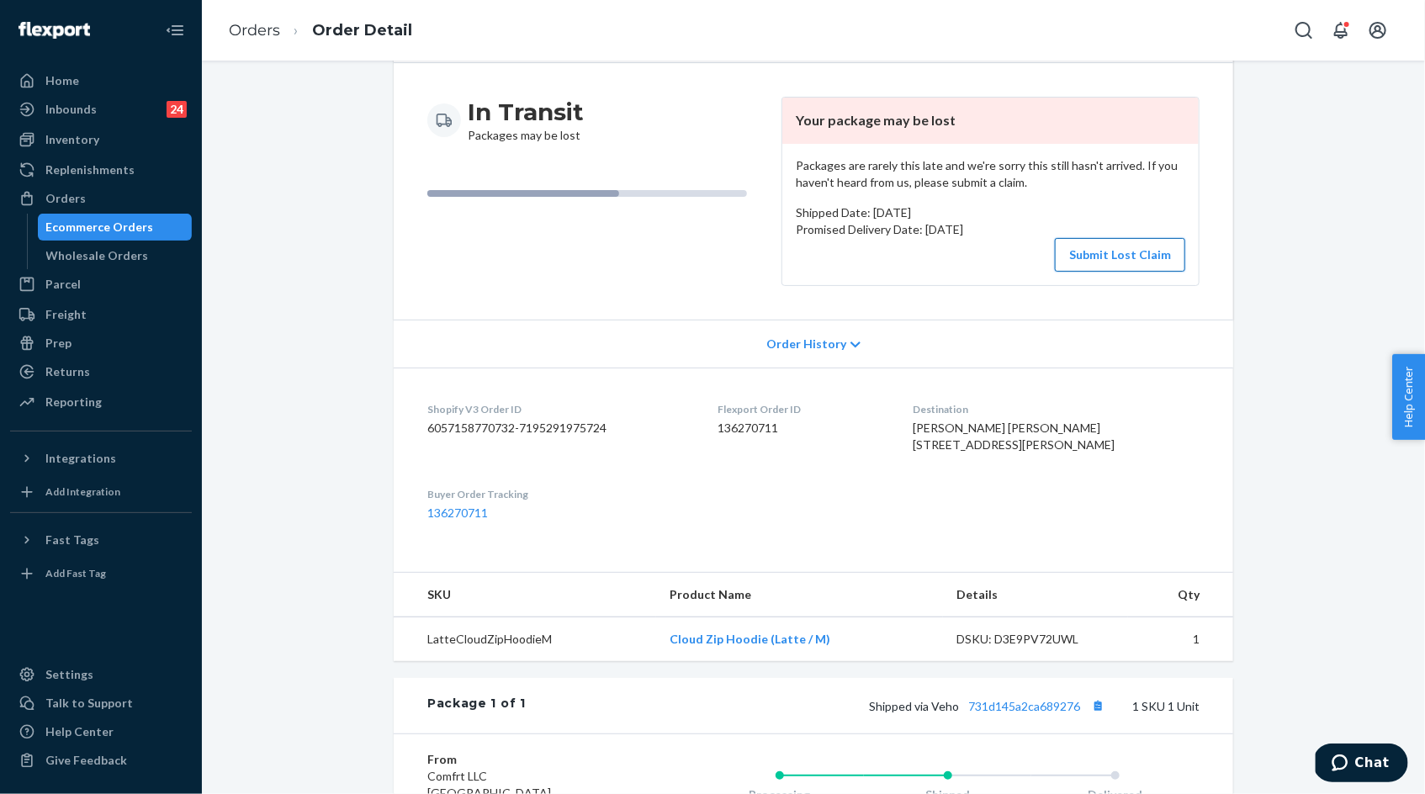
click at [1120, 251] on button "Submit Lost Claim" at bounding box center [1120, 255] width 130 height 34
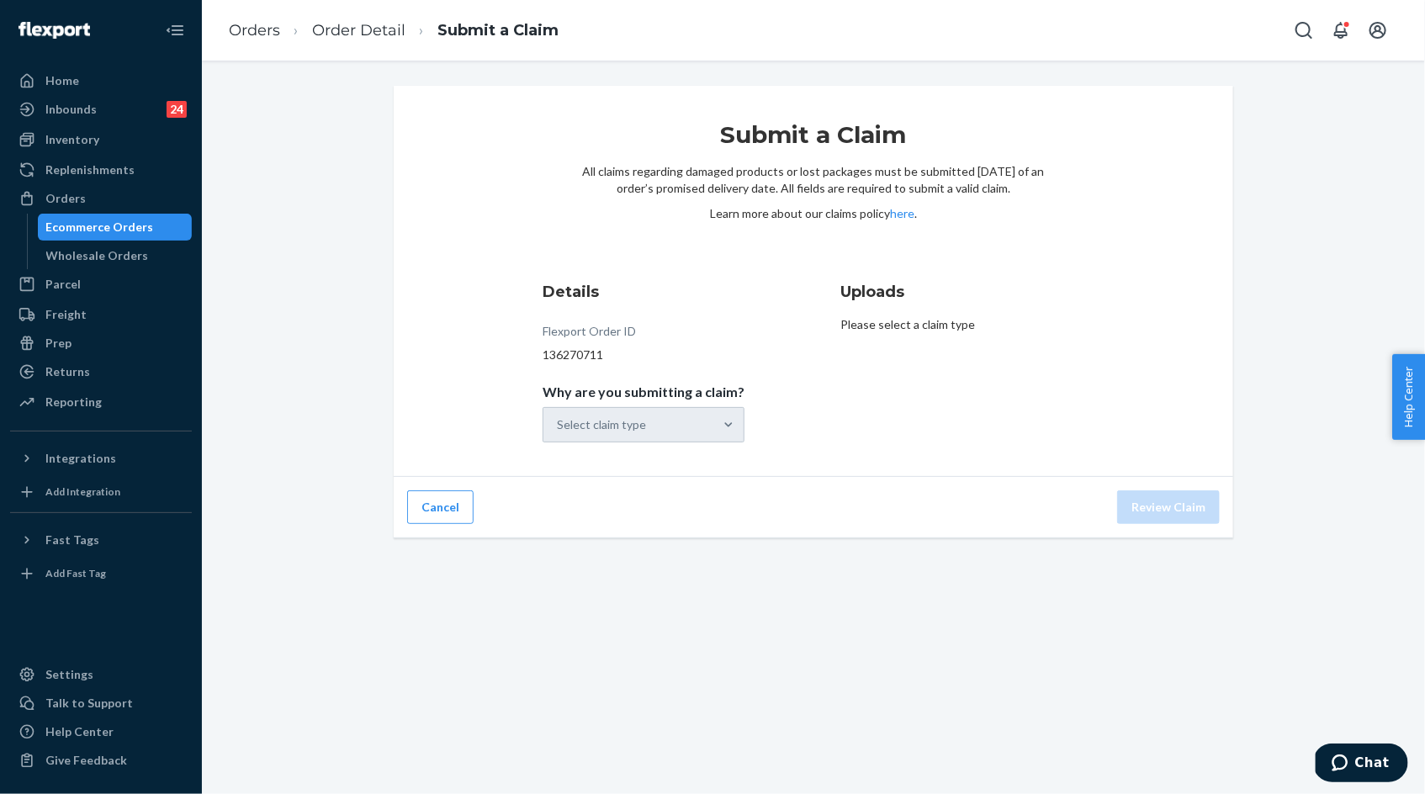
click at [653, 421] on div "Select claim type" at bounding box center [644, 424] width 202 height 35
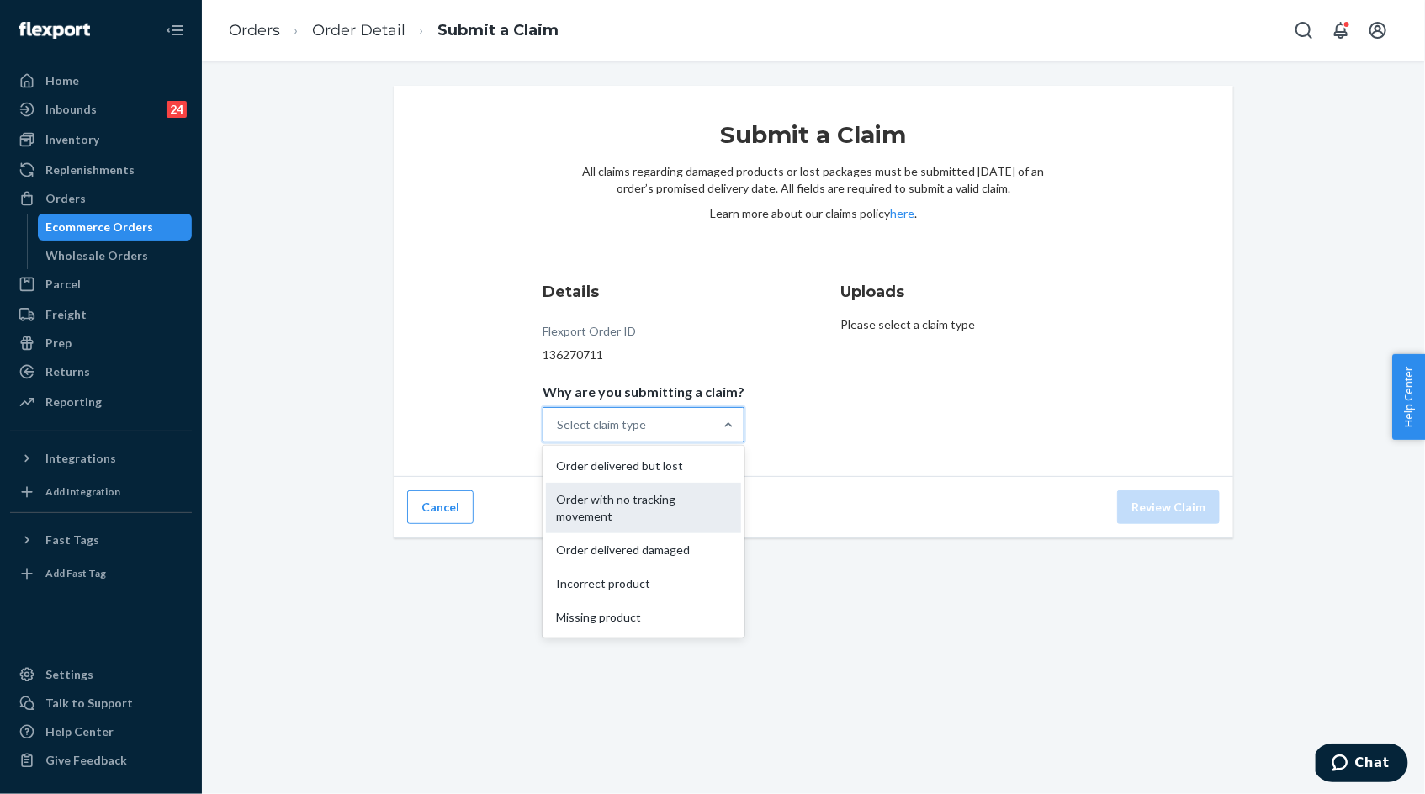
click at [664, 497] on div "Order with no tracking movement" at bounding box center [643, 508] width 195 height 50
click at [559, 433] on input "Why are you submitting a claim? option Order with no tracking movement focused,…" at bounding box center [558, 424] width 2 height 17
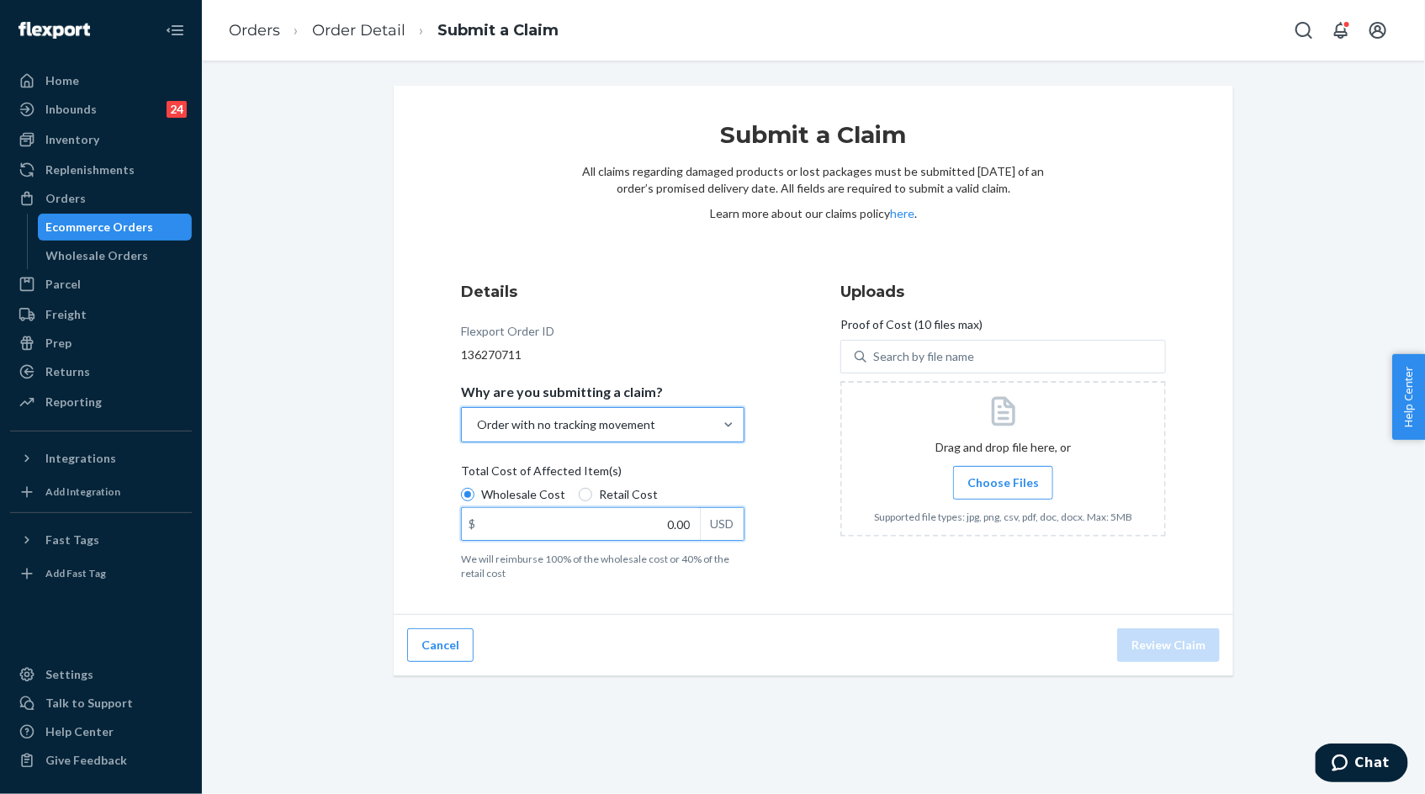
click at [660, 516] on input "0.00" at bounding box center [581, 524] width 238 height 32
click at [660, 517] on input "0.00" at bounding box center [581, 524] width 238 height 32
type input "60.00"
click at [1005, 471] on label "Choose Files" at bounding box center [1003, 483] width 100 height 34
click at [1004, 474] on input "Choose Files" at bounding box center [1003, 483] width 1 height 19
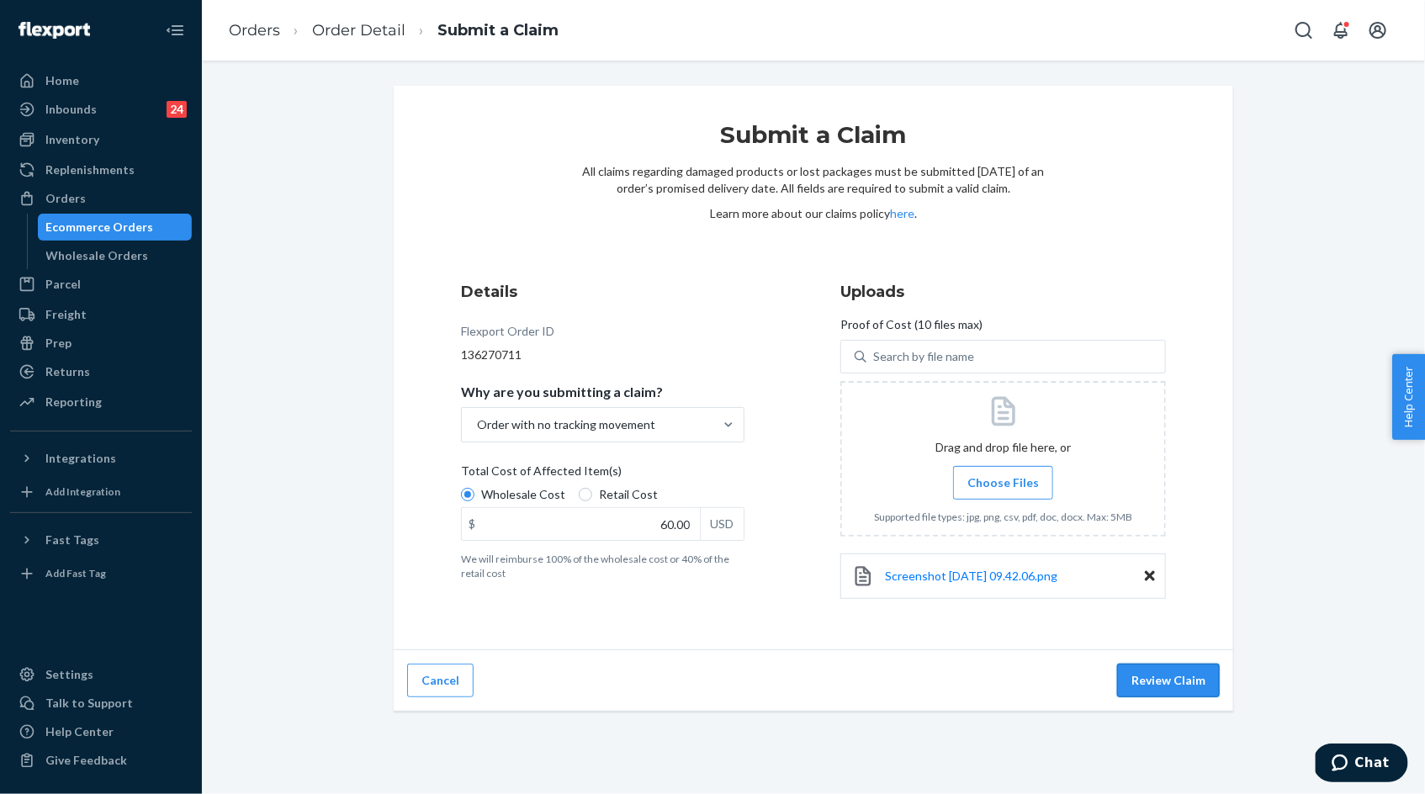
click at [1150, 675] on button "Review Claim" at bounding box center [1168, 681] width 103 height 34
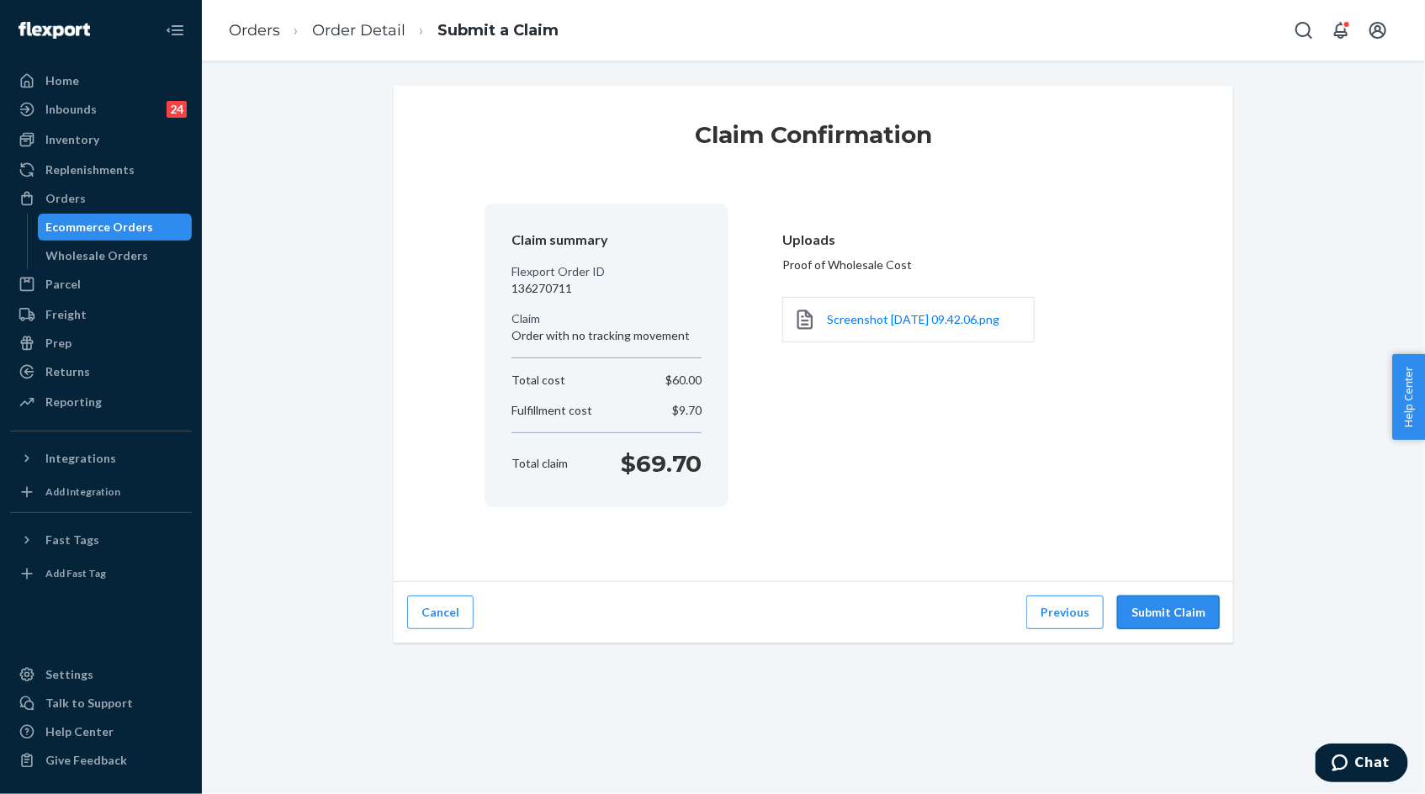
click at [1161, 612] on button "Submit Claim" at bounding box center [1168, 613] width 103 height 34
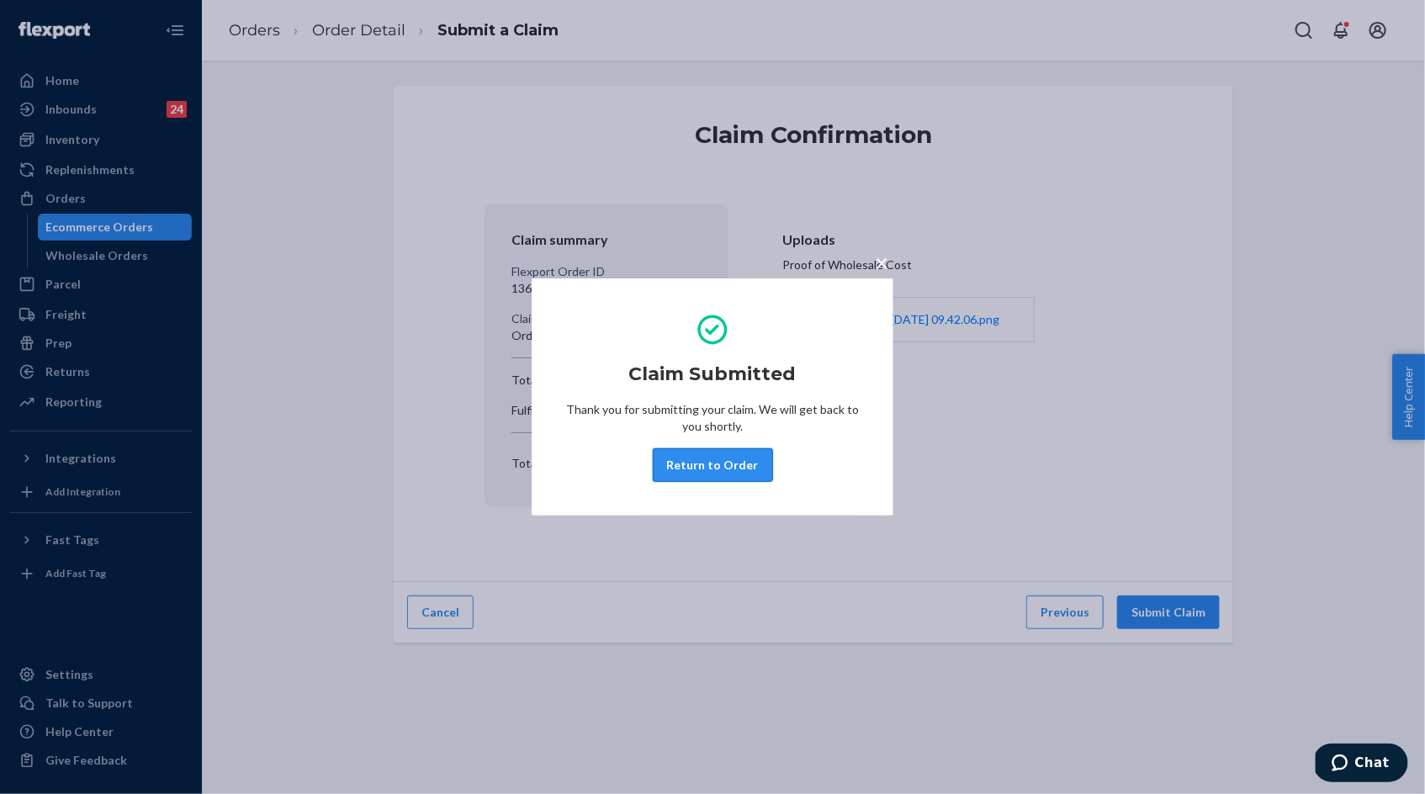
click at [744, 459] on button "Return to Order" at bounding box center [713, 465] width 120 height 34
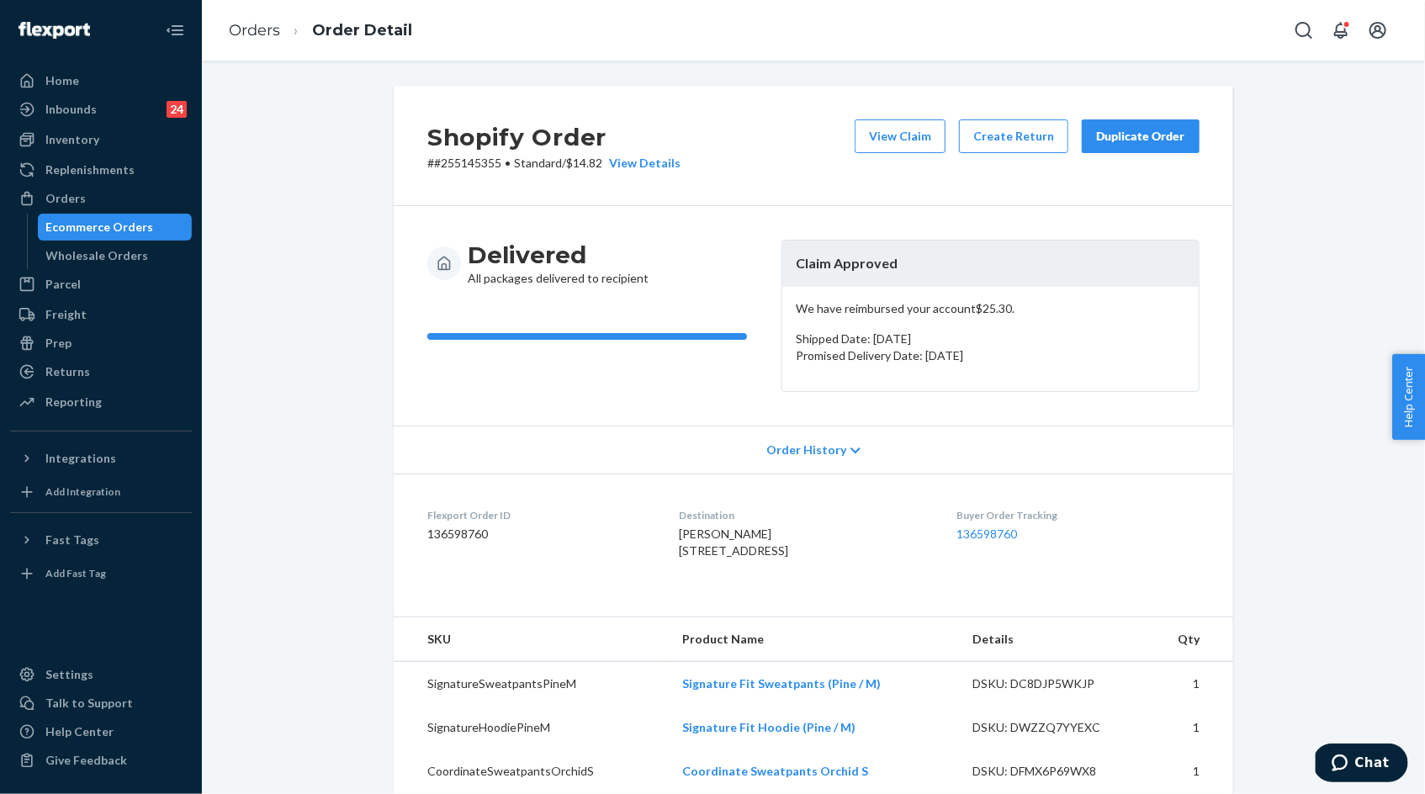
click at [1307, 246] on div "Shopify Order # #255145355 • Standard / $14.82 View Details View Claim Create R…" at bounding box center [814, 717] width 1198 height 1262
click at [475, 165] on p "# #255145355 • Standard / $14.82 View Details" at bounding box center [553, 163] width 253 height 17
copy p "255145355"
click at [492, 187] on div "Shopify Order # #255145355 • Standard / $14.82 View Details View Claim Create R…" at bounding box center [814, 146] width 840 height 120
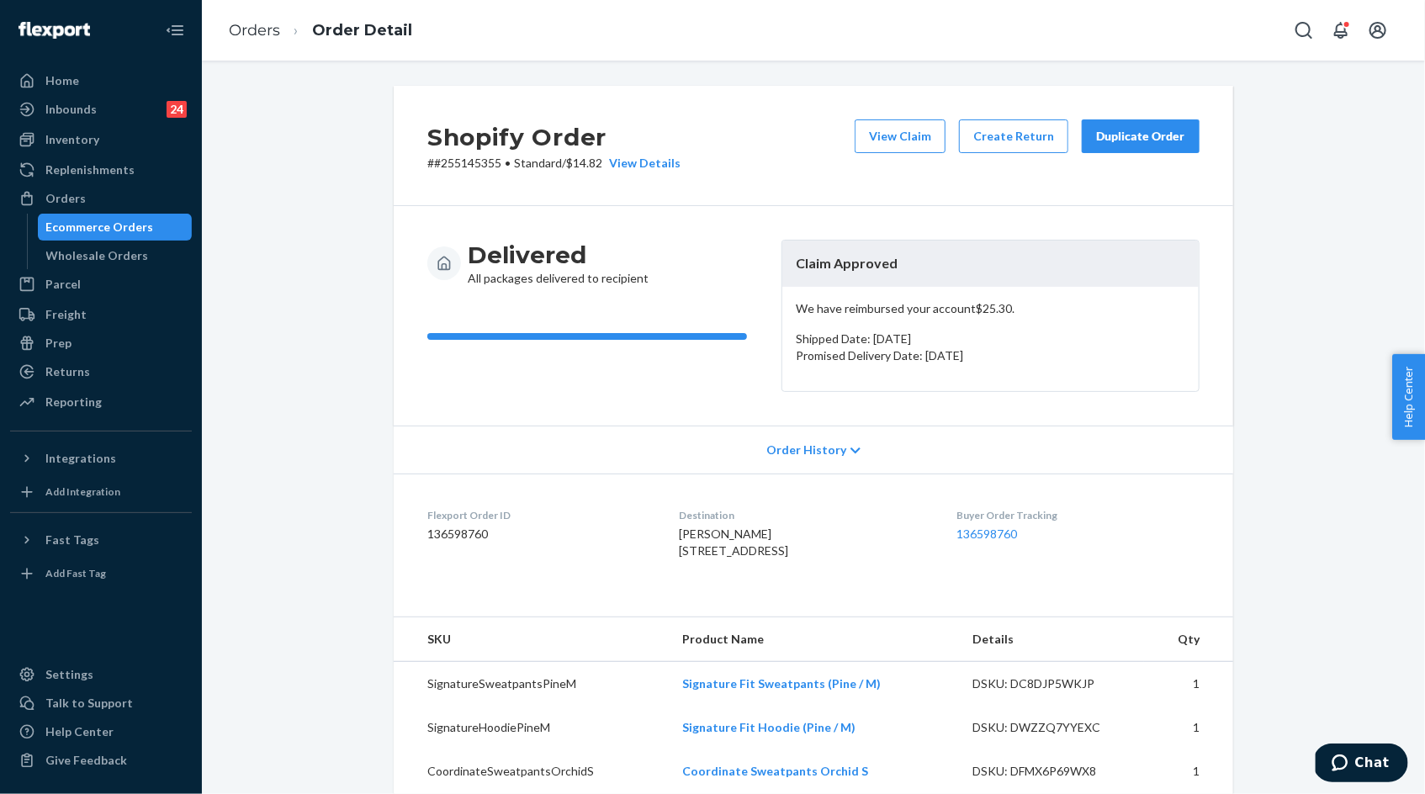
click at [1142, 134] on div "Duplicate Order" at bounding box center [1140, 136] width 89 height 17
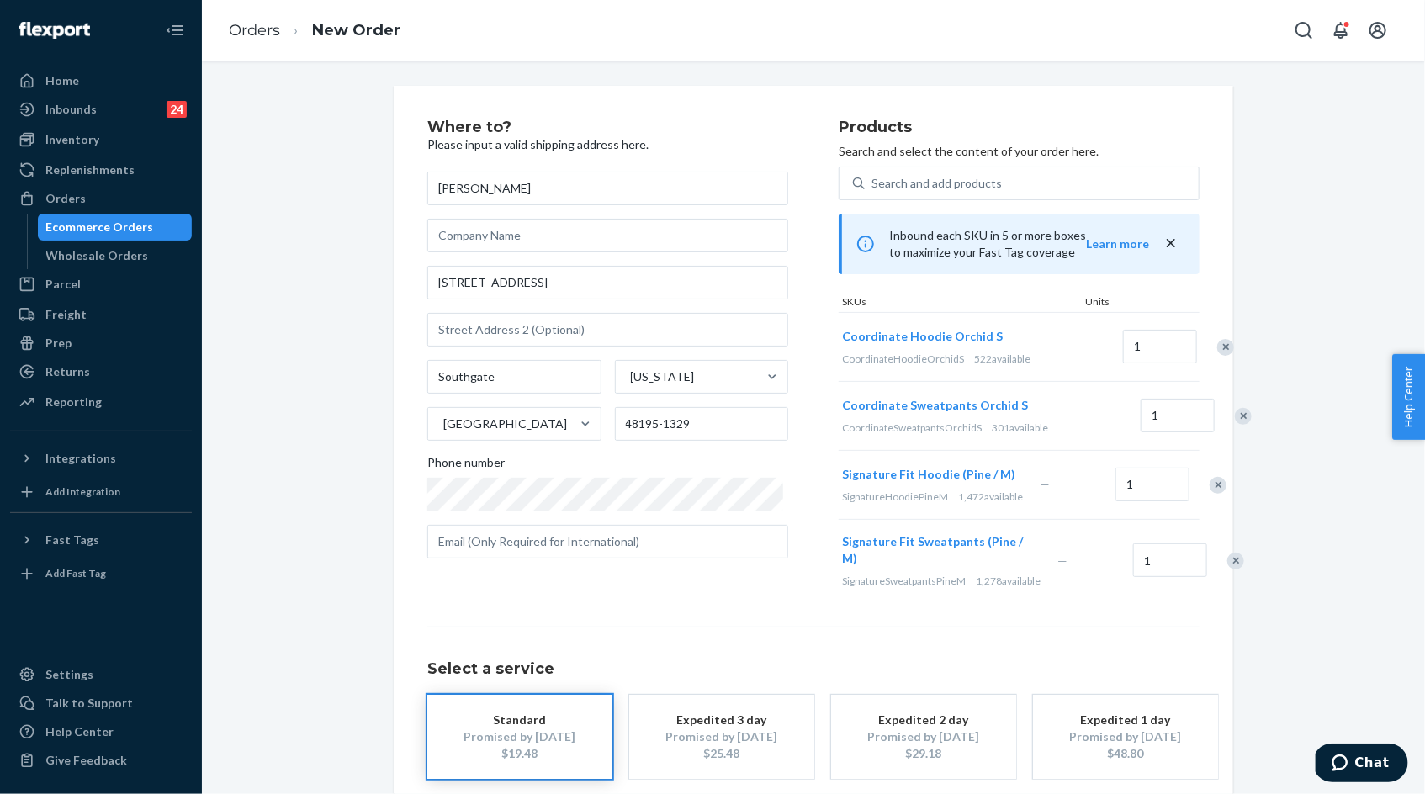
click at [1235, 425] on div "Remove Item" at bounding box center [1243, 416] width 17 height 17
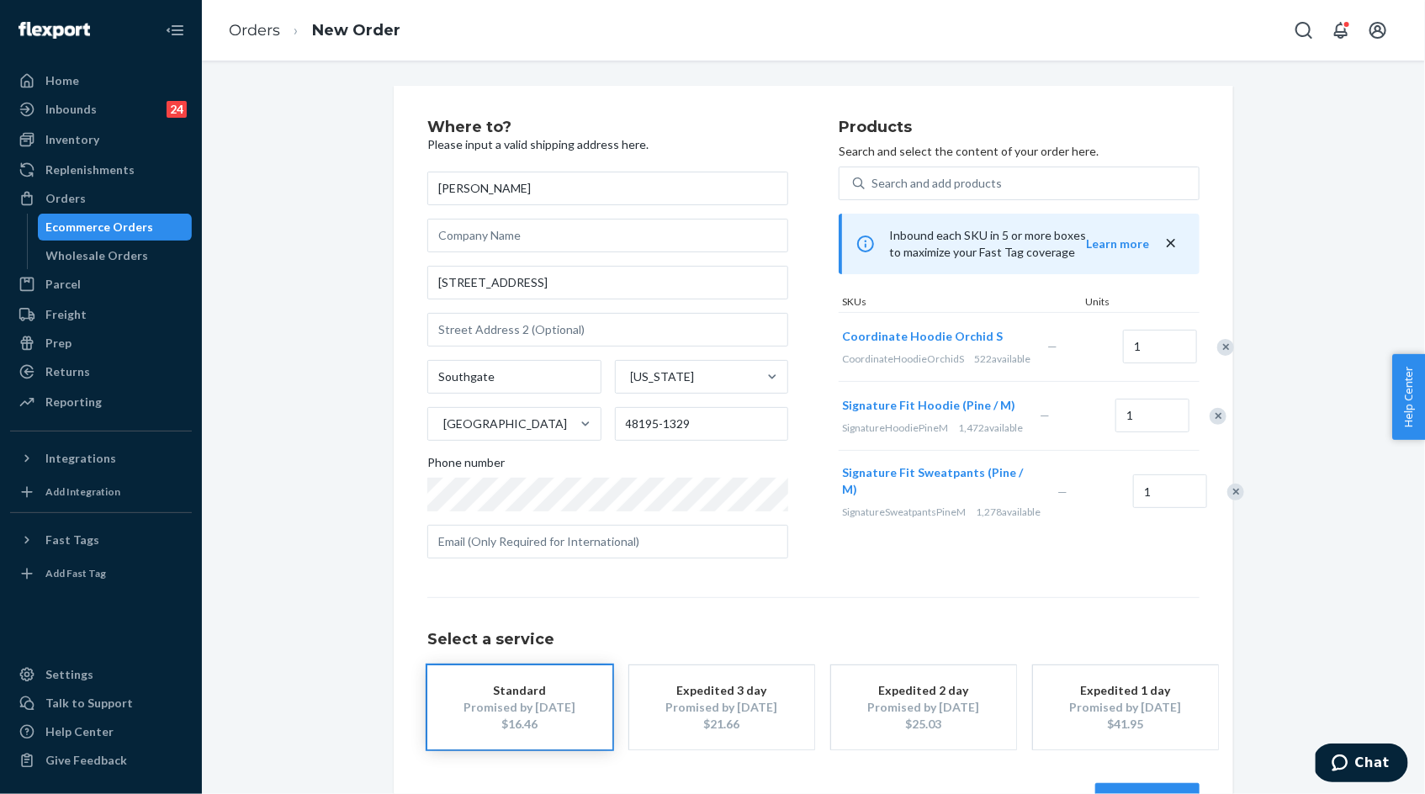
click at [1191, 438] on div at bounding box center [1209, 416] width 42 height 45
click at [1210, 425] on div "Remove Item" at bounding box center [1218, 416] width 17 height 17
click at [1227, 432] on div "Remove Item" at bounding box center [1235, 423] width 17 height 17
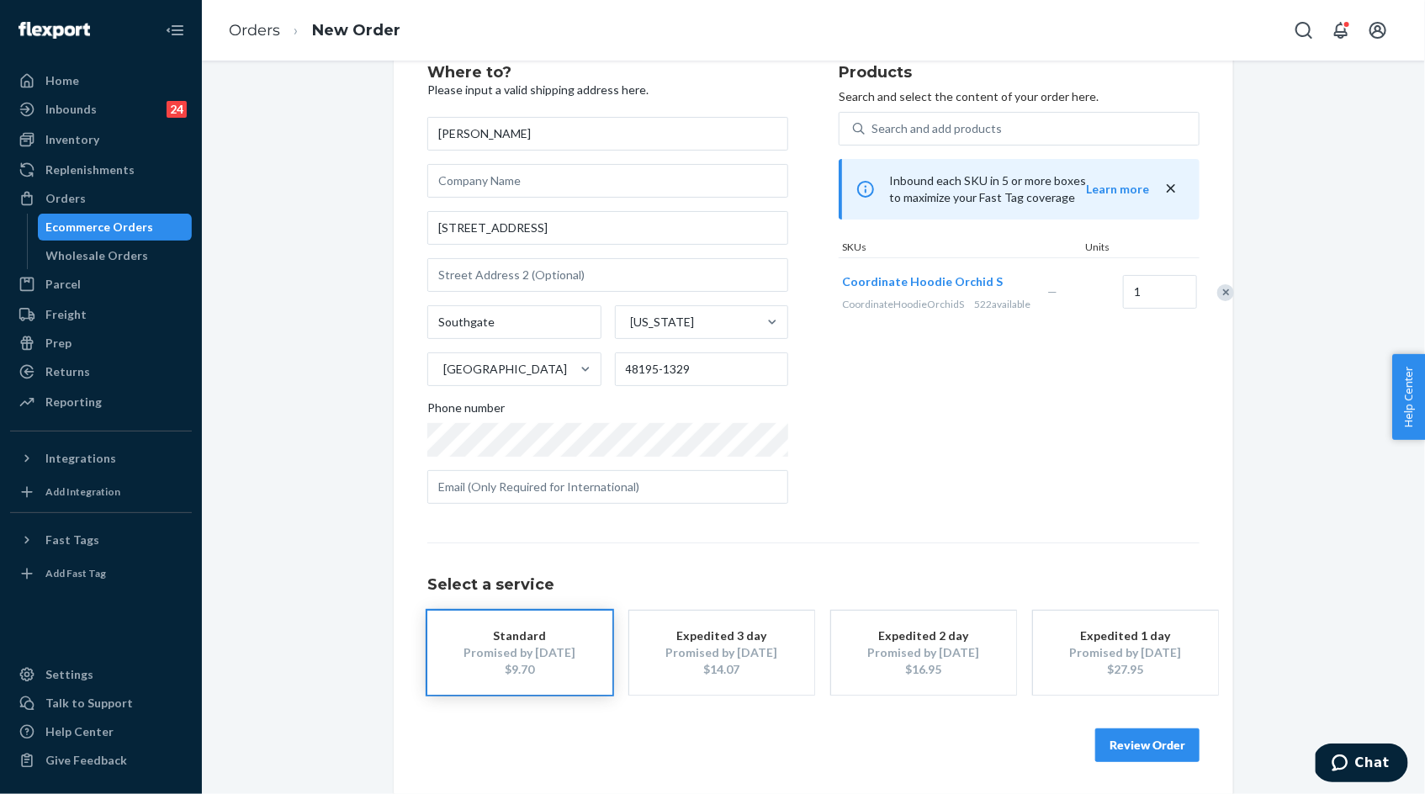
click at [1151, 734] on button "Review Order" at bounding box center [1147, 745] width 104 height 34
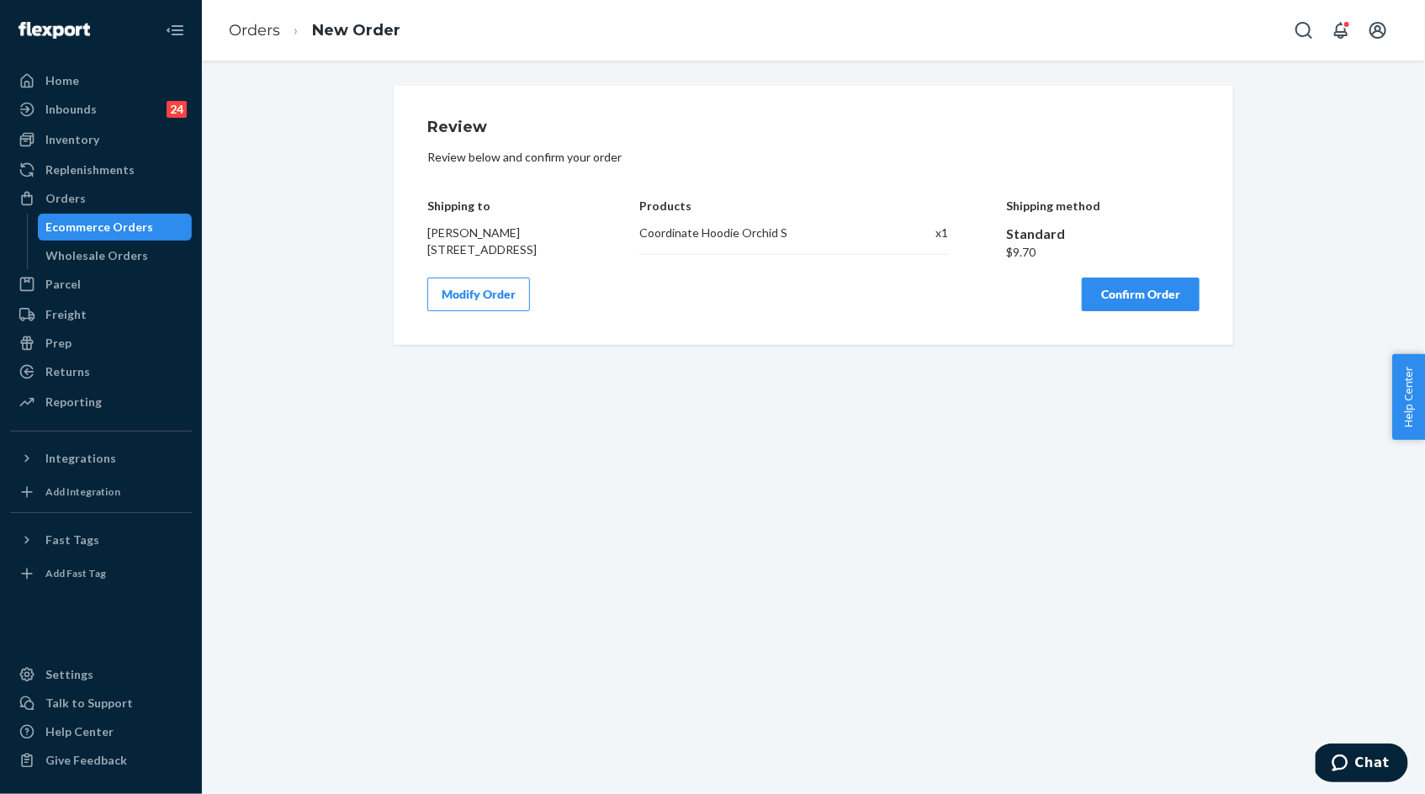
scroll to position [0, 0]
click at [430, 204] on h4 "Shipping to" at bounding box center [504, 205] width 155 height 13
drag, startPoint x: 430, startPoint y: 204, endPoint x: 570, endPoint y: 275, distance: 157.3
click at [570, 276] on div "Review Review below and confirm your order Shipping to [PERSON_NAME] [STREET_AD…" at bounding box center [813, 215] width 772 height 192
copy body "Shipping to [PERSON_NAME] [STREET_ADDRESS] Products Coordinate Hoodie Orchid S …"
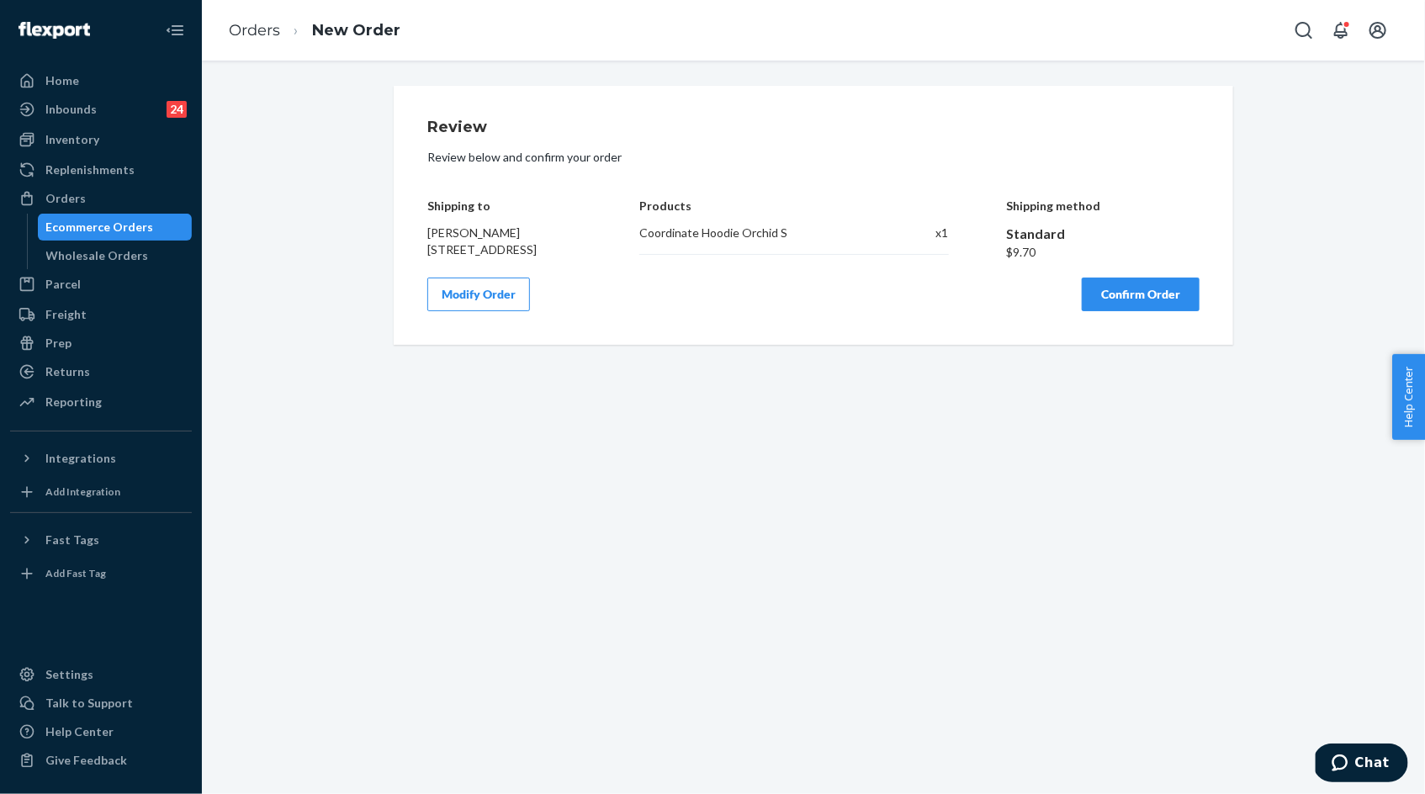
click at [537, 257] on span "Kendra Pauline 13623 Spruce St Southgate, MI 48195-1329" at bounding box center [481, 240] width 109 height 31
drag, startPoint x: 566, startPoint y: 266, endPoint x: 432, endPoint y: 209, distance: 145.9
click at [432, 209] on div "Shipping to Kendra Pauline 13623 Spruce St Southgate, MI 48195-1329" at bounding box center [504, 217] width 155 height 87
copy div "Shipping to Kendra Pauline 13623 Spruce St Southgate, MI 48195-1329"
click at [646, 241] on div "Coordinate Hoodie Orchid S" at bounding box center [760, 233] width 243 height 17
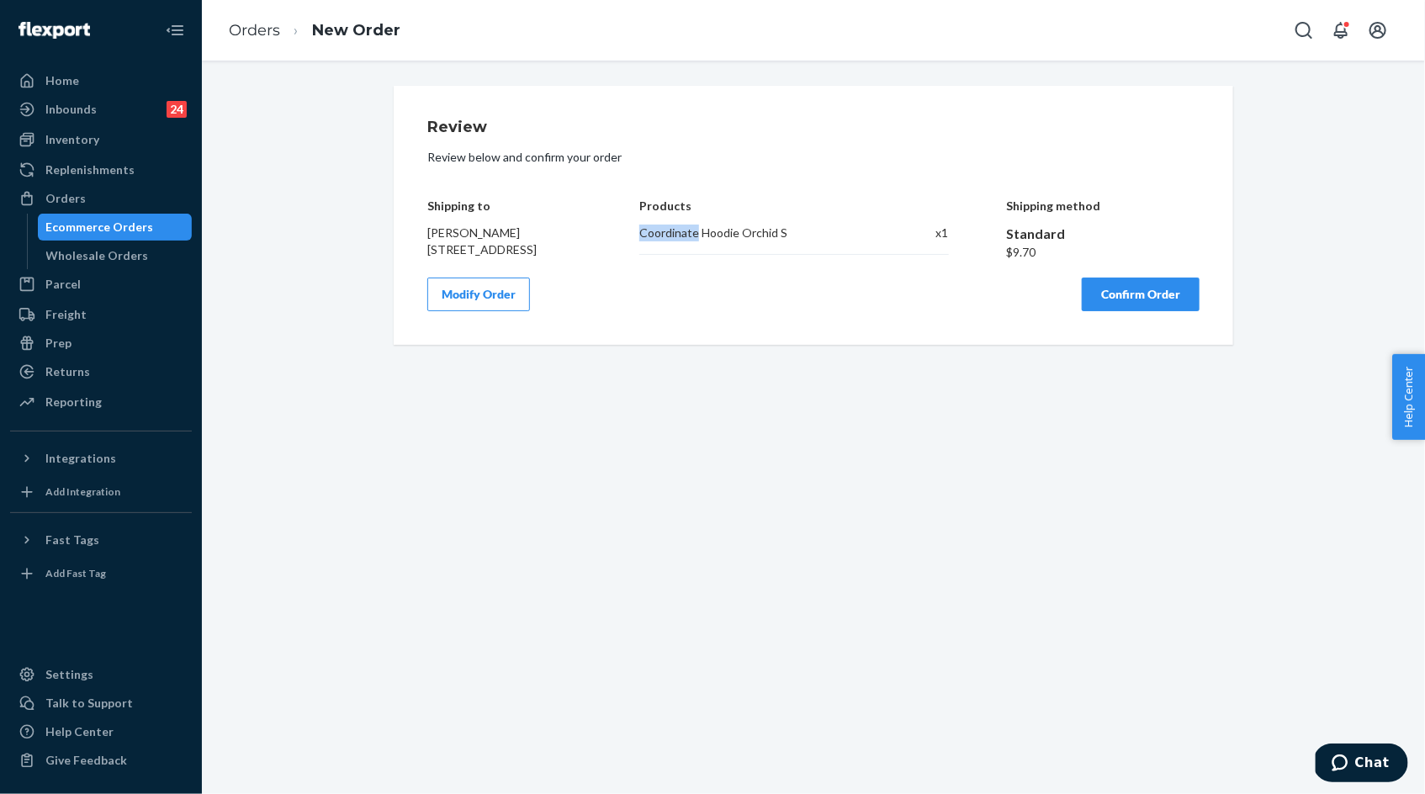
click at [646, 241] on div "Coordinate Hoodie Orchid S" at bounding box center [760, 233] width 243 height 17
copy div "Coordinate Hoodie Orchid S"
click at [1120, 311] on button "Confirm Order" at bounding box center [1141, 295] width 118 height 34
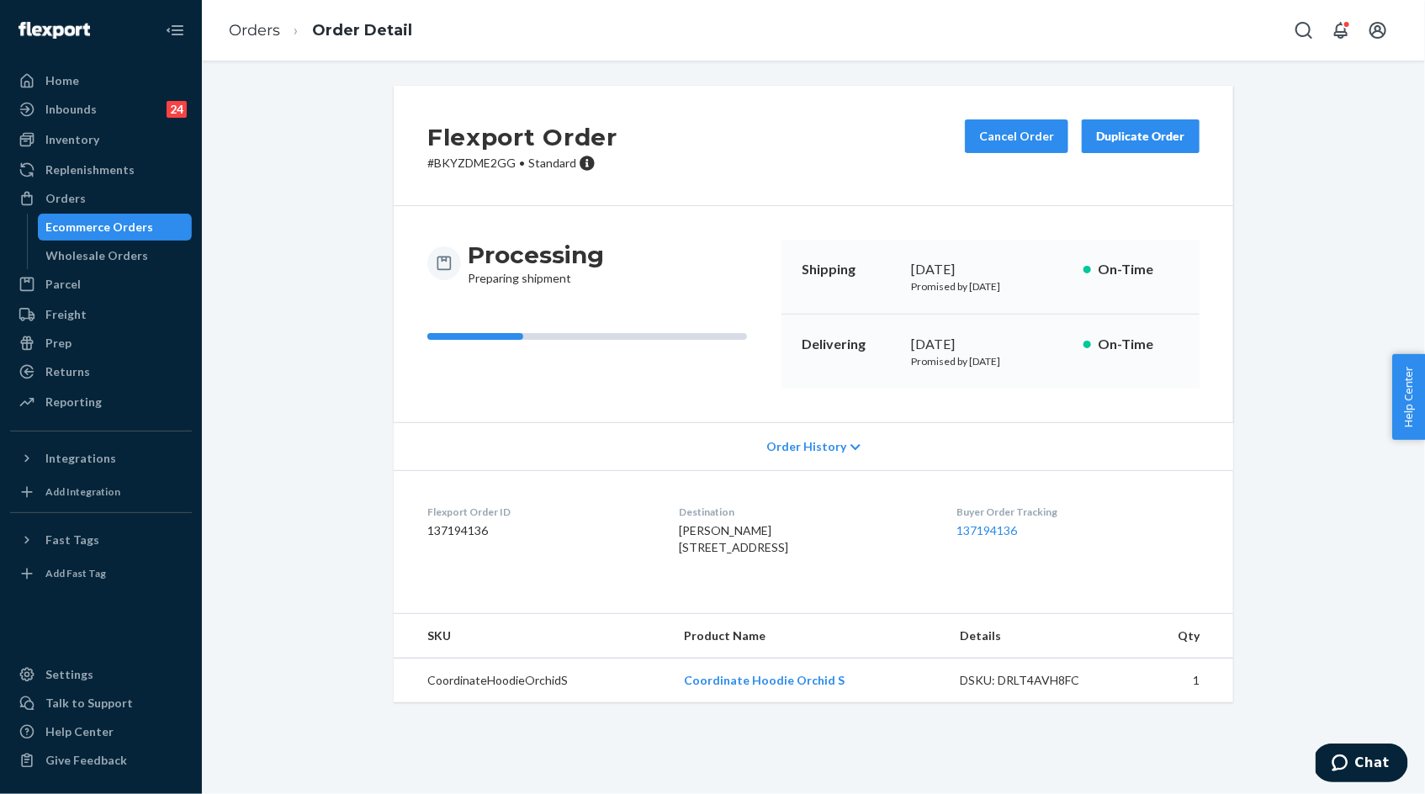
click at [477, 174] on div "Flexport Order # BKYZDME2GG • Standard Cancel Order Duplicate Order" at bounding box center [814, 146] width 840 height 120
click at [478, 168] on p "# BKYZDME2GG • Standard" at bounding box center [522, 163] width 190 height 17
copy p "BKYZDME2GG"
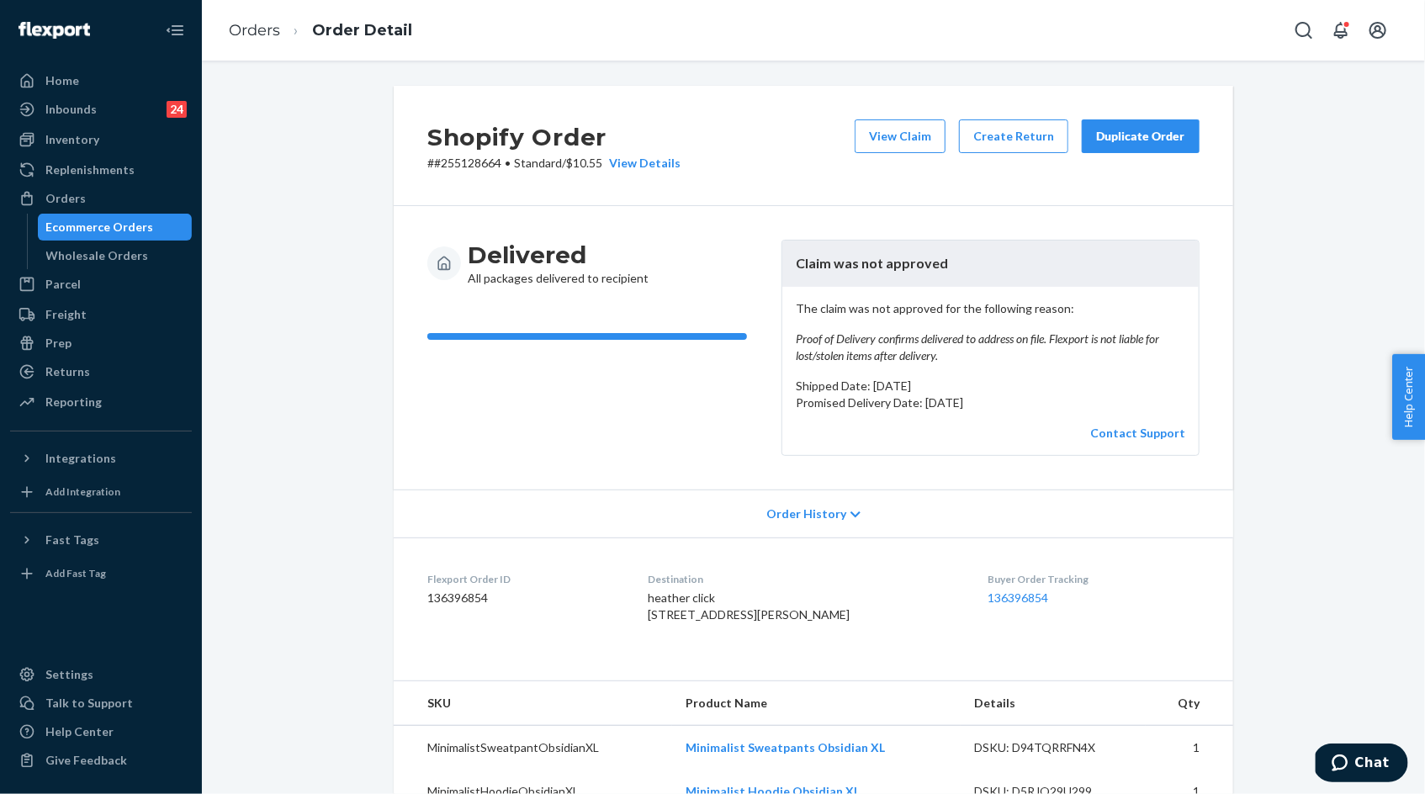
click at [480, 167] on p "# #255128664 • Standard / $10.55 View Details" at bounding box center [553, 163] width 253 height 17
copy p "255128664"
click at [1131, 139] on div "Duplicate Order" at bounding box center [1140, 136] width 89 height 17
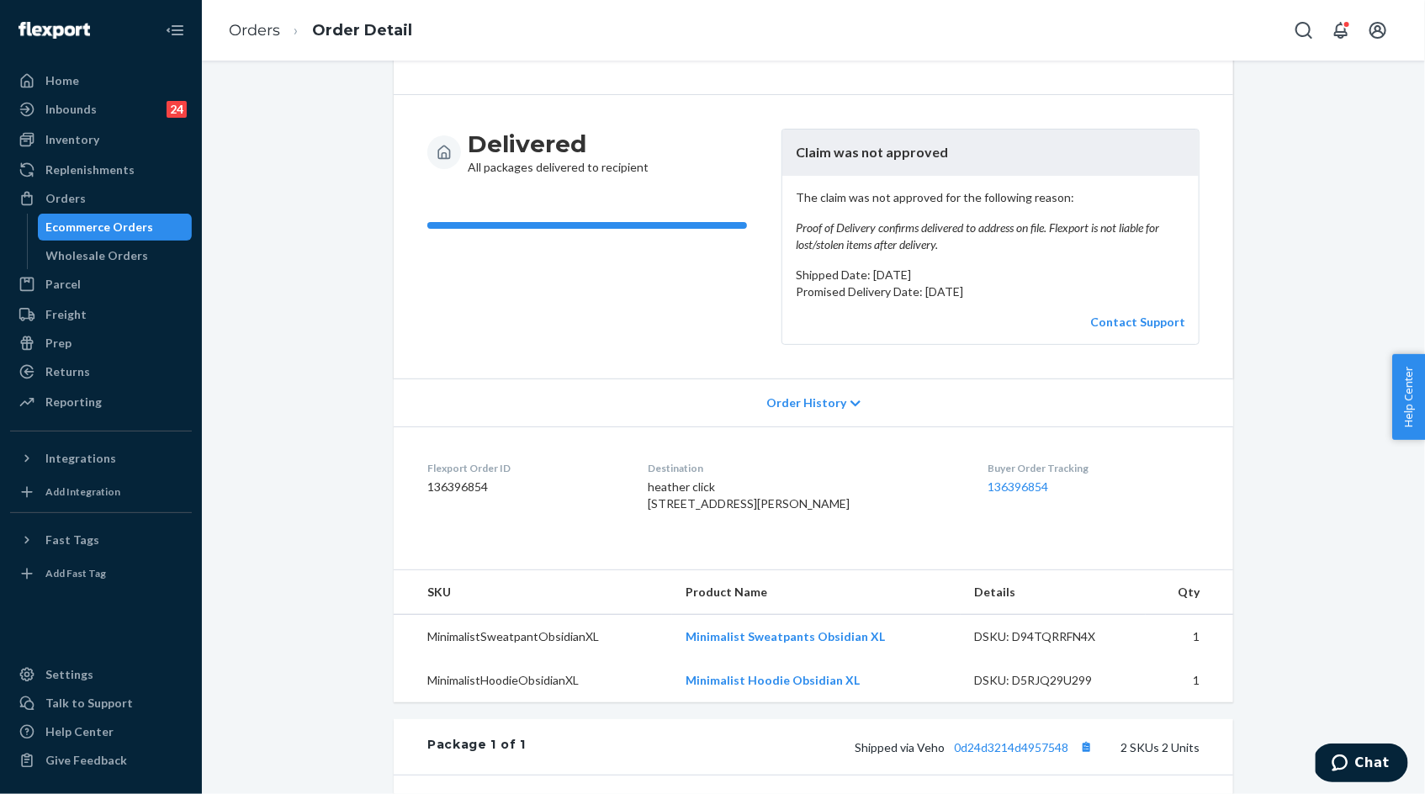
scroll to position [106, 0]
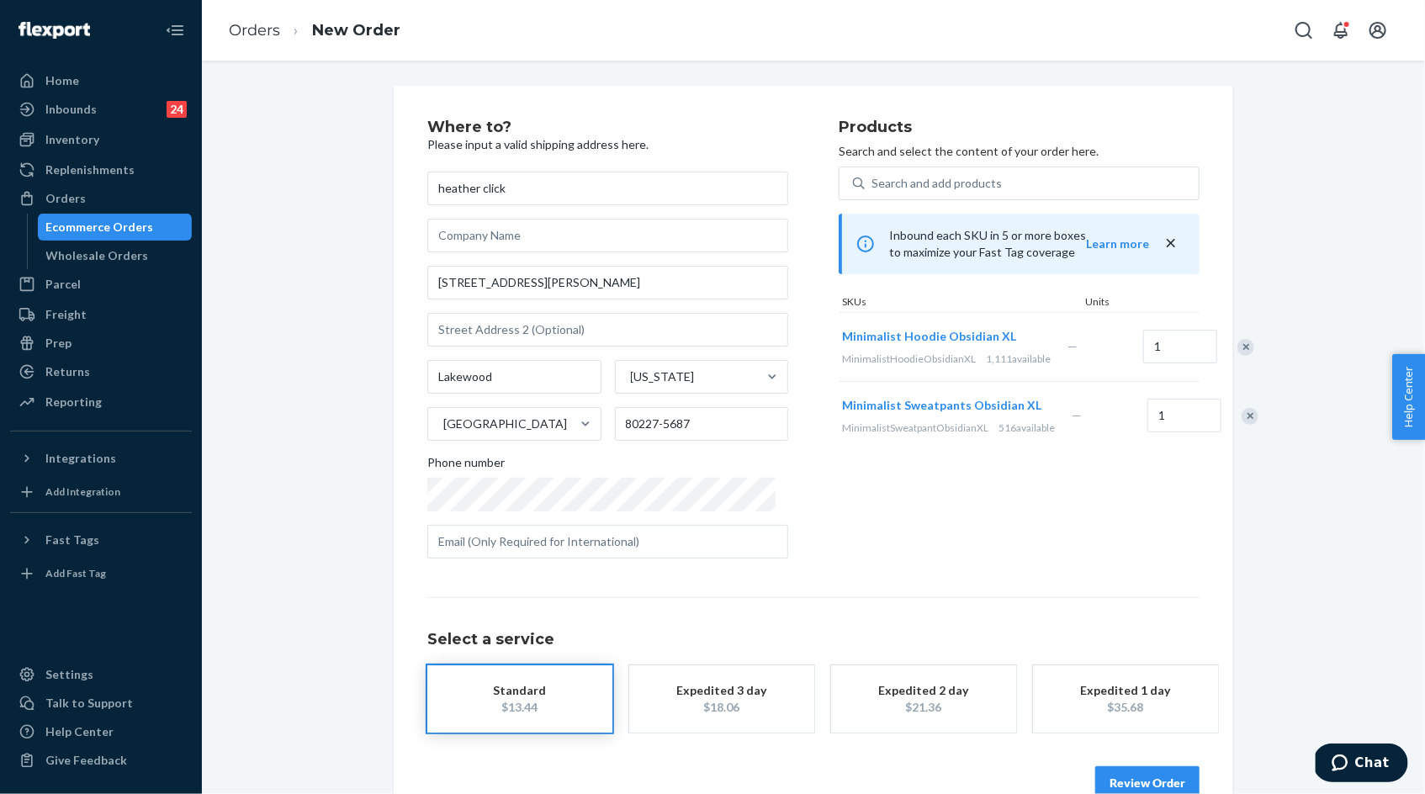
scroll to position [55, 0]
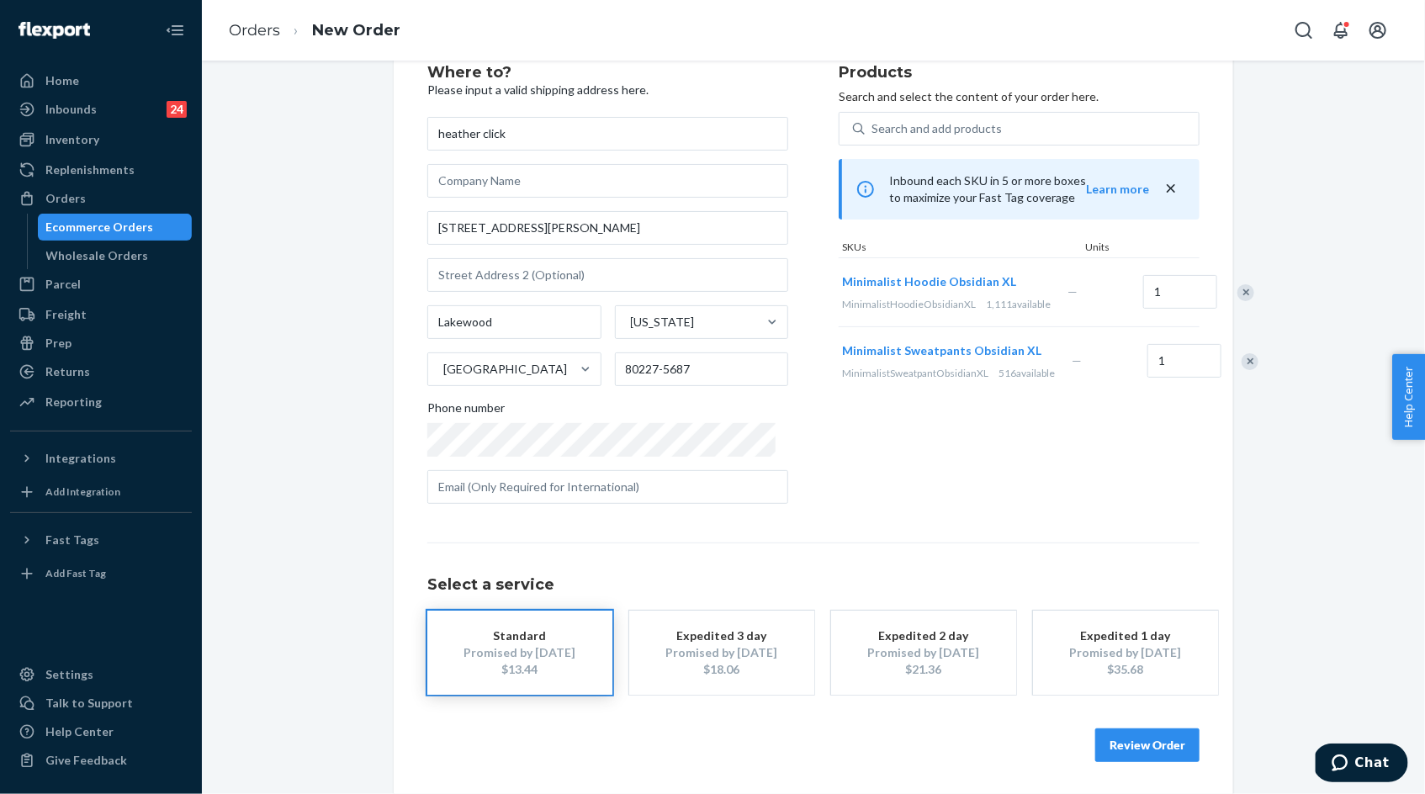
click at [1140, 737] on button "Review Order" at bounding box center [1147, 745] width 104 height 34
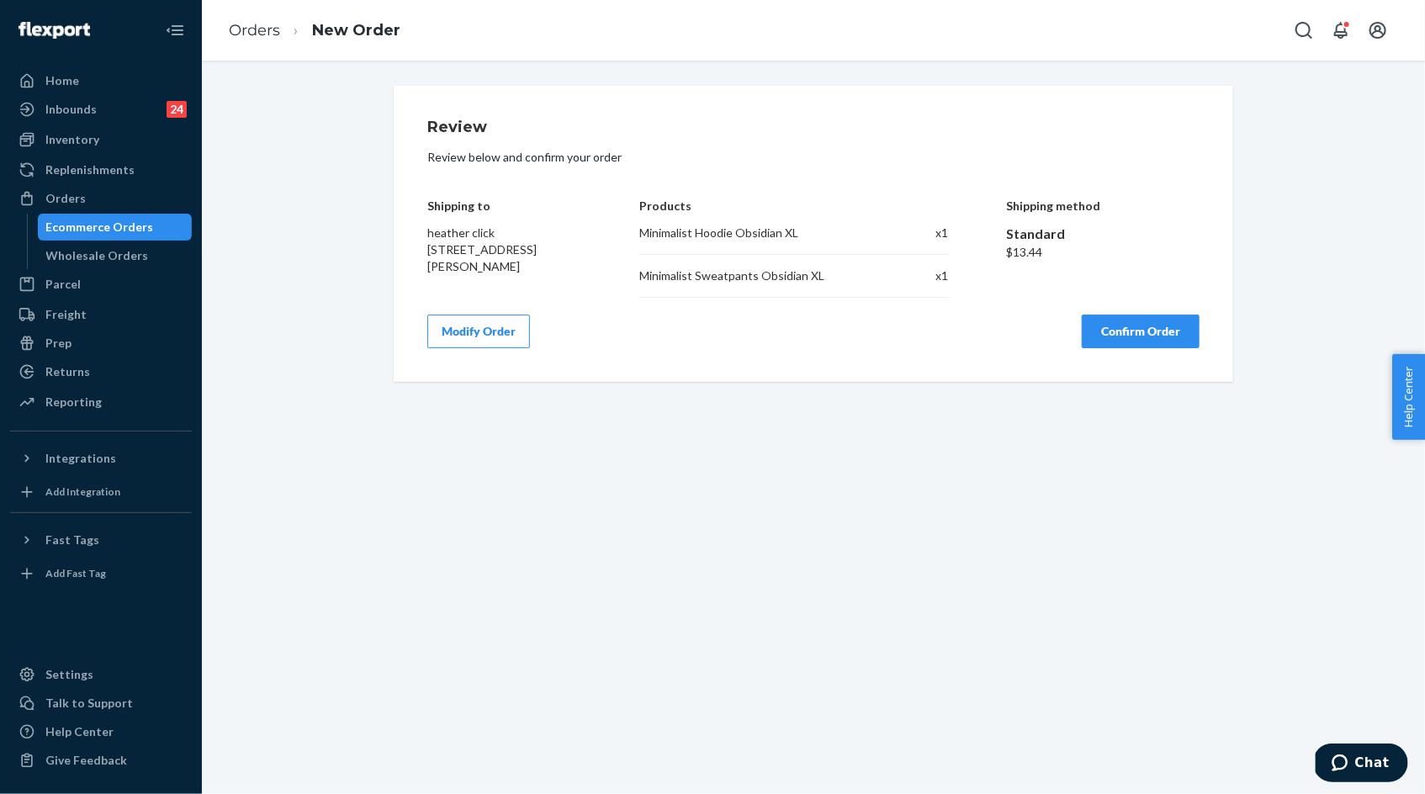
scroll to position [0, 0]
click at [426, 204] on div "Review Review below and confirm your order Shipping to heather click [STREET_AD…" at bounding box center [814, 234] width 840 height 296
drag, startPoint x: 426, startPoint y: 204, endPoint x: 548, endPoint y: 248, distance: 130.7
click at [548, 248] on div "Review Review below and confirm your order Shipping to heather click [STREET_AD…" at bounding box center [814, 234] width 840 height 296
click at [537, 261] on span "heather click [STREET_ADDRESS][PERSON_NAME]" at bounding box center [481, 249] width 109 height 48
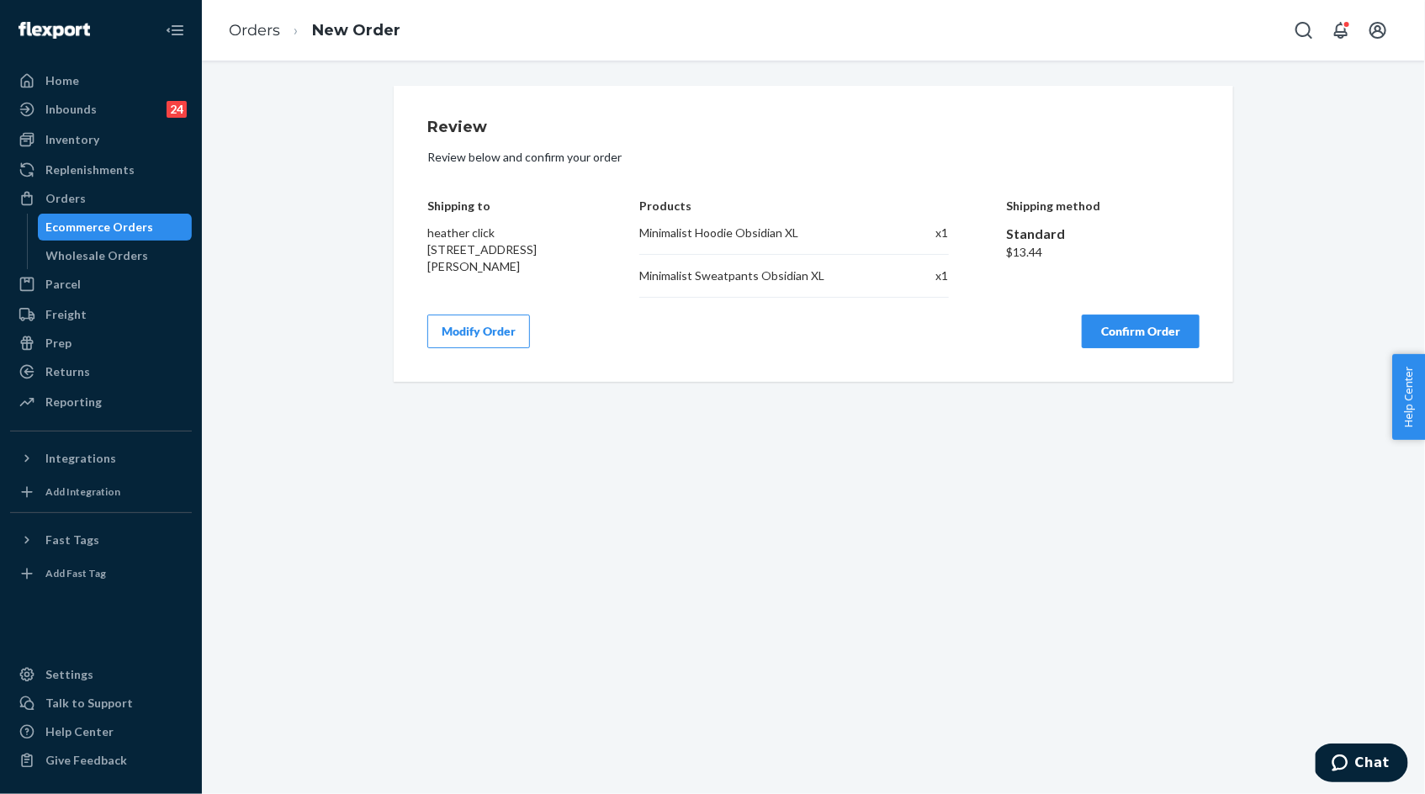
click at [432, 230] on span "heather click [STREET_ADDRESS][PERSON_NAME]" at bounding box center [481, 249] width 109 height 48
click at [433, 249] on span "heather click 3244 S Newcombe St Lakewood, CO 80227-5687" at bounding box center [481, 249] width 109 height 48
drag, startPoint x: 433, startPoint y: 249, endPoint x: 570, endPoint y: 266, distance: 138.1
click at [570, 266] on div "heather click 3244 S Newcombe St Lakewood, CO 80227-5687" at bounding box center [504, 250] width 155 height 50
copy span "3244 S Newcombe St Lakewood, CO 80227-5687"
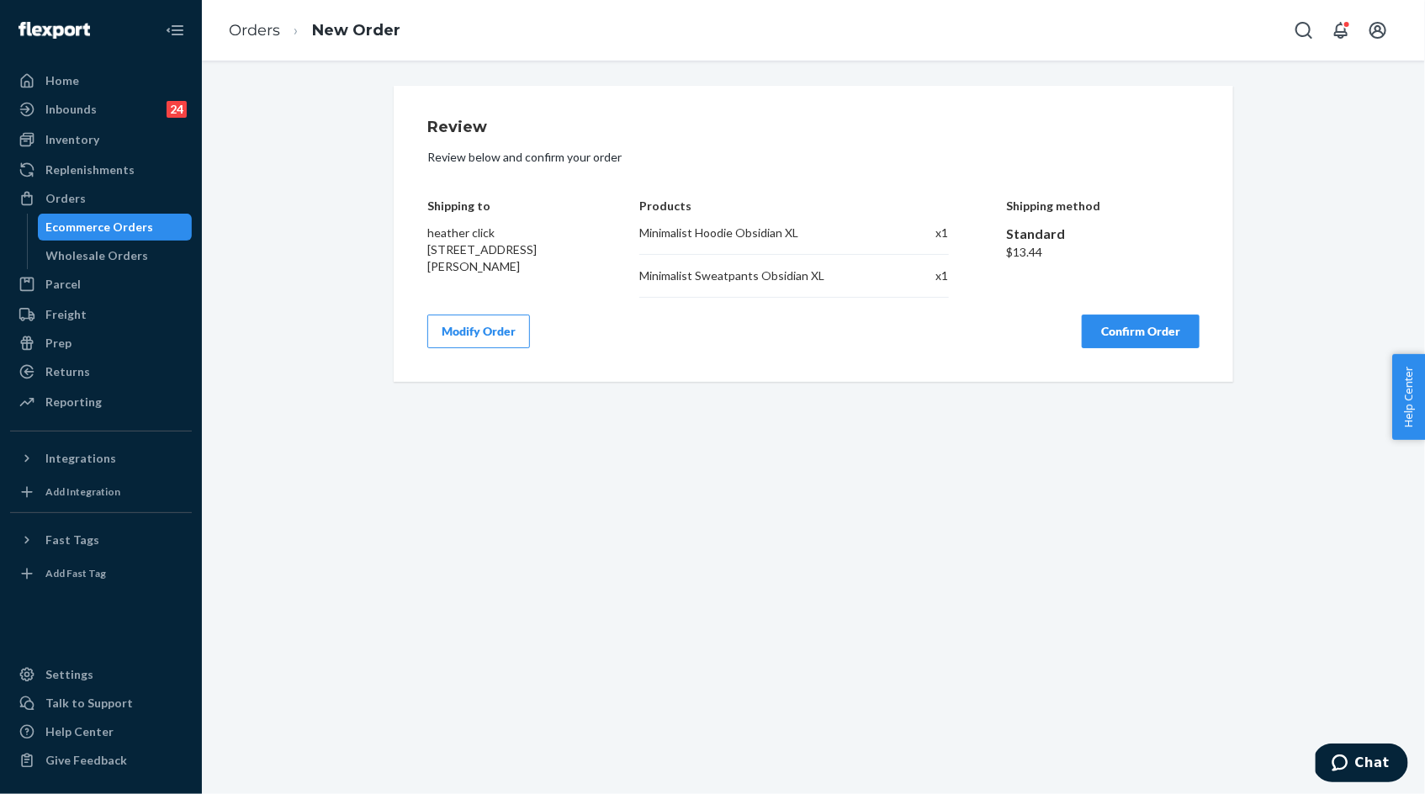
click at [647, 235] on div "Minimalist Hoodie Obsidian XL" at bounding box center [760, 233] width 243 height 17
drag, startPoint x: 647, startPoint y: 235, endPoint x: 818, endPoint y: 275, distance: 175.5
click at [818, 275] on div "Minimalist Hoodie Obsidian XL x 1 Minimalist Sweatpants Obsidian XL x 1" at bounding box center [793, 261] width 309 height 73
copy div "Minimalist Hoodie Obsidian XL x 1 Minimalist Sweatpants Obsidian XL"
click at [1143, 339] on button "Confirm Order" at bounding box center [1141, 332] width 118 height 34
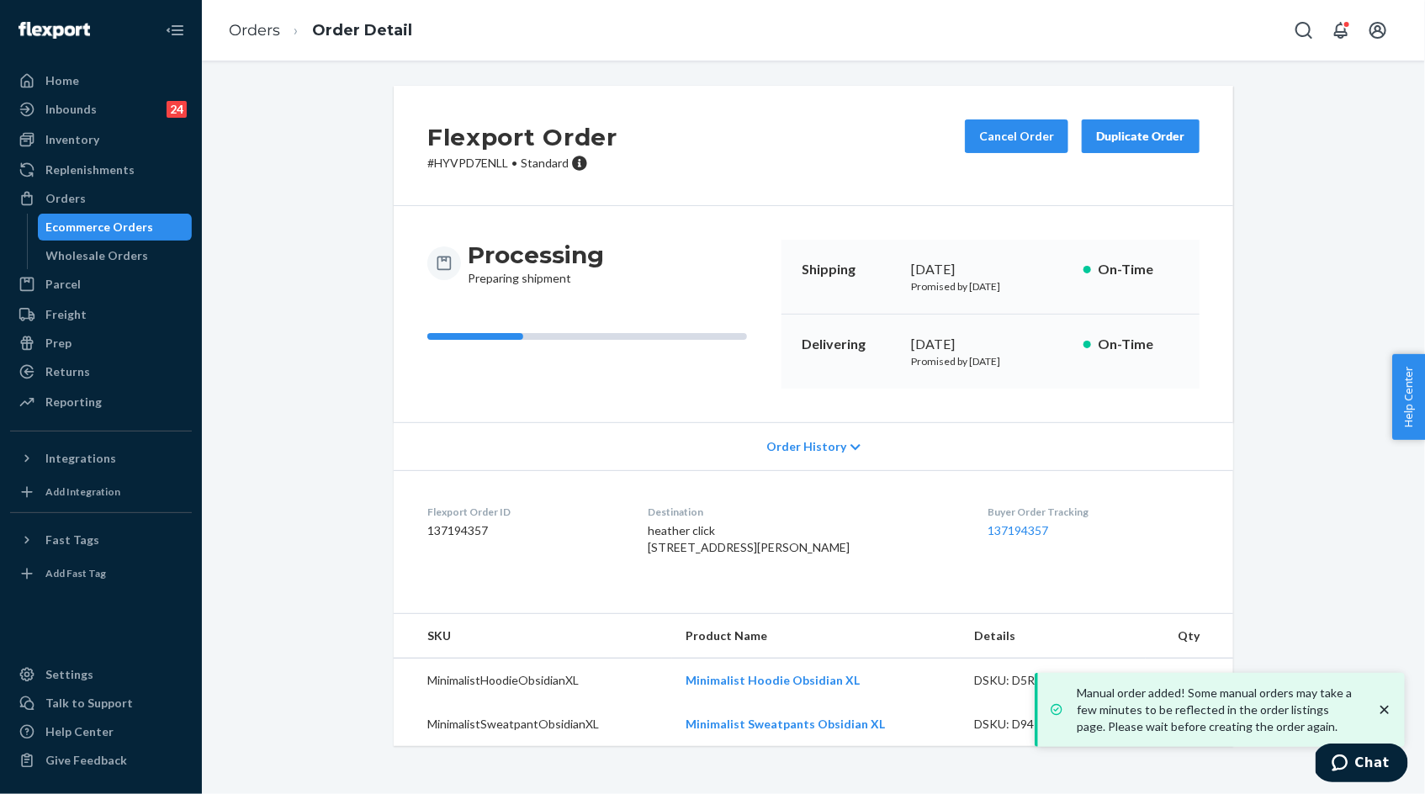
click at [477, 164] on p "# HYVPD7ENLL • Standard" at bounding box center [522, 163] width 190 height 17
copy p "HYVPD7ENLL"
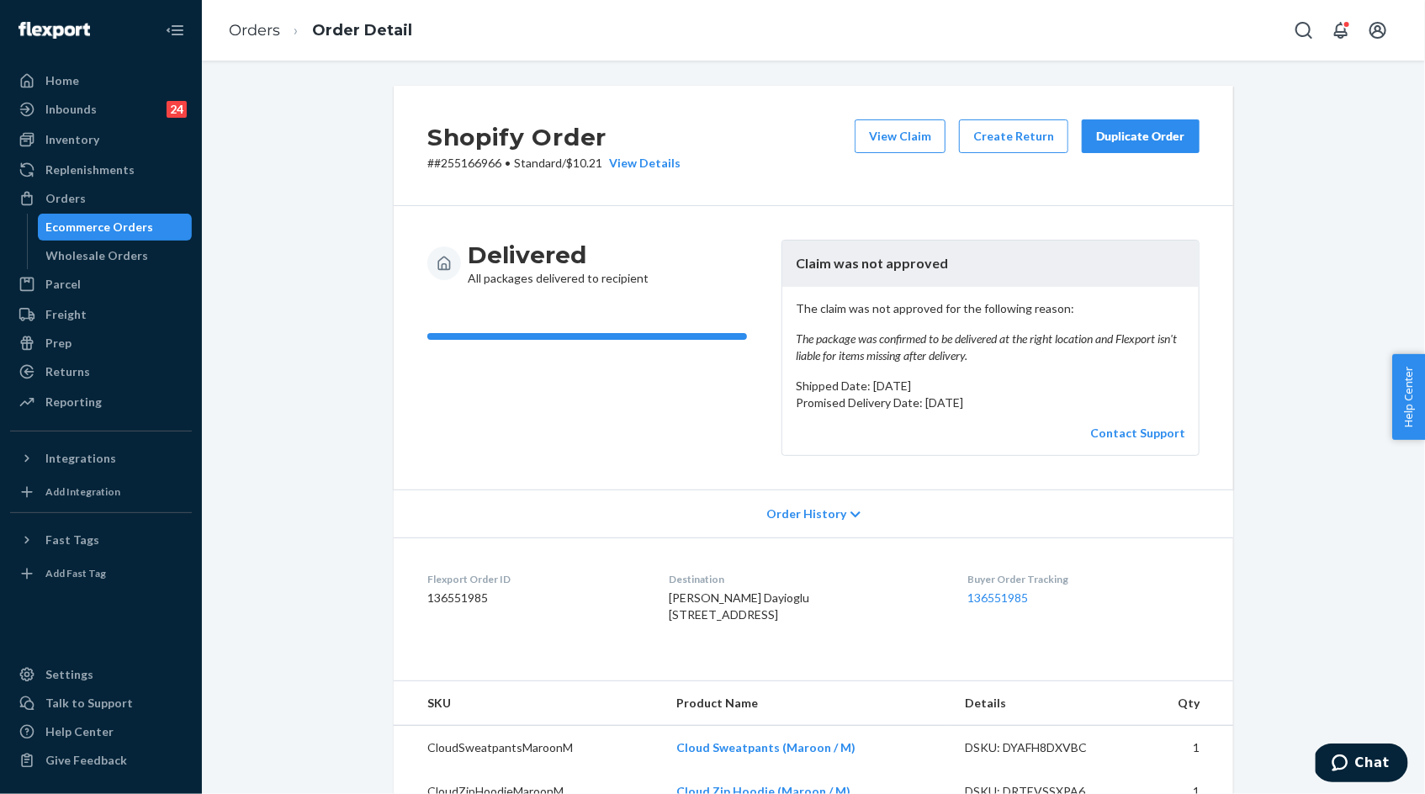
click at [469, 149] on h2 "Shopify Order" at bounding box center [553, 136] width 253 height 35
click at [469, 164] on p "# #255166966 • Standard / $10.21 View Details" at bounding box center [553, 163] width 253 height 17
copy p "255166966"
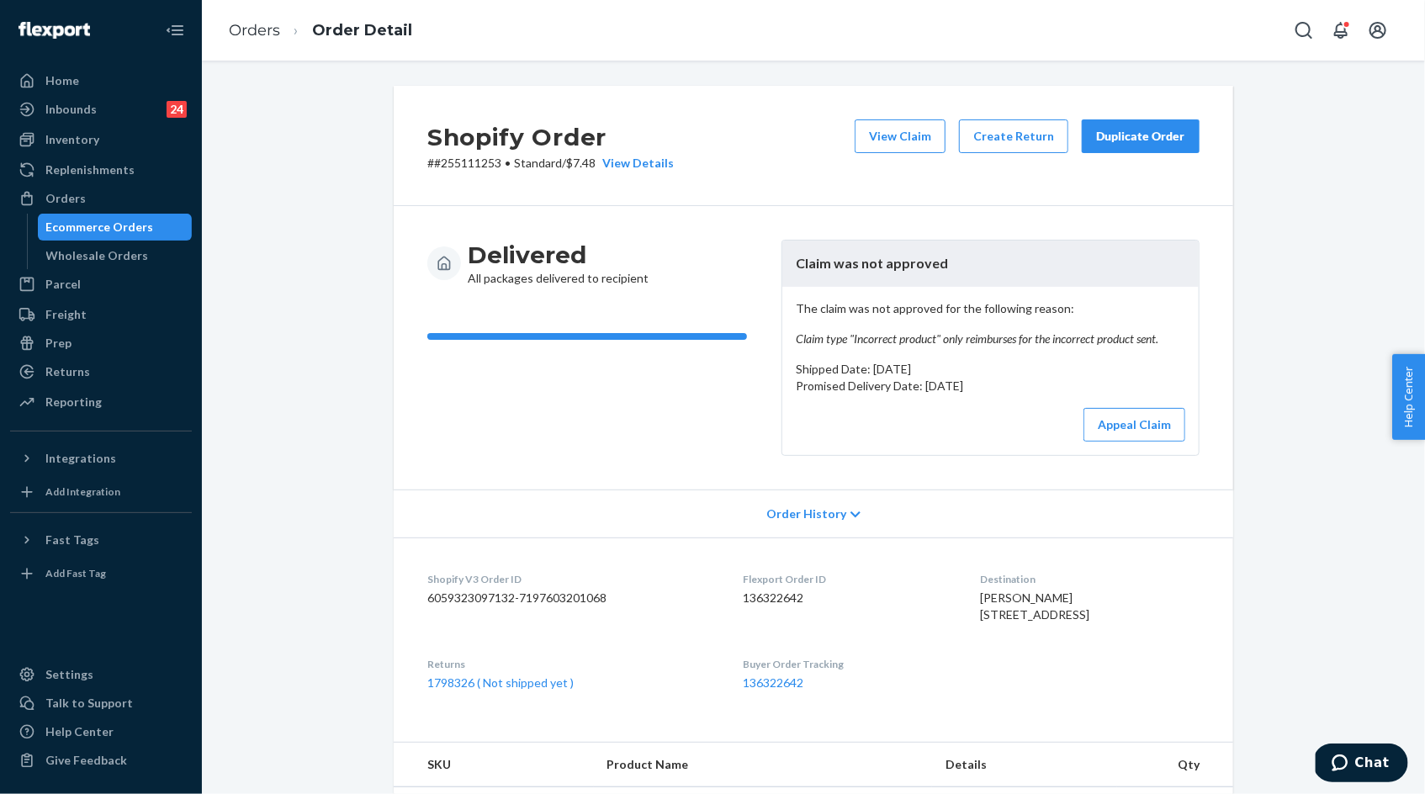
click at [480, 164] on p "# #255111253 • Standard / $7.48 View Details" at bounding box center [550, 163] width 246 height 17
copy p "255111253"
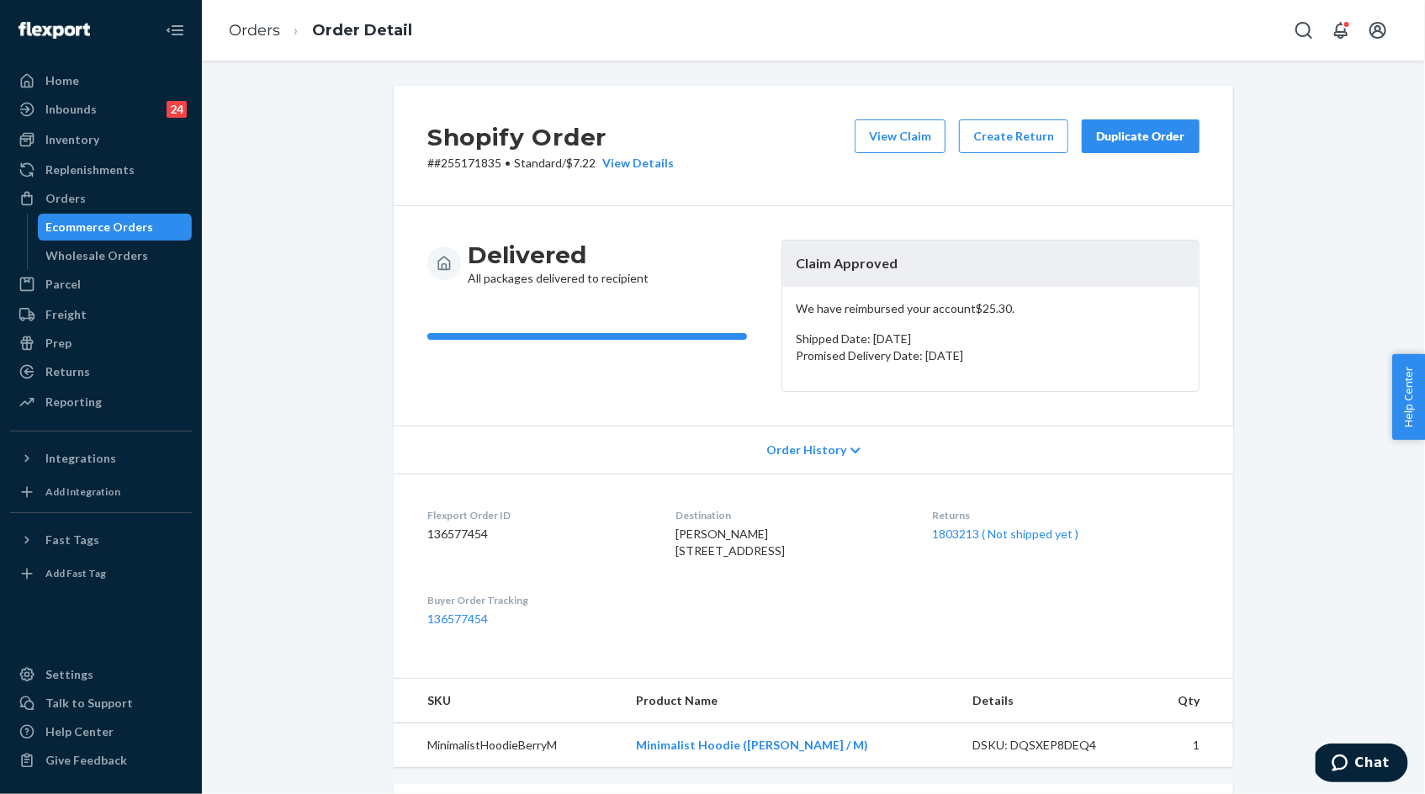
click at [473, 167] on p "# #255171835 • Standard / $7.22 View Details" at bounding box center [550, 163] width 246 height 17
copy p "255171835"
click at [683, 219] on div "Delivered All packages delivered to recipient Claim Approved We have reimbursed…" at bounding box center [814, 316] width 840 height 220
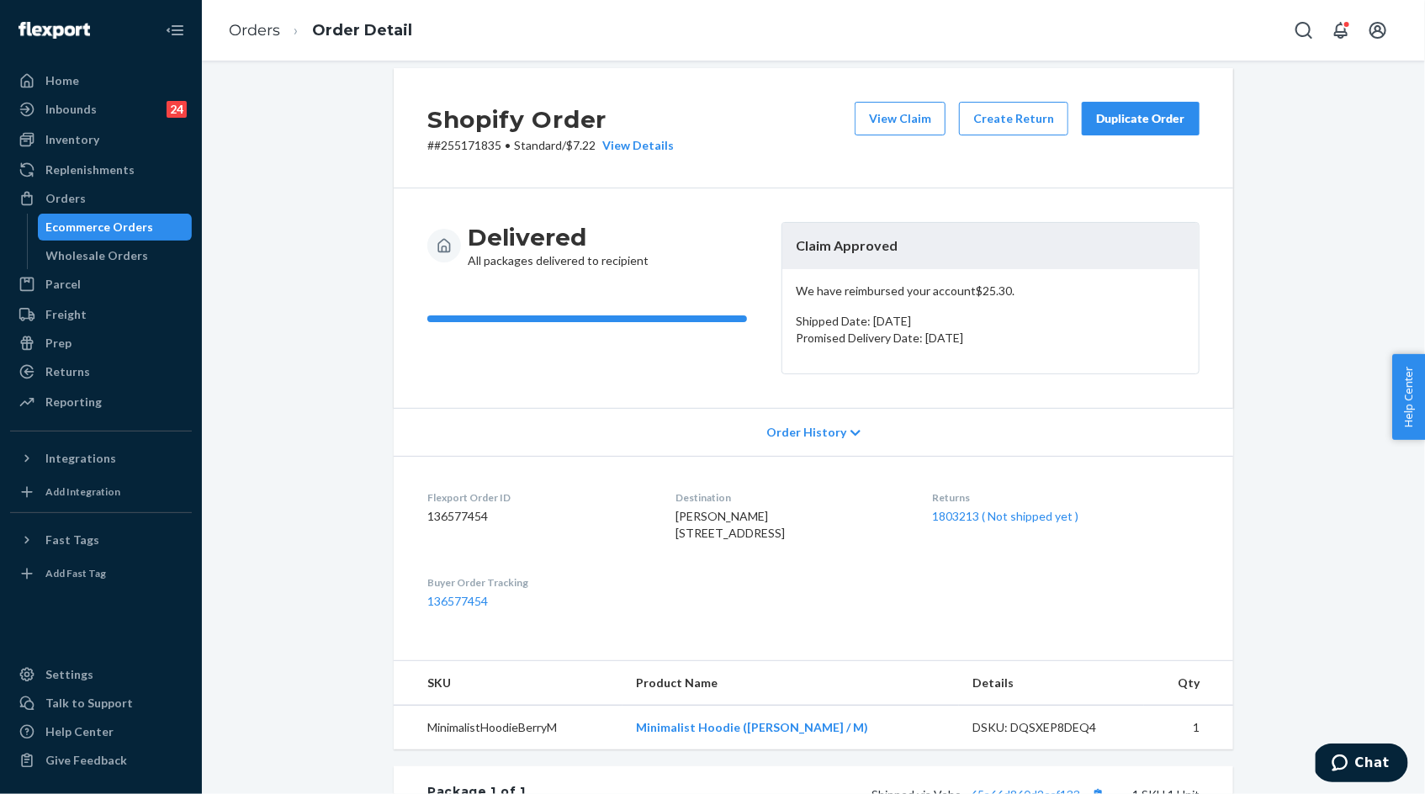
scroll to position [13, 0]
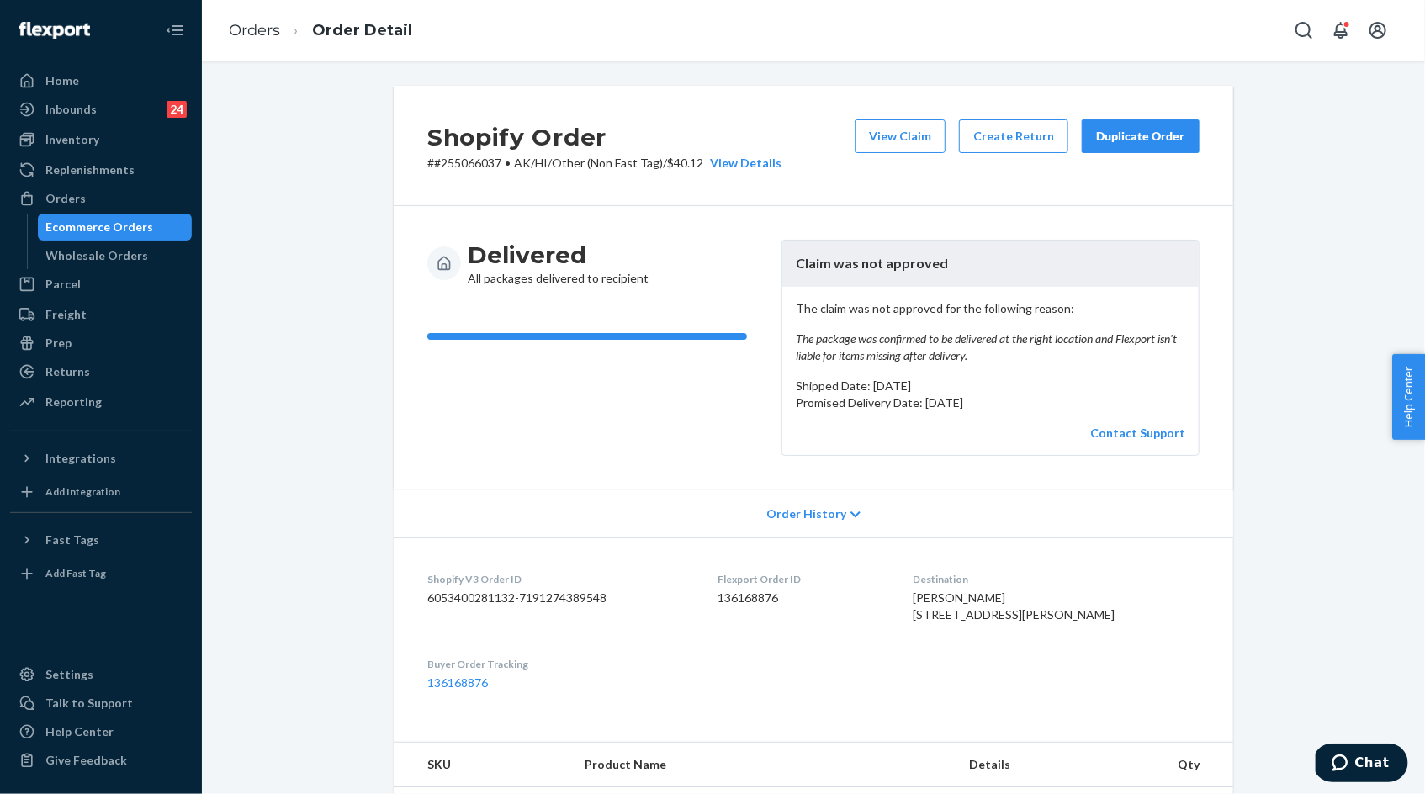
click at [982, 596] on span "[PERSON_NAME] [STREET_ADDRESS][PERSON_NAME]" at bounding box center [1014, 606] width 202 height 31
drag, startPoint x: 982, startPoint y: 596, endPoint x: 1025, endPoint y: 596, distance: 43.7
click at [1025, 596] on span "[PERSON_NAME] [STREET_ADDRESS][PERSON_NAME]" at bounding box center [1014, 606] width 202 height 31
copy span "[PERSON_NAME]"
click at [473, 164] on p "# #255066037 • AK/HI/Other (Non Fast Tag) / $40.12 View Details" at bounding box center [604, 163] width 354 height 17
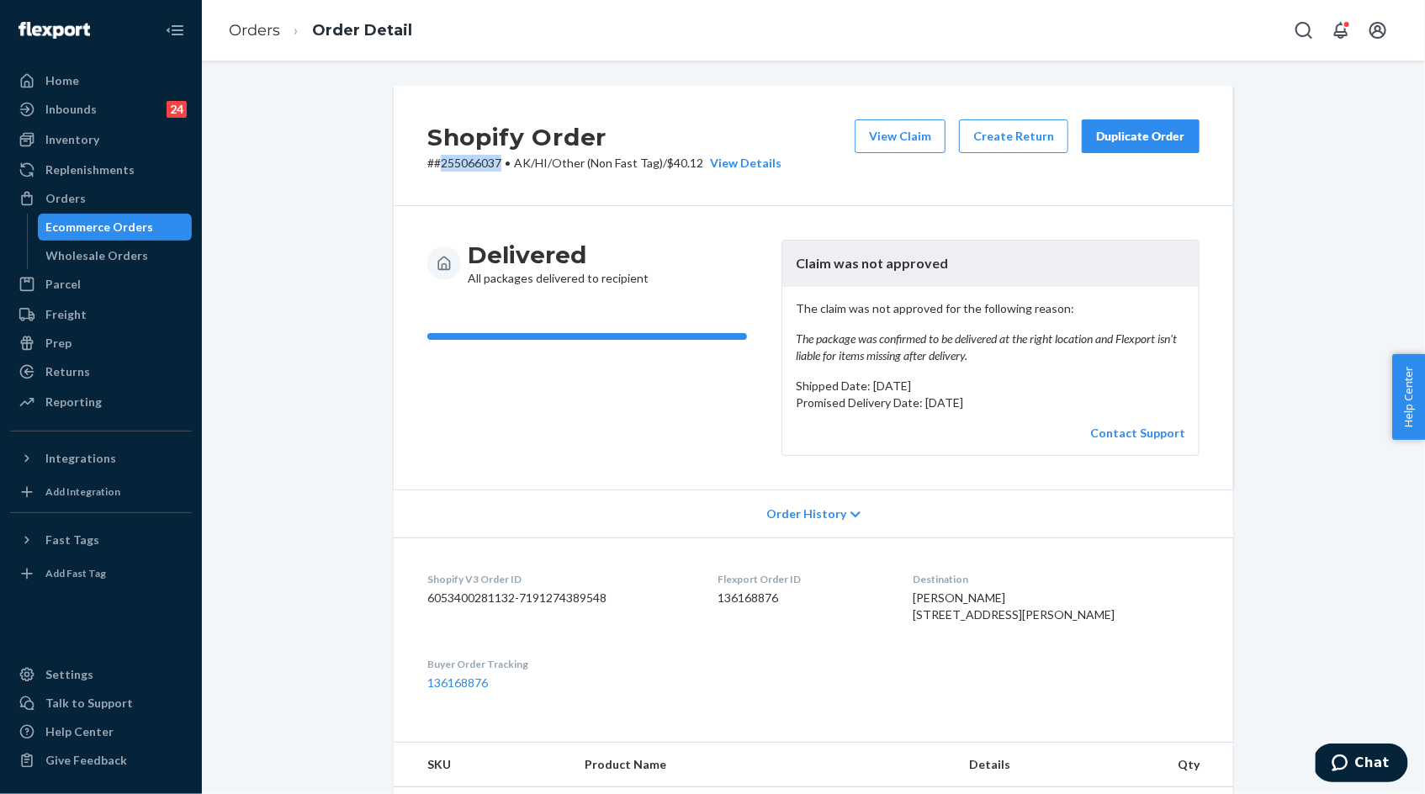
click at [473, 164] on p "# #255066037 • AK/HI/Other (Non Fast Tag) / $40.12 View Details" at bounding box center [604, 163] width 354 height 17
copy p "255066037"
click at [897, 340] on em "The package was confirmed to be delivered at the right location and Flexport is…" at bounding box center [990, 348] width 389 height 34
drag, startPoint x: 897, startPoint y: 340, endPoint x: 952, endPoint y: 342, distance: 55.5
click at [952, 342] on em "The package was confirmed to be delivered at the right location and Flexport is…" at bounding box center [990, 348] width 389 height 34
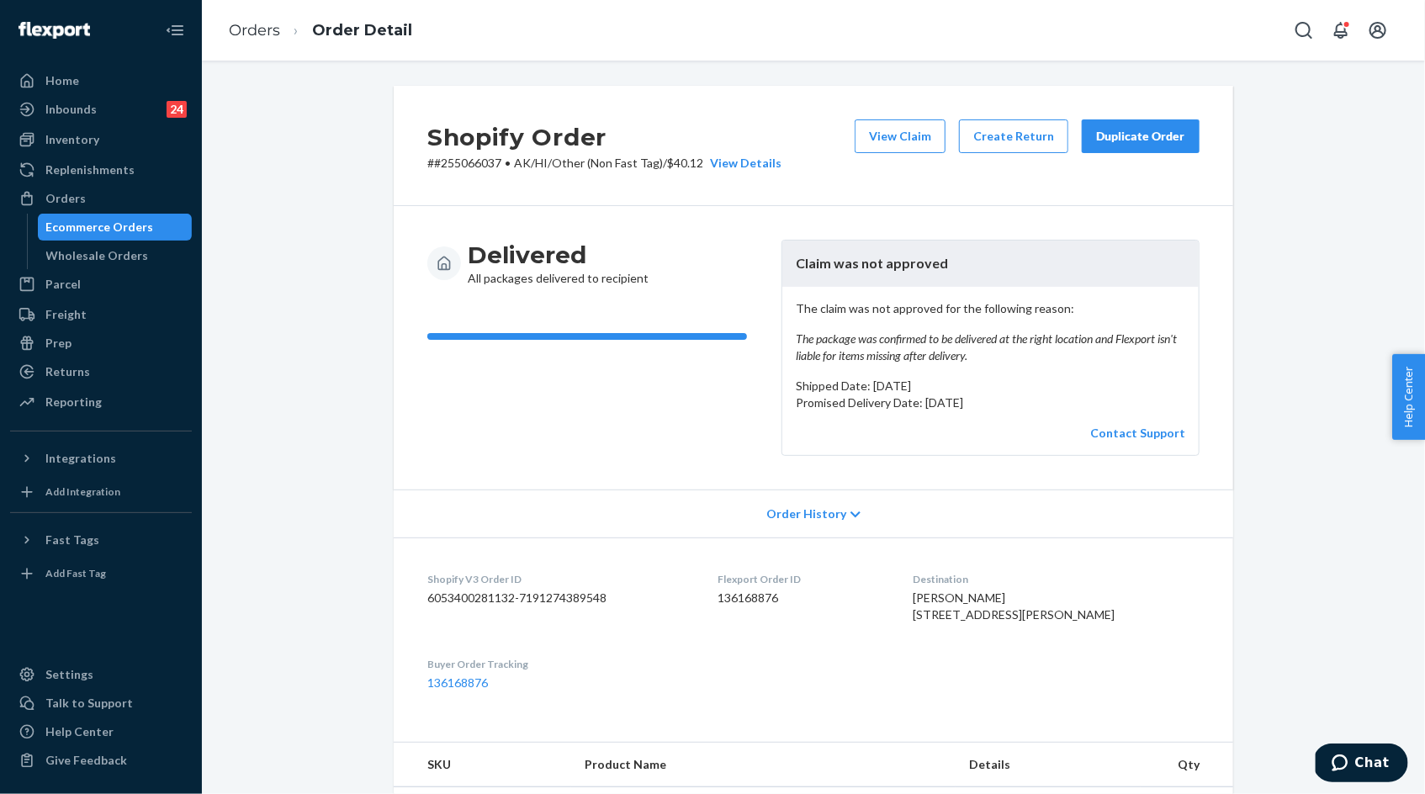
click at [784, 380] on div "The claim was not approved for the following reason: The package was confirmed …" at bounding box center [990, 371] width 416 height 168
click at [592, 444] on div "Delivered All packages delivered to recipient" at bounding box center [597, 348] width 341 height 216
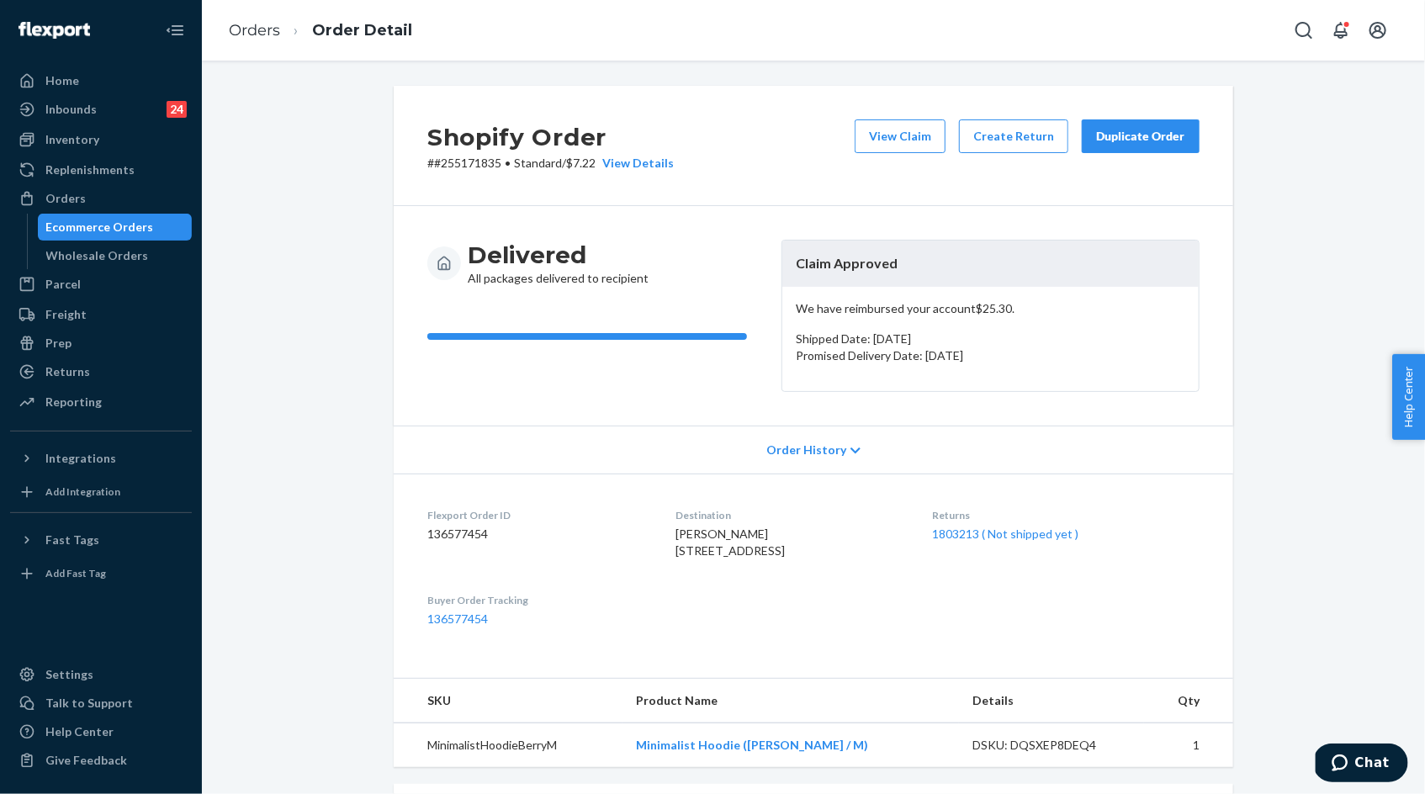
click at [675, 531] on span "Sophia Verrecchia 10 Light Horse Ct Marlton, NJ 08053-4612 US" at bounding box center [729, 542] width 109 height 31
drag, startPoint x: 674, startPoint y: 531, endPoint x: 760, endPoint y: 529, distance: 85.8
click at [755, 530] on span "Sophia Verrecchia 10 Light Horse Ct Marlton, NJ 08053-4612 US" at bounding box center [729, 542] width 109 height 31
copy span "Sophia Verrecchia"
click at [96, 369] on div "Returns" at bounding box center [101, 372] width 178 height 24
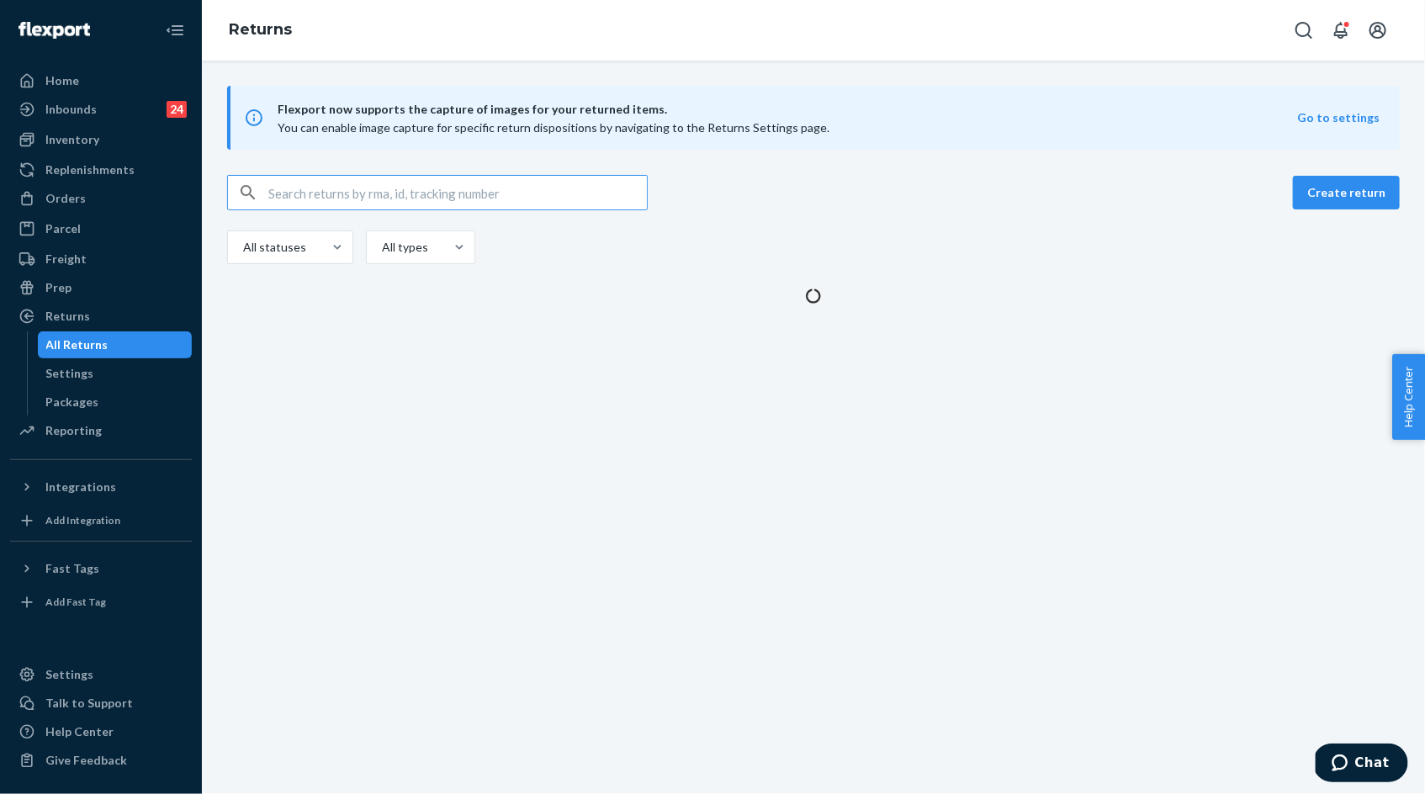
click at [373, 189] on input "text" at bounding box center [457, 193] width 379 height 34
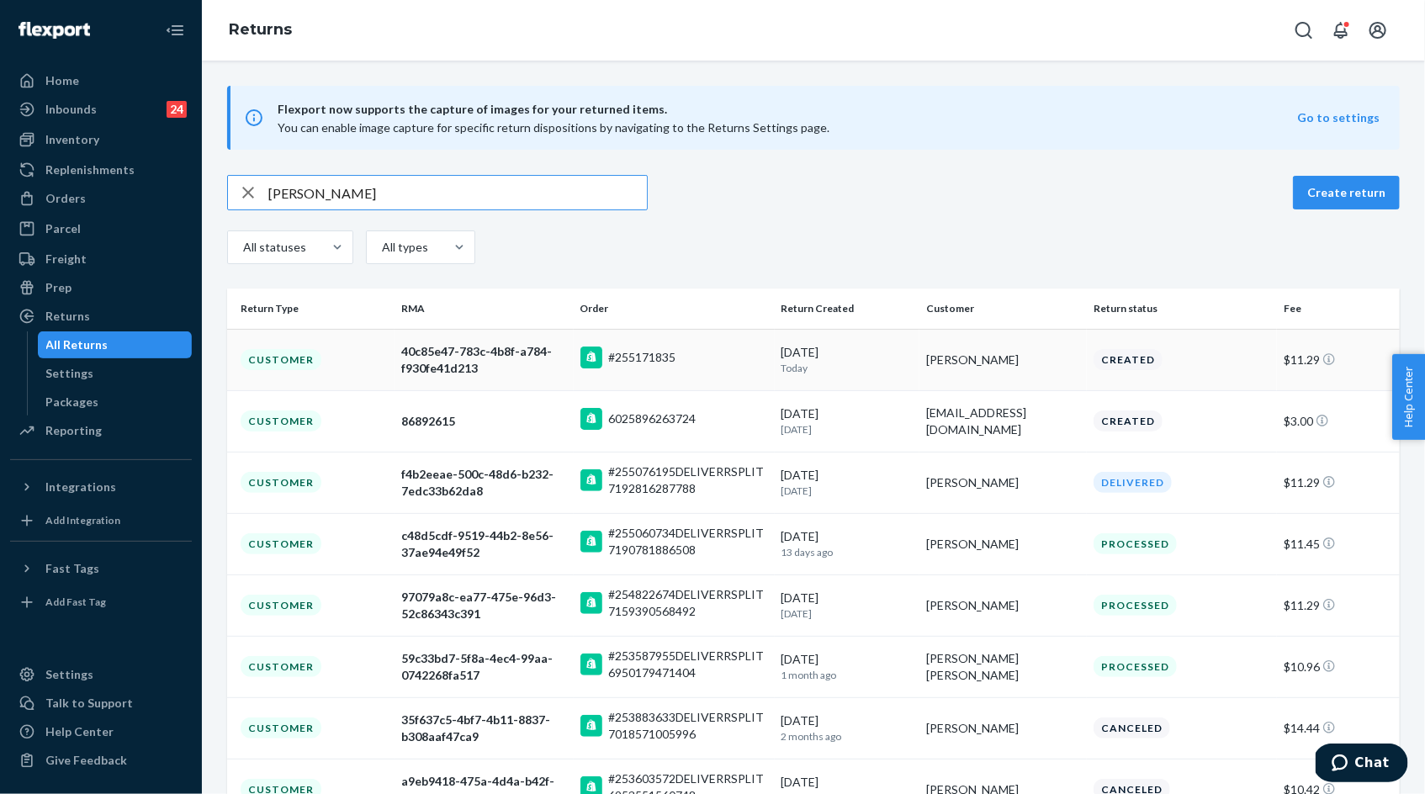
type input "Sophia Verrecchia"
click at [482, 356] on div "40c85e47-783c-4b8f-a784-f930fe41d213" at bounding box center [483, 360] width 165 height 34
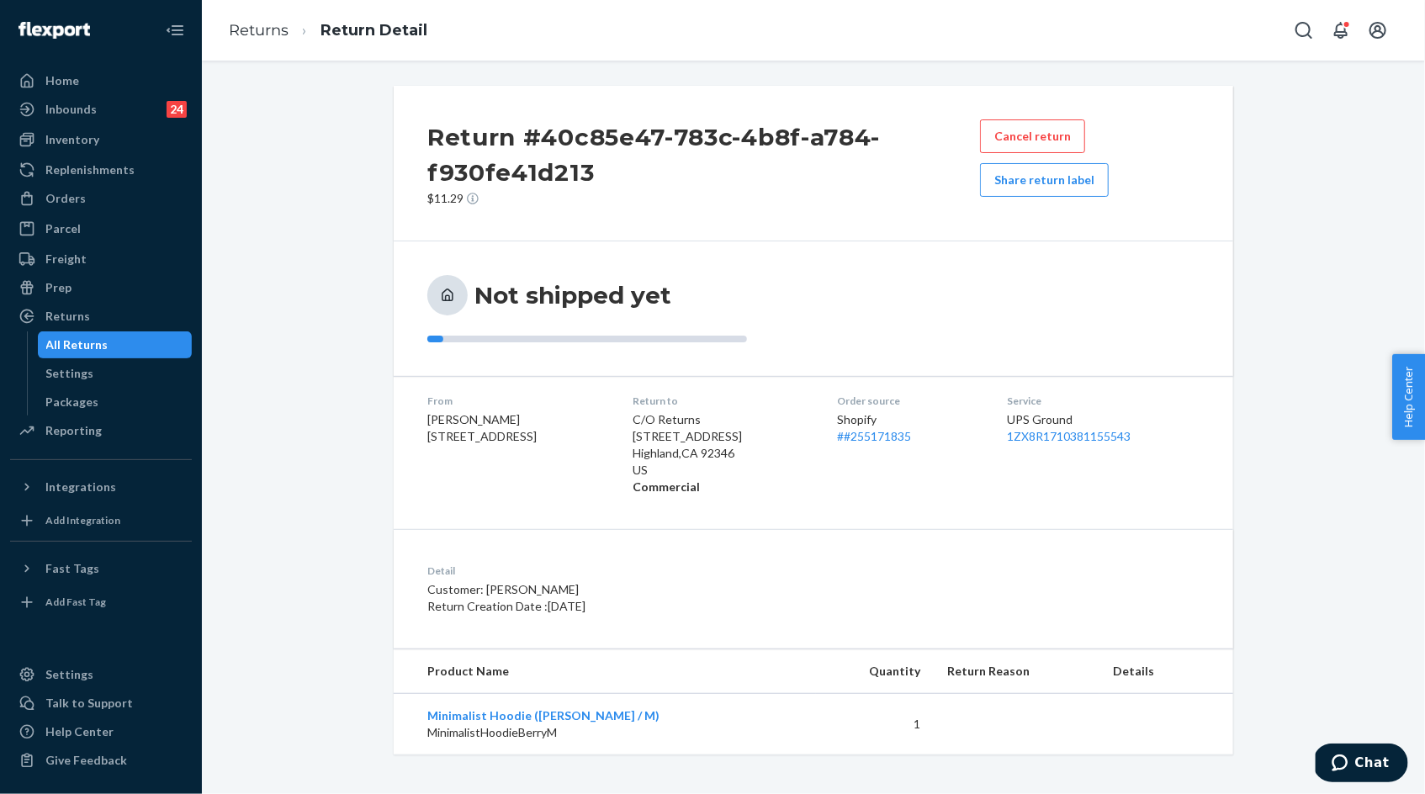
click at [1353, 554] on div "Return #40c85e47-783c-4b8f-a784-f930fe41d213 $11.29 Cancel return Share return …" at bounding box center [814, 420] width 1198 height 669
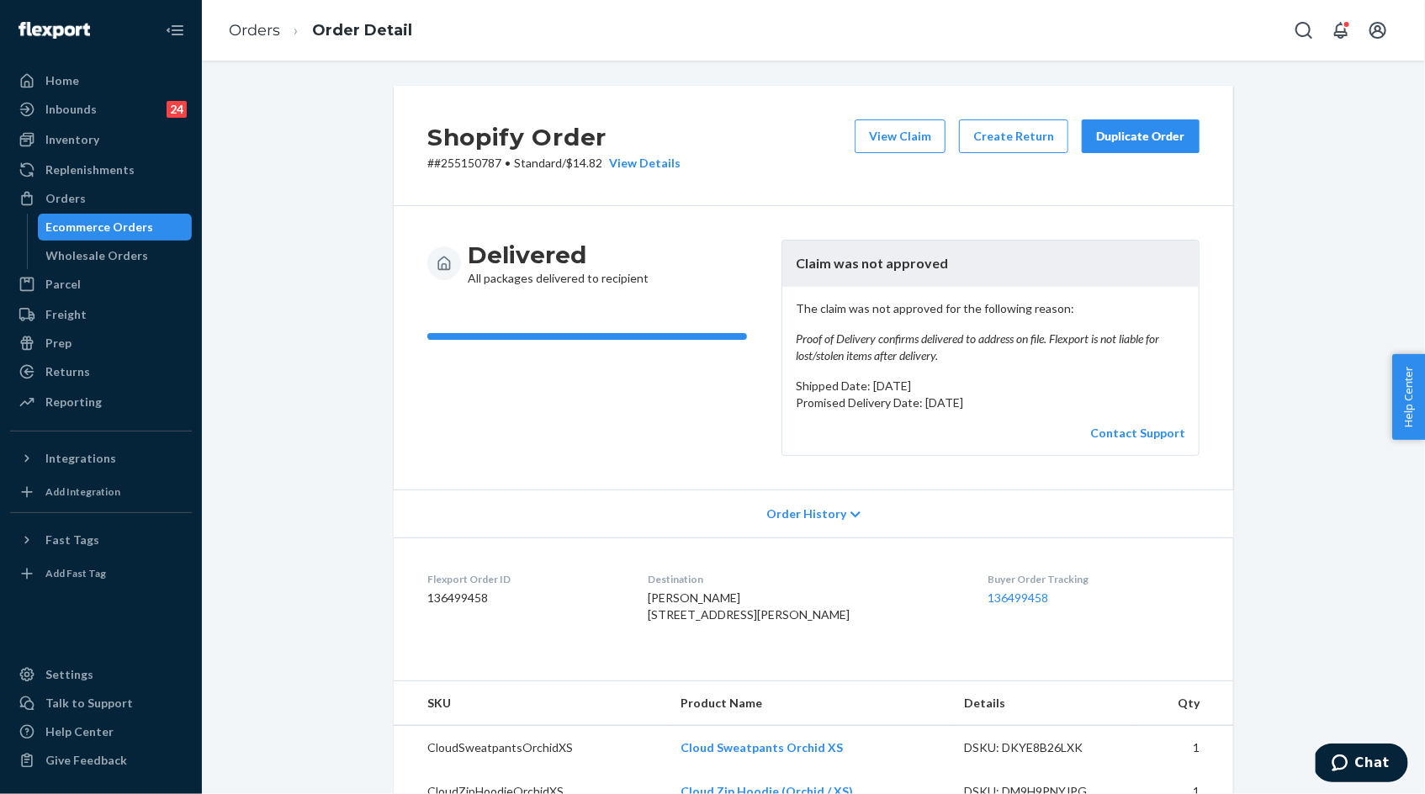
click at [487, 162] on p "# #255150787 • Standard / $14.82 View Details" at bounding box center [553, 163] width 253 height 17
copy p "255150787"
click at [606, 543] on dl "Flexport Order ID 136499458 Destination [PERSON_NAME] [STREET_ADDRESS][PERSON_N…" at bounding box center [814, 601] width 840 height 126
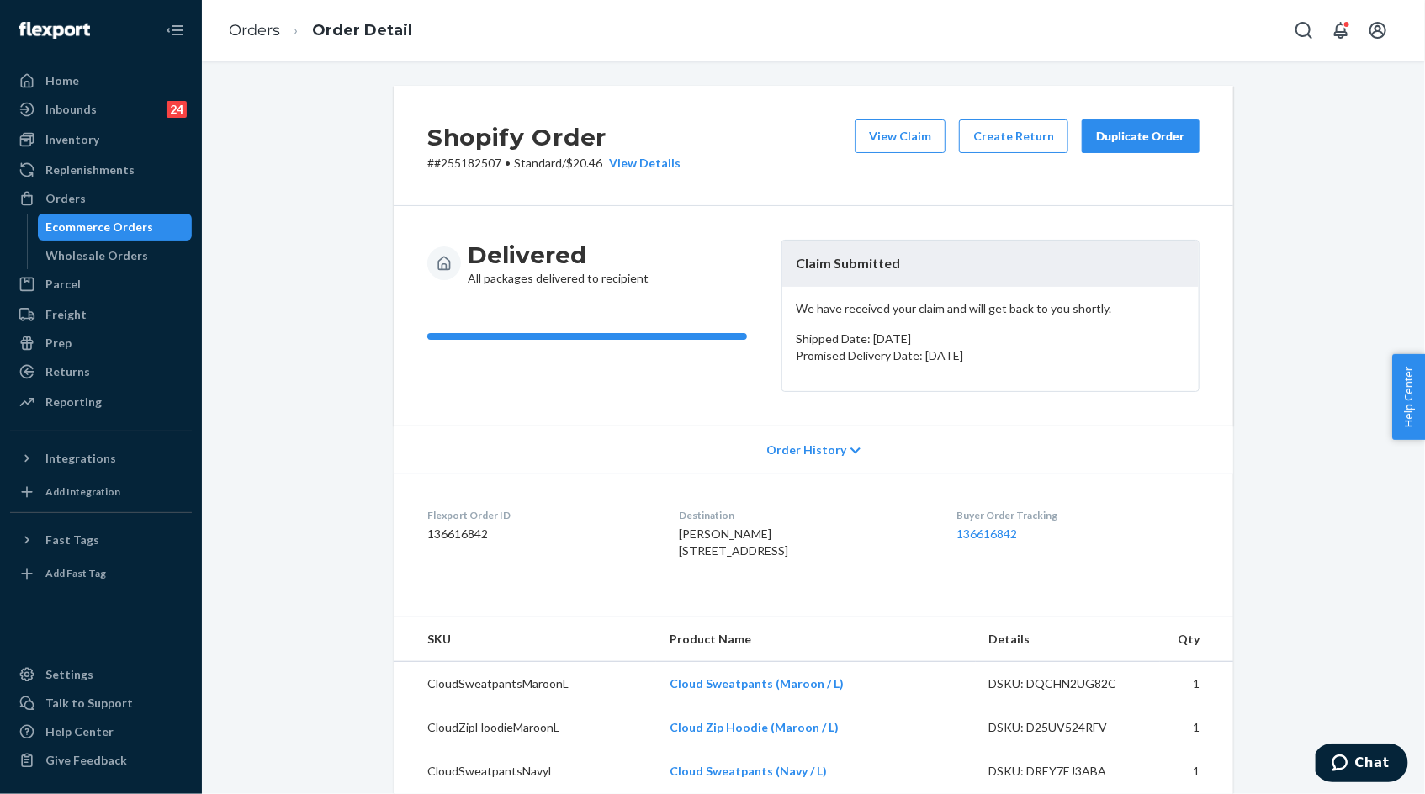
click at [829, 334] on p "Shipped Date: September 13, 2025" at bounding box center [990, 339] width 389 height 17
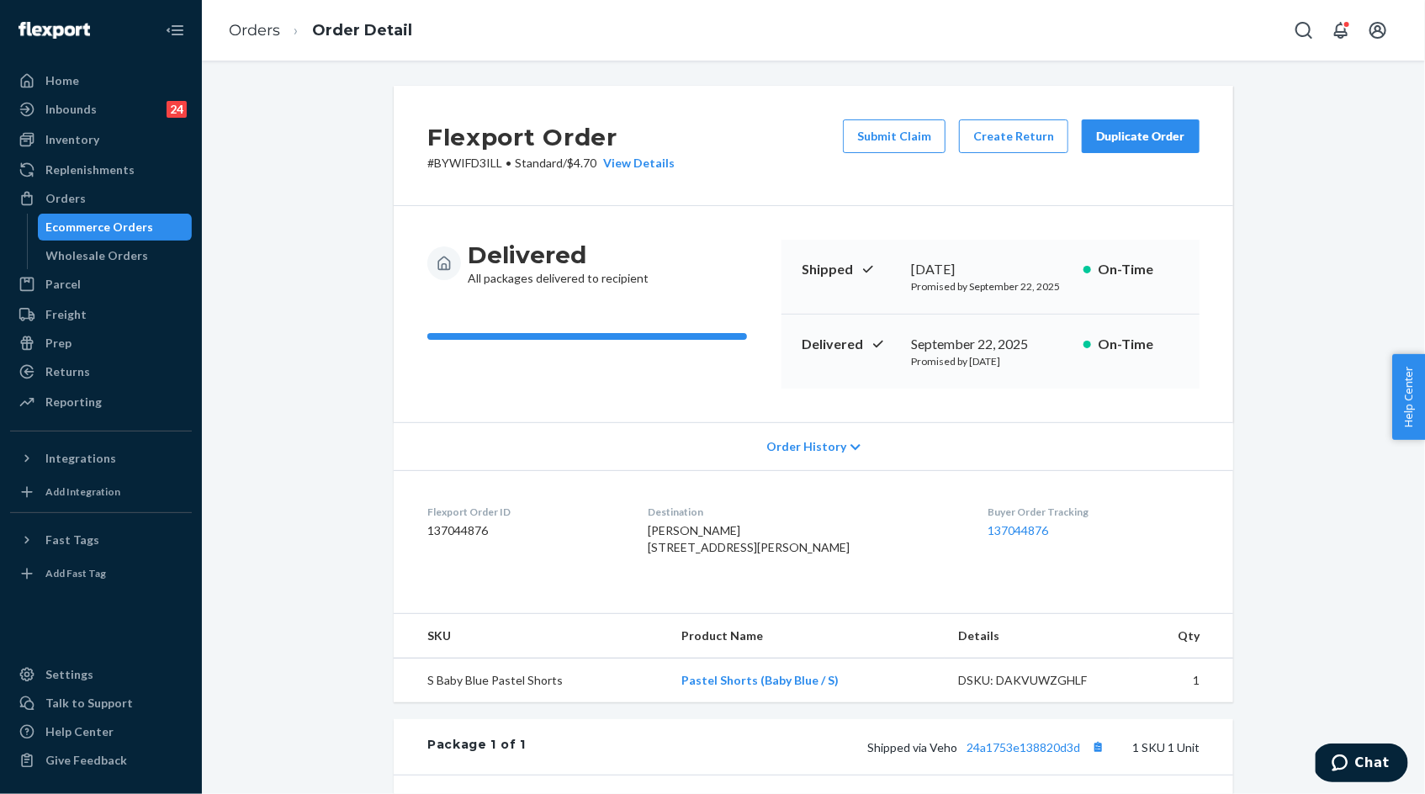
click at [471, 169] on p "# BYWIFD3ILL • Standard / $4.70 View Details" at bounding box center [550, 163] width 247 height 17
copy p "BYWIFD3ILL"
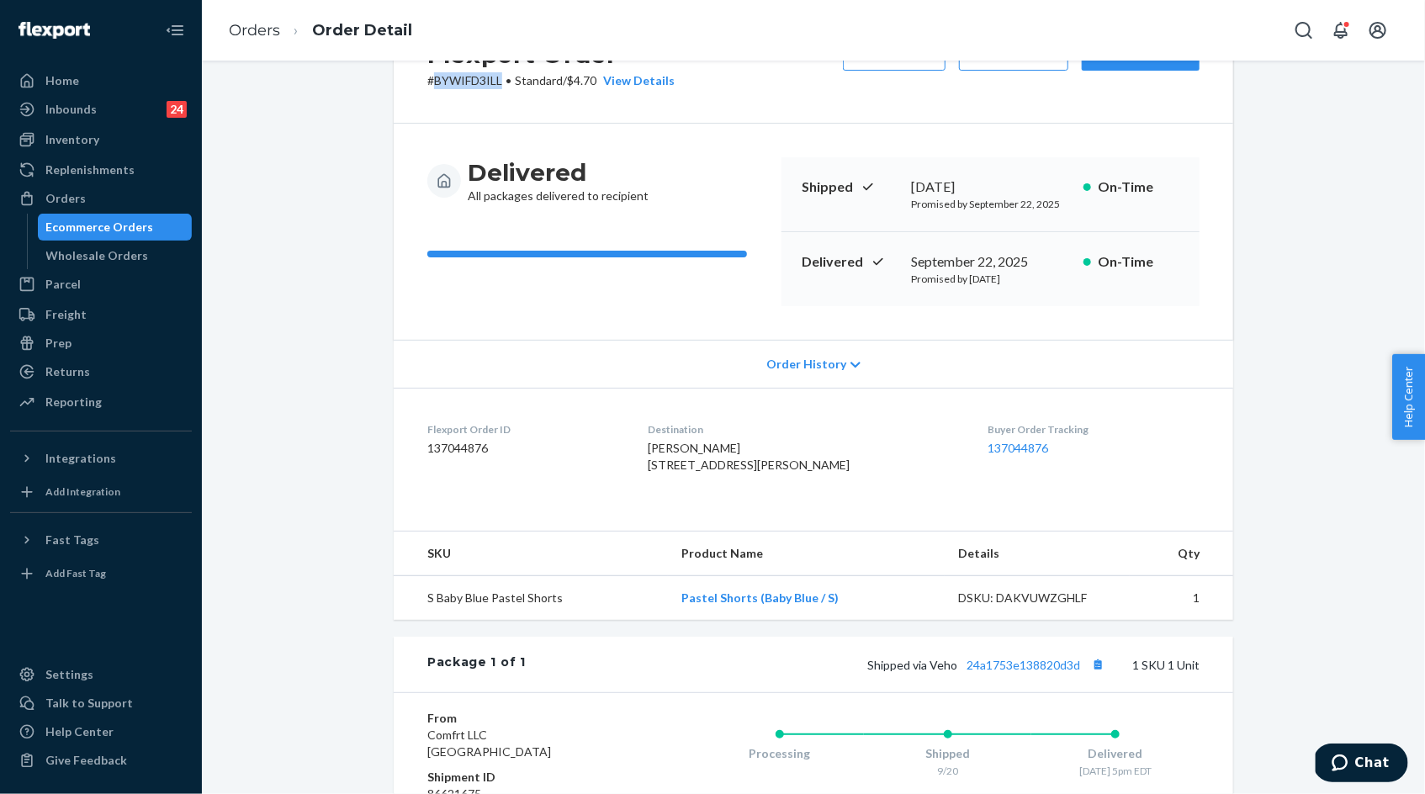
scroll to position [107, 0]
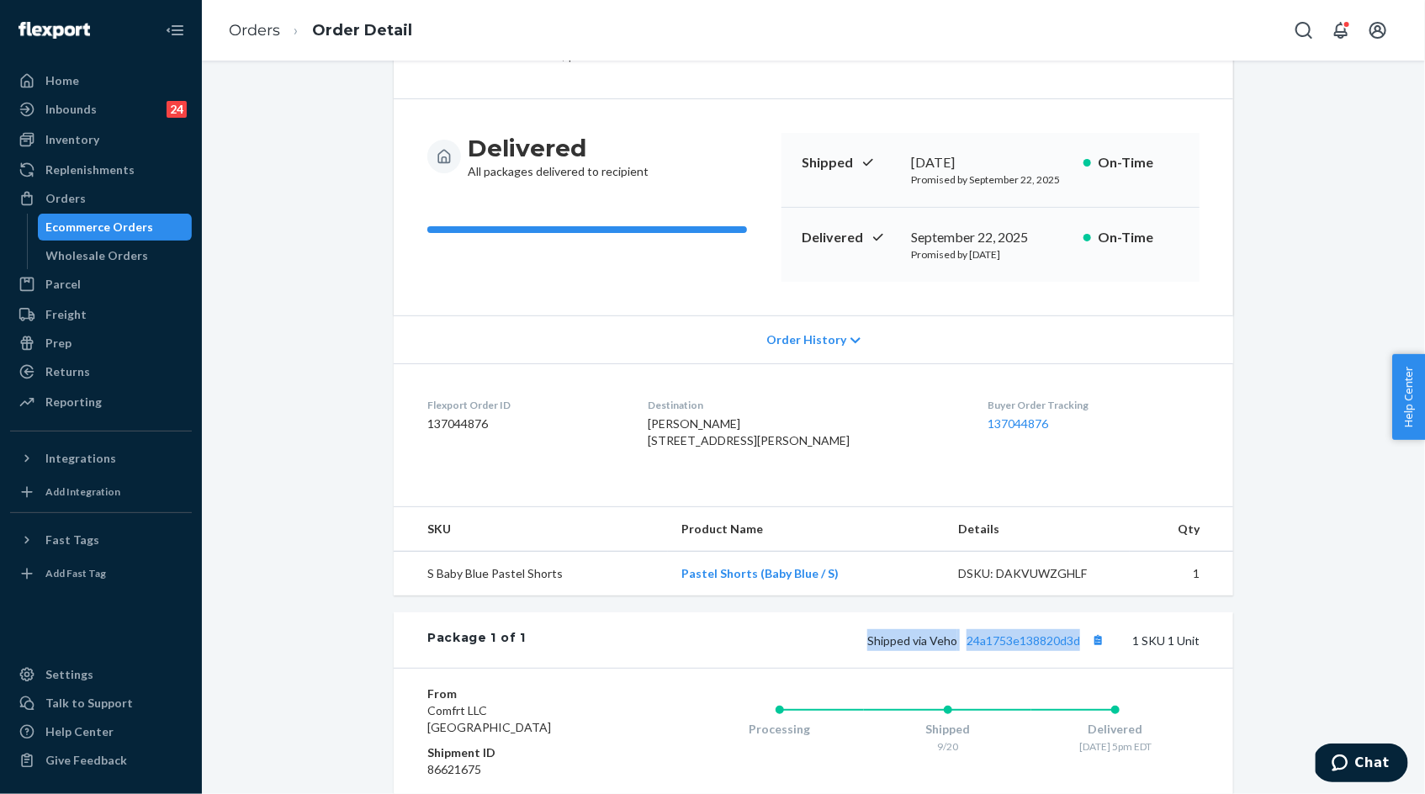
drag, startPoint x: 861, startPoint y: 676, endPoint x: 1087, endPoint y: 681, distance: 225.5
click at [1087, 668] on div "Package 1 of 1 Shipped via Veho 24a1753e138820d3d 1 SKU 1 Unit" at bounding box center [814, 640] width 840 height 56
copy span "Shipped via Veho 24a1753e138820d3d"
click at [1004, 648] on link "24a1753e138820d3d" at bounding box center [1024, 640] width 114 height 14
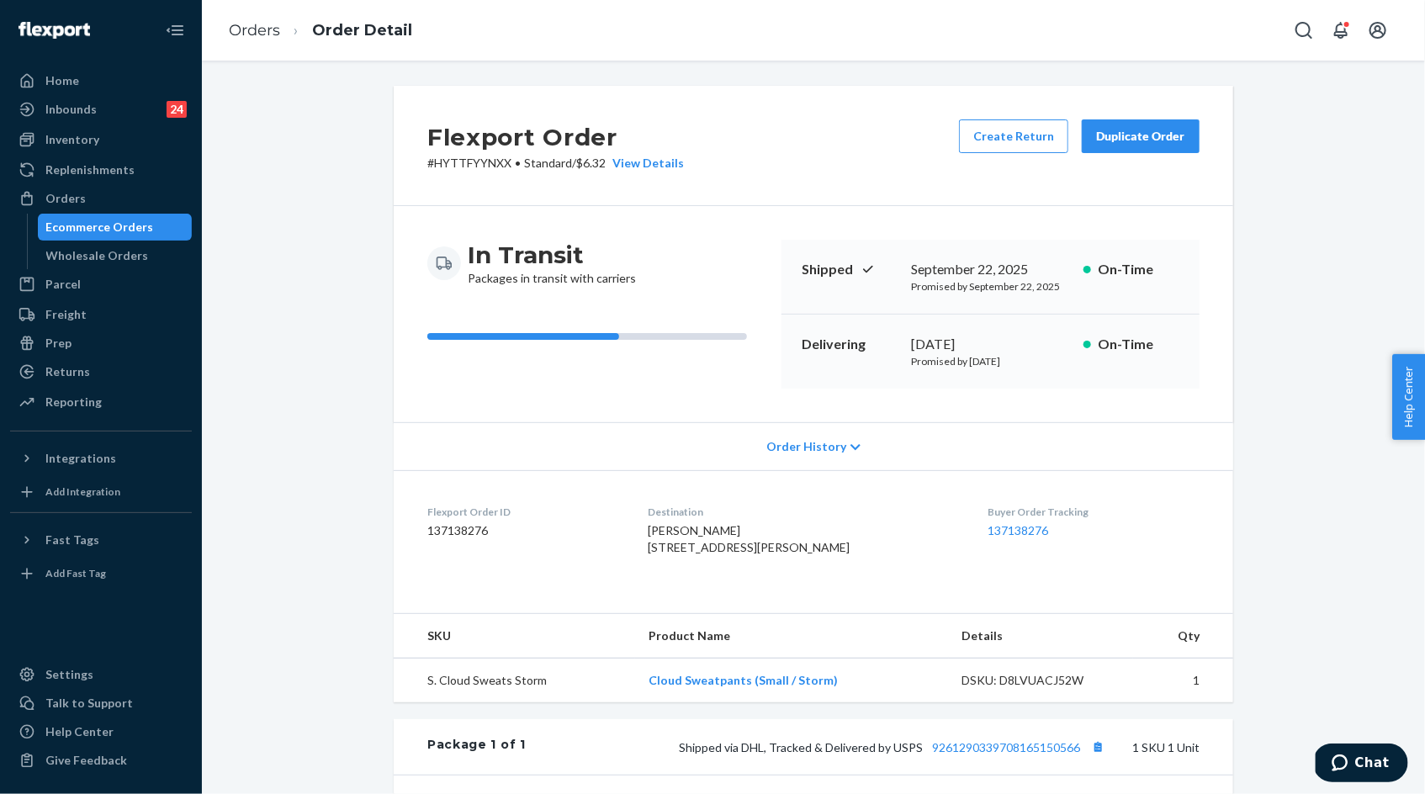
click at [484, 161] on p "# HYTTFYYNXX • Standard / $6.32 View Details" at bounding box center [555, 163] width 257 height 17
copy p "HYTTFYYNXX"
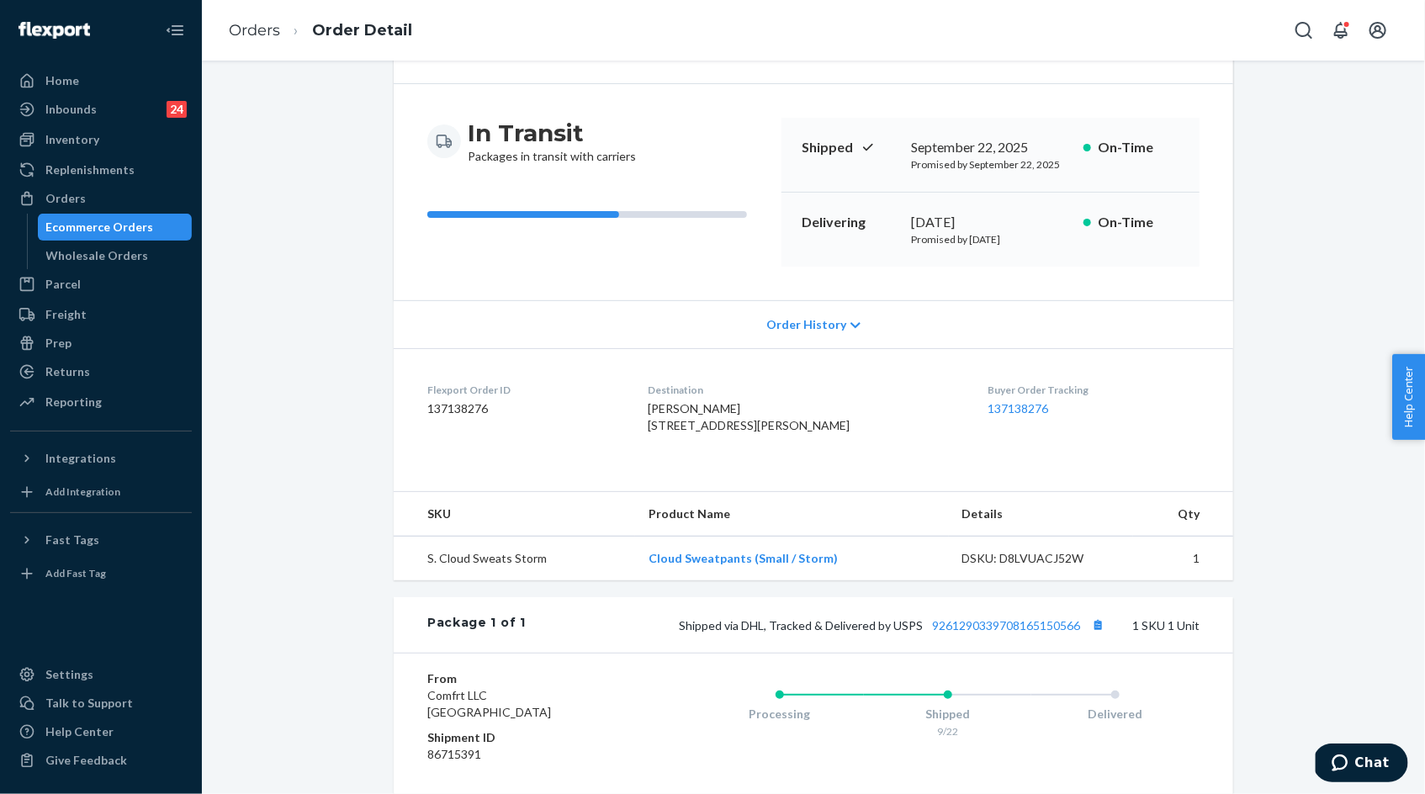
scroll to position [193, 0]
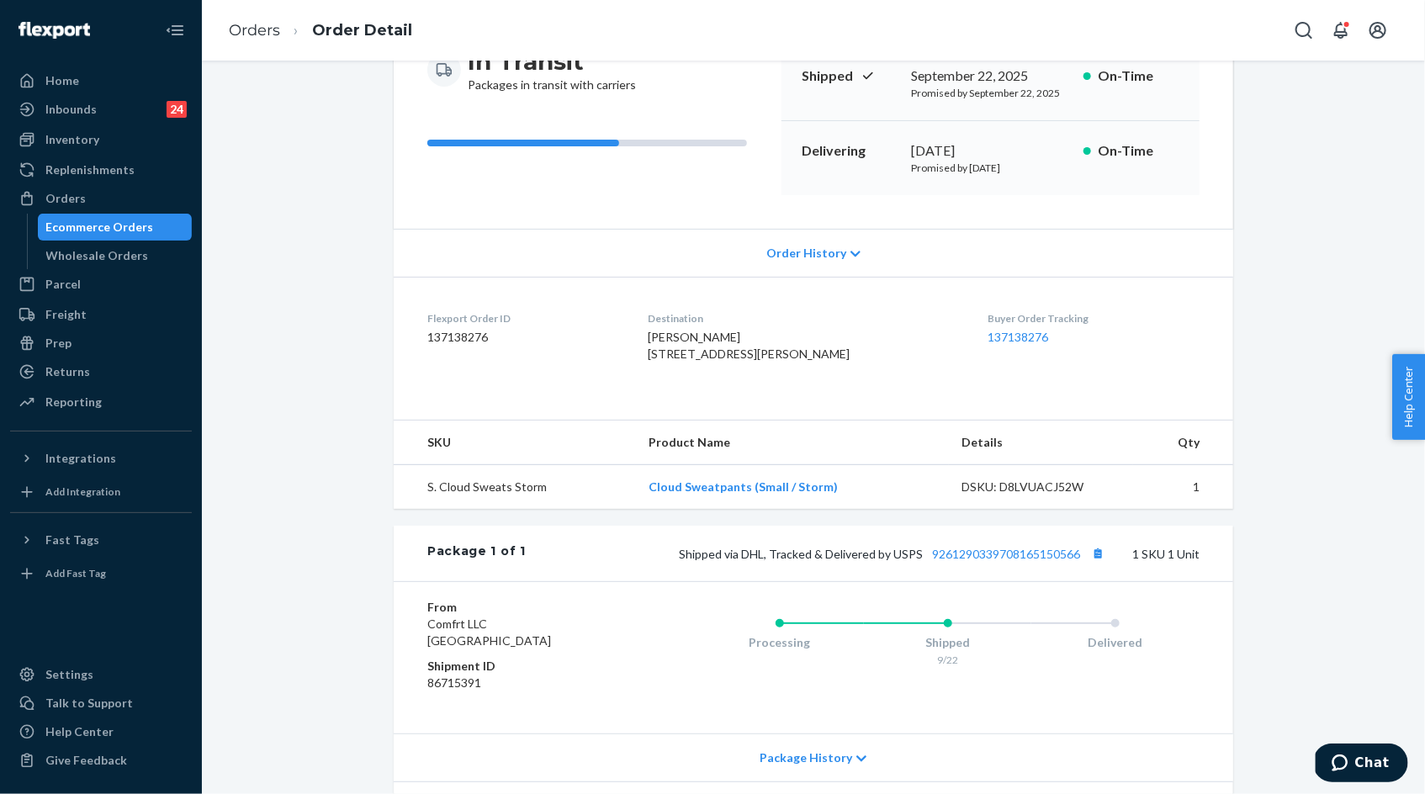
click at [691, 561] on span "Shipped via DHL, Tracked & Delivered by USPS 9261290339708165150566" at bounding box center [894, 554] width 430 height 14
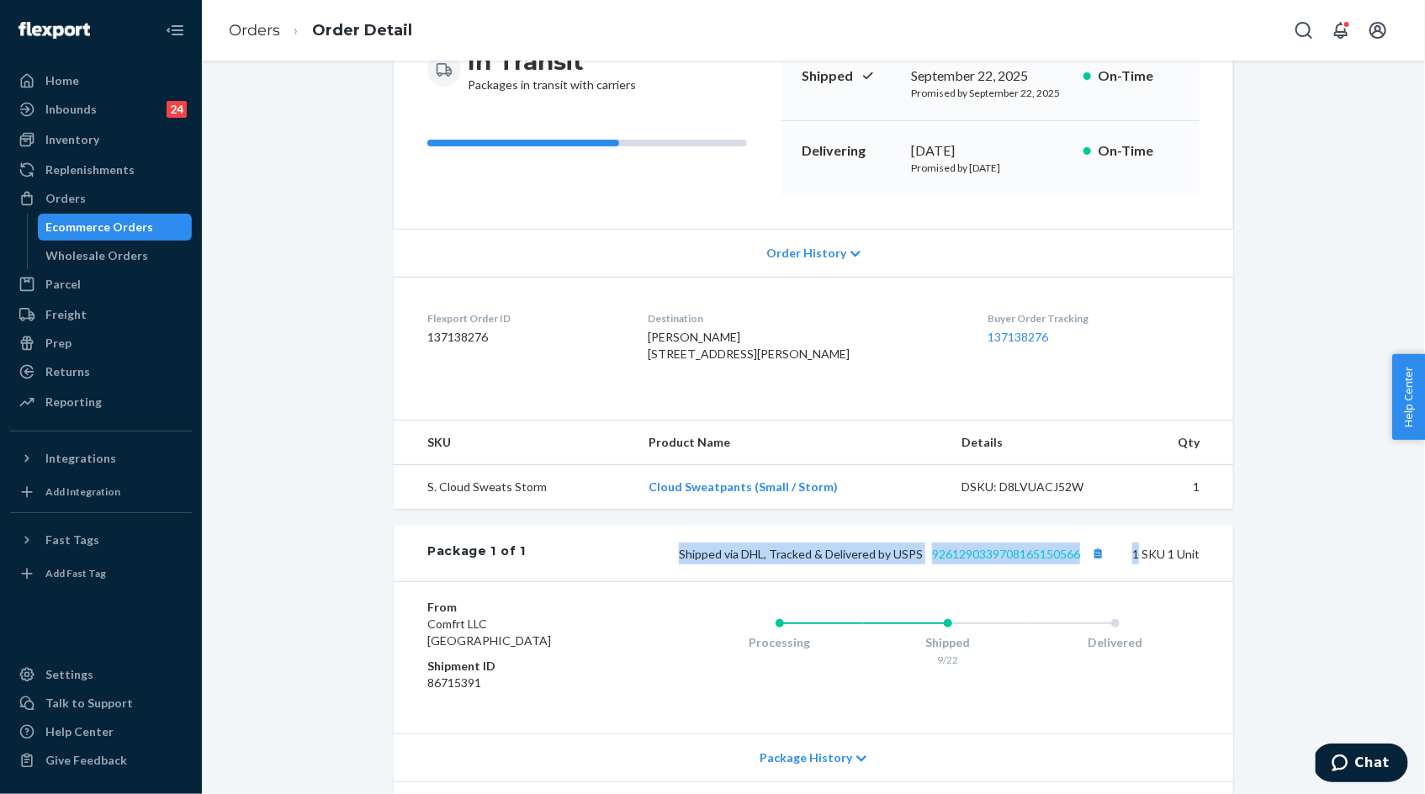
drag, startPoint x: 691, startPoint y: 585, endPoint x: 1011, endPoint y: 586, distance: 320.5
click at [1011, 561] on span "Shipped via DHL, Tracked & Delivered by USPS 9261290339708165150566" at bounding box center [894, 554] width 430 height 14
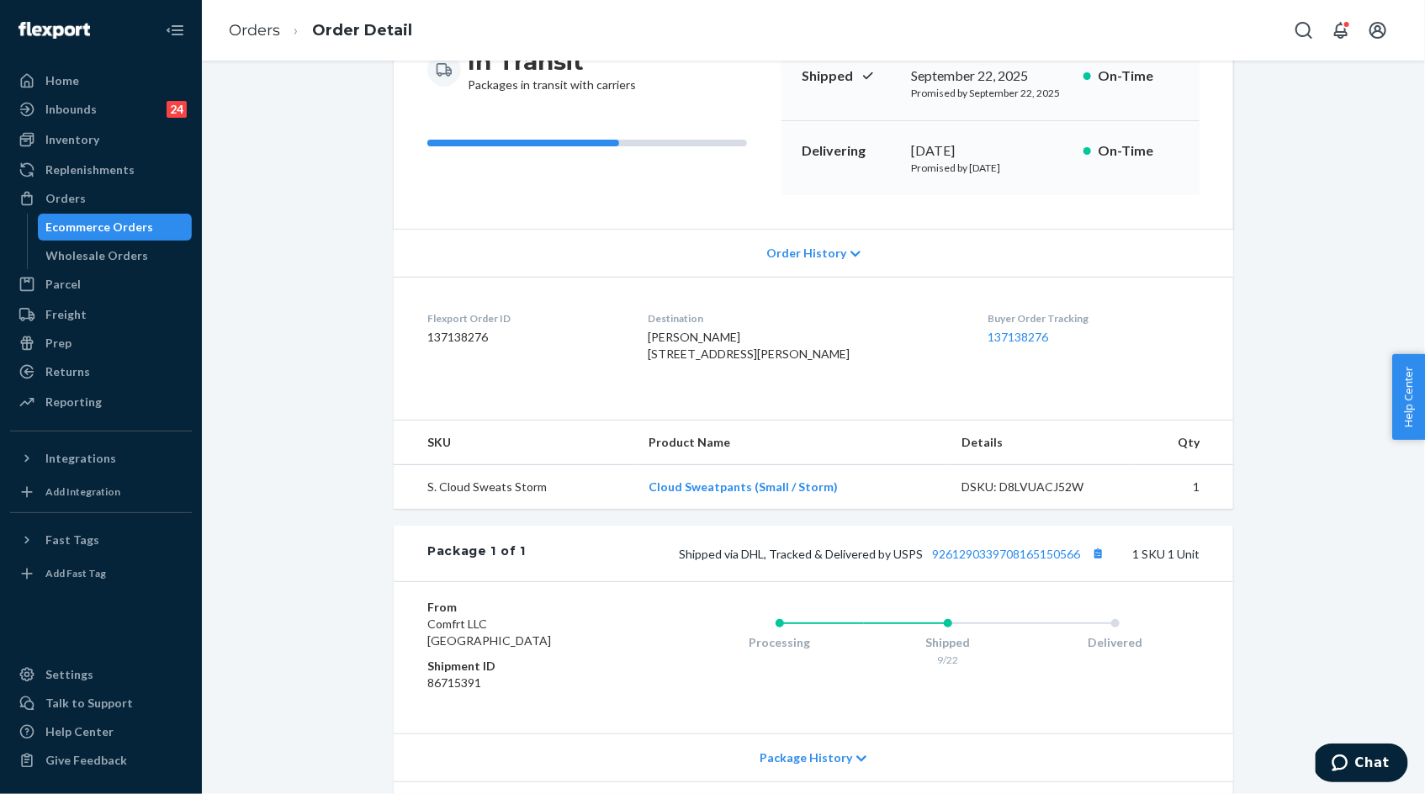
click at [1089, 581] on div "Package 1 of 1 Shipped via DHL, Tracked & Delivered by USPS 9261290339708165150…" at bounding box center [814, 554] width 840 height 56
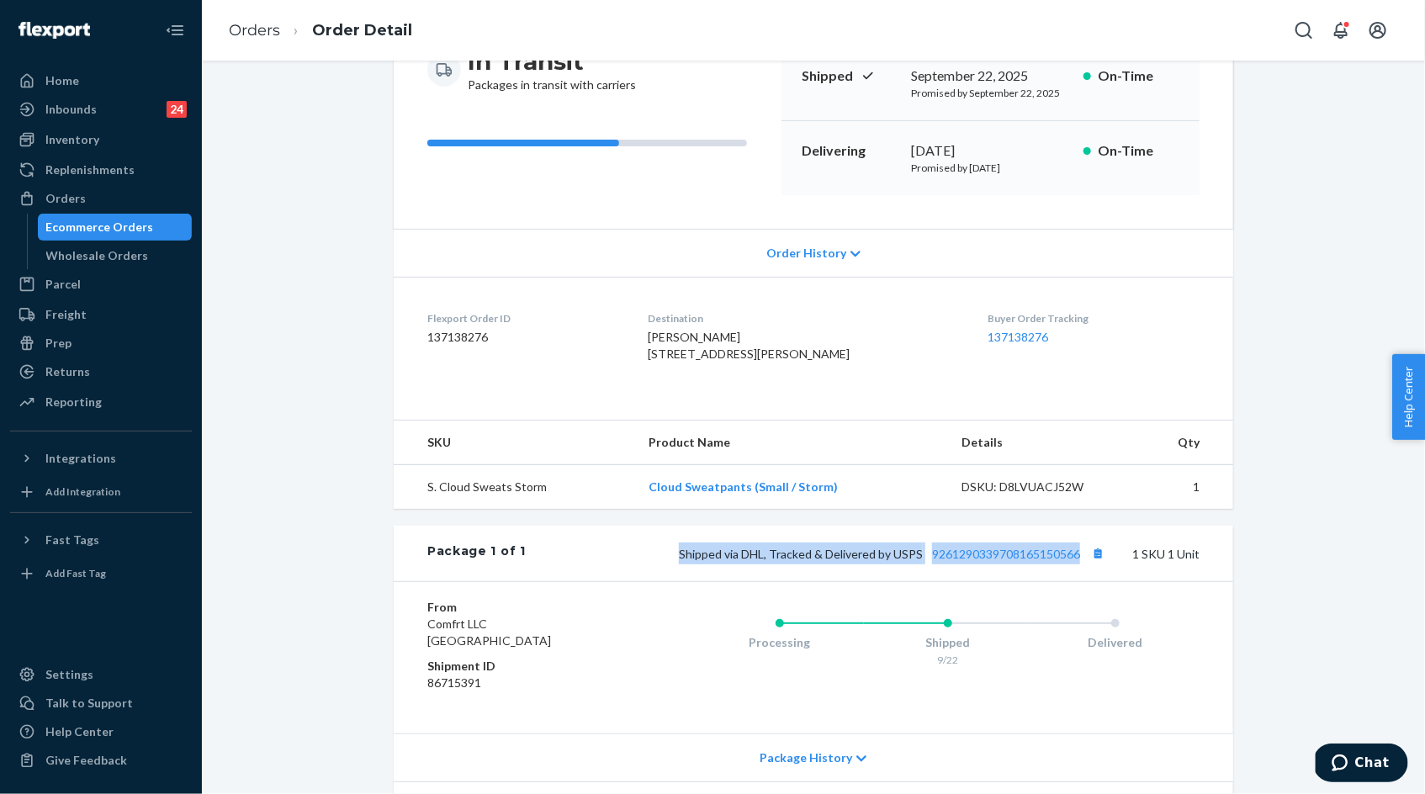
drag, startPoint x: 1082, startPoint y: 587, endPoint x: 675, endPoint y: 582, distance: 406.3
click at [675, 564] on div "Shipped via DHL, Tracked & Delivered by USPS 9261290339708165150566 1 SKU 1 Unit" at bounding box center [863, 554] width 674 height 22
copy span "Shipped via DHL, Tracked & Delivered by USPS 9261290339708165150566"
click at [1102, 564] on button "Copy tracking number" at bounding box center [1098, 554] width 22 height 22
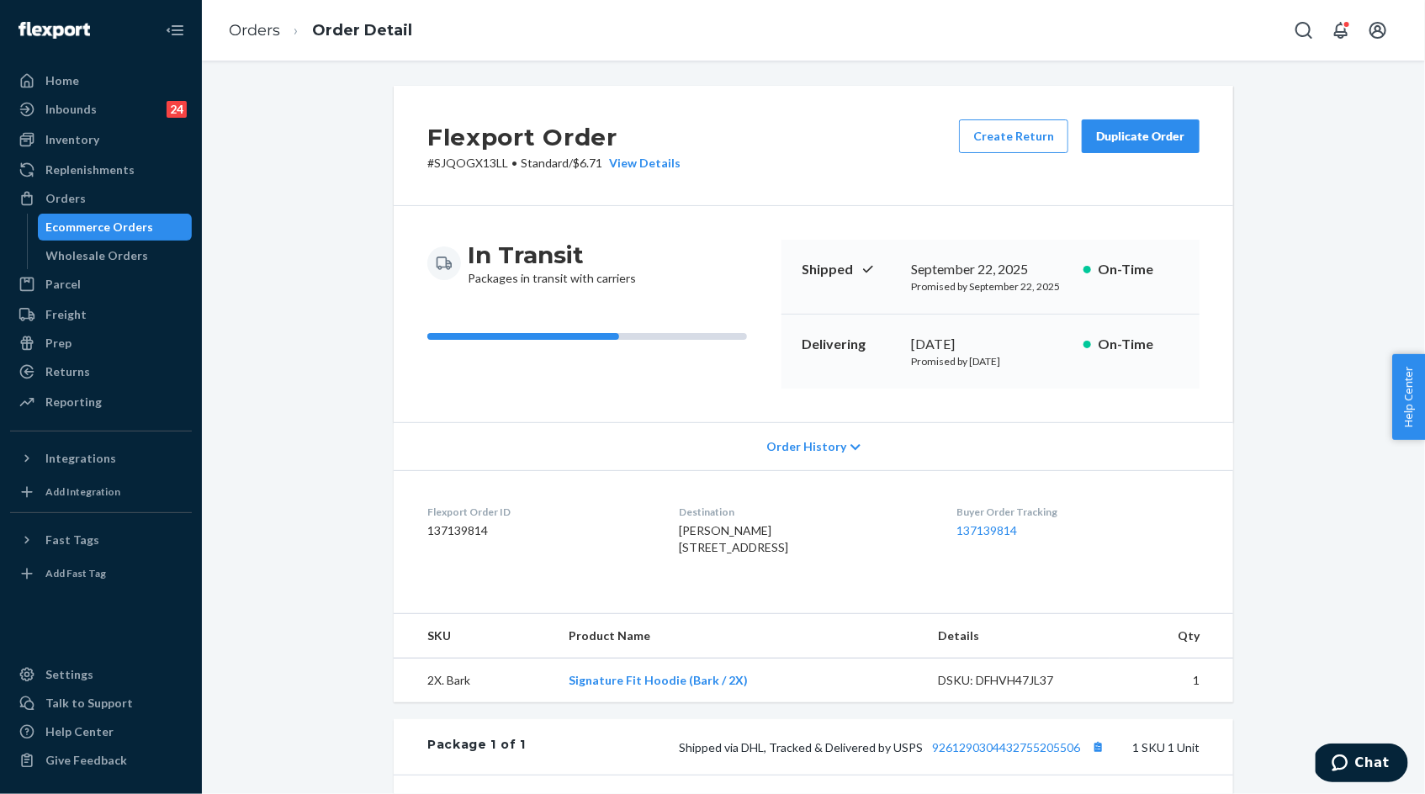
click at [472, 164] on p "# SJQOGX13LL • Standard / $6.71 View Details" at bounding box center [553, 163] width 253 height 17
copy p "SJQOGX13LL"
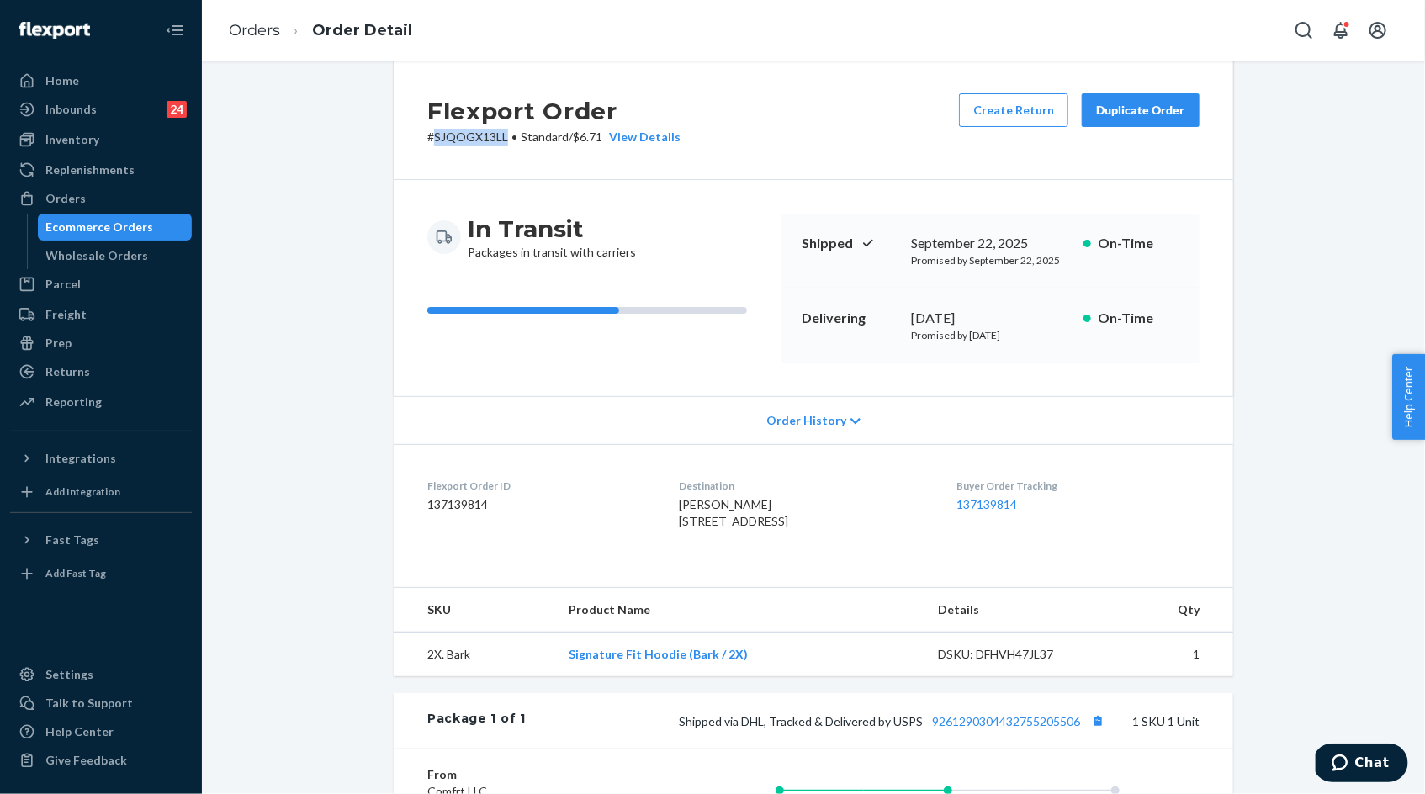
scroll to position [28, 0]
click at [1096, 730] on button "Copy tracking number" at bounding box center [1098, 719] width 22 height 22
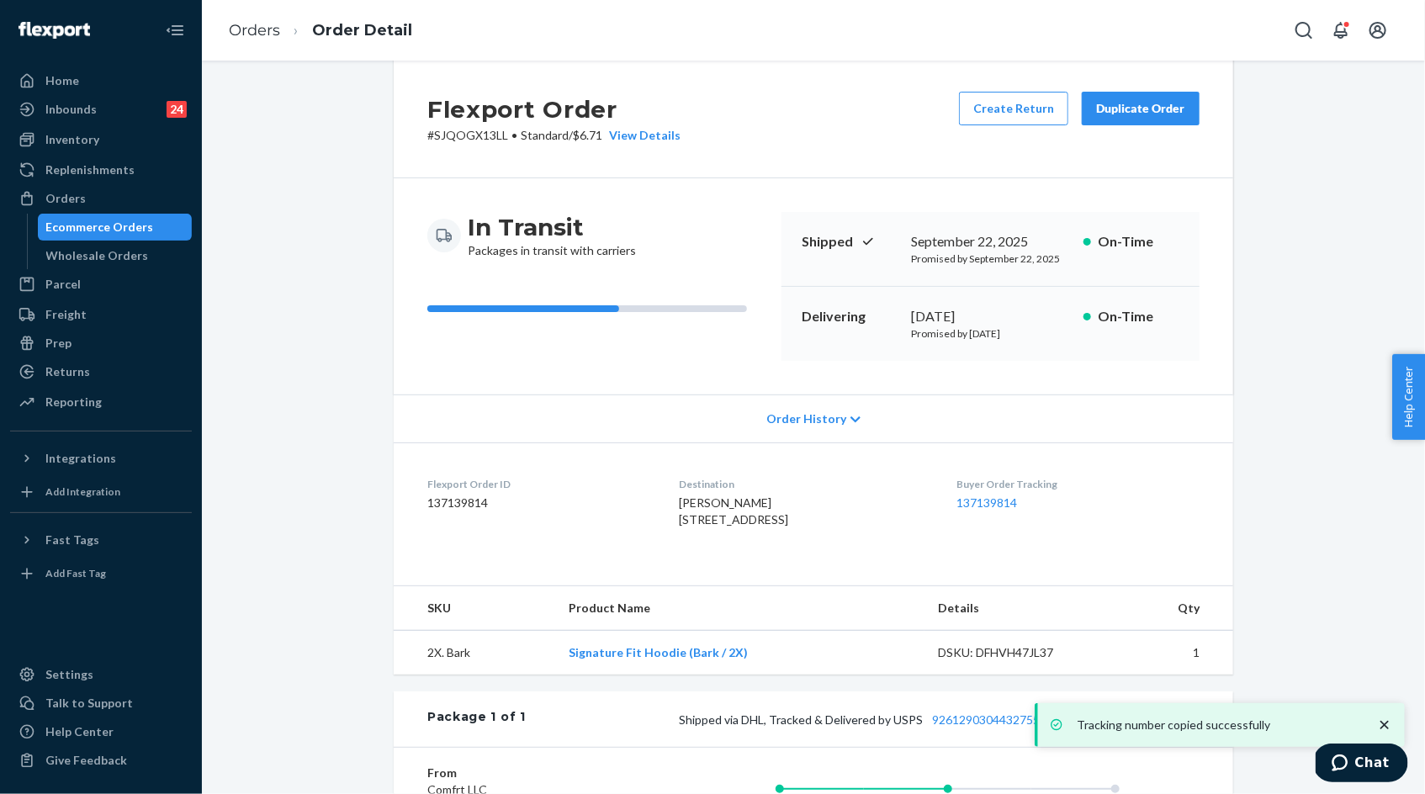
click at [616, 400] on div "Order History" at bounding box center [814, 419] width 840 height 48
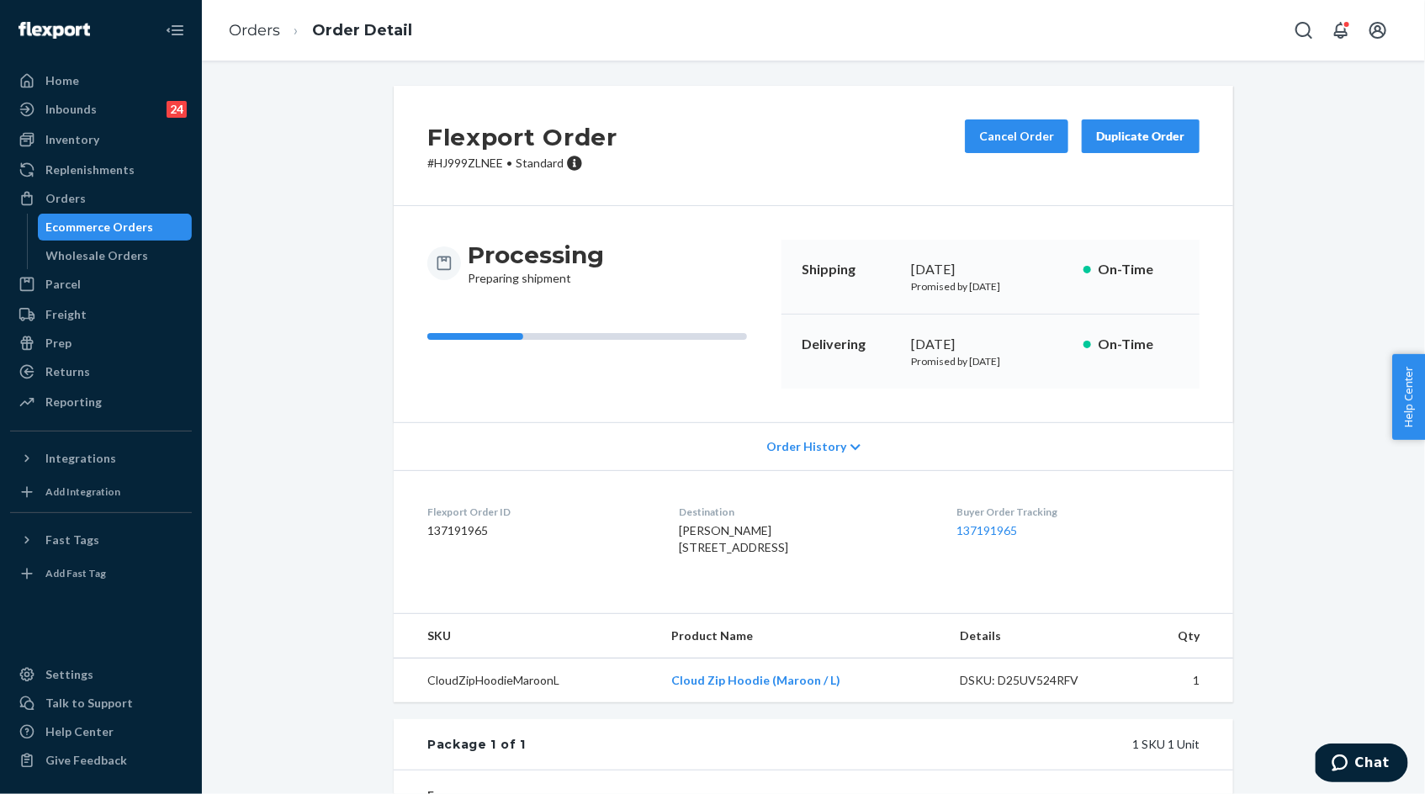
click at [469, 166] on p "# HJ999ZLNEE • Standard" at bounding box center [522, 163] width 190 height 17
copy p "HJ999ZLNEE"
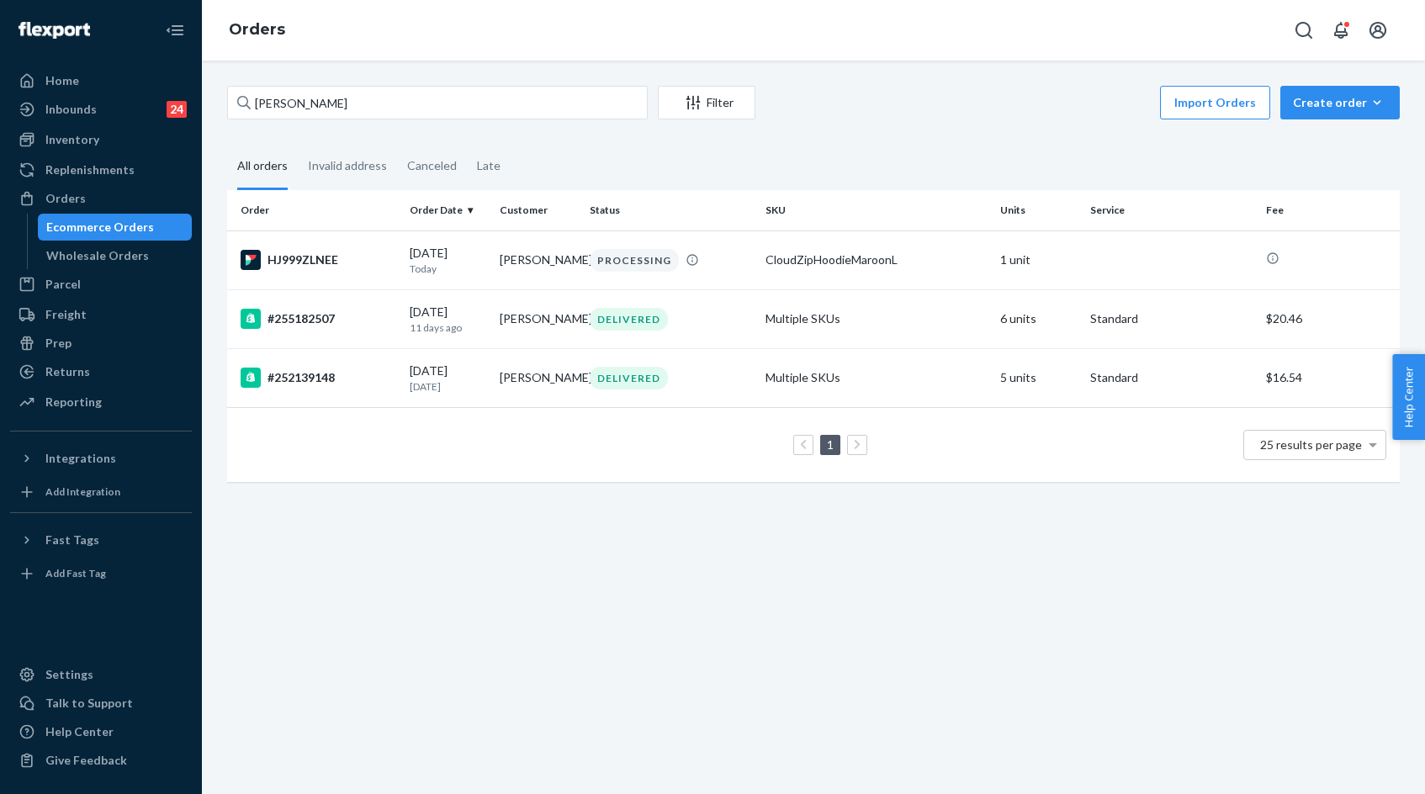
click at [297, 104] on input "[PERSON_NAME]" at bounding box center [437, 103] width 421 height 34
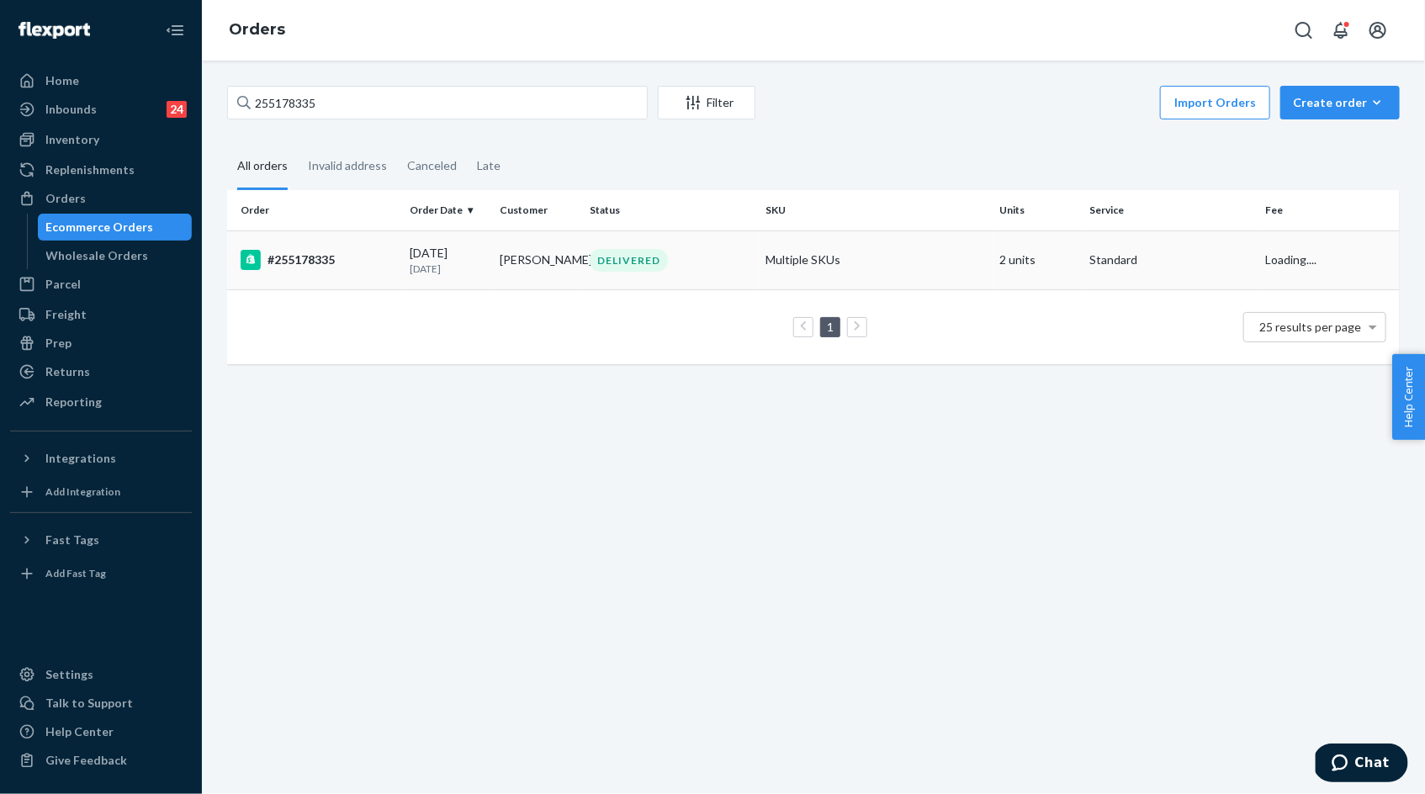
type input "255178335"
click at [470, 262] on p "[DATE]" at bounding box center [448, 269] width 77 height 14
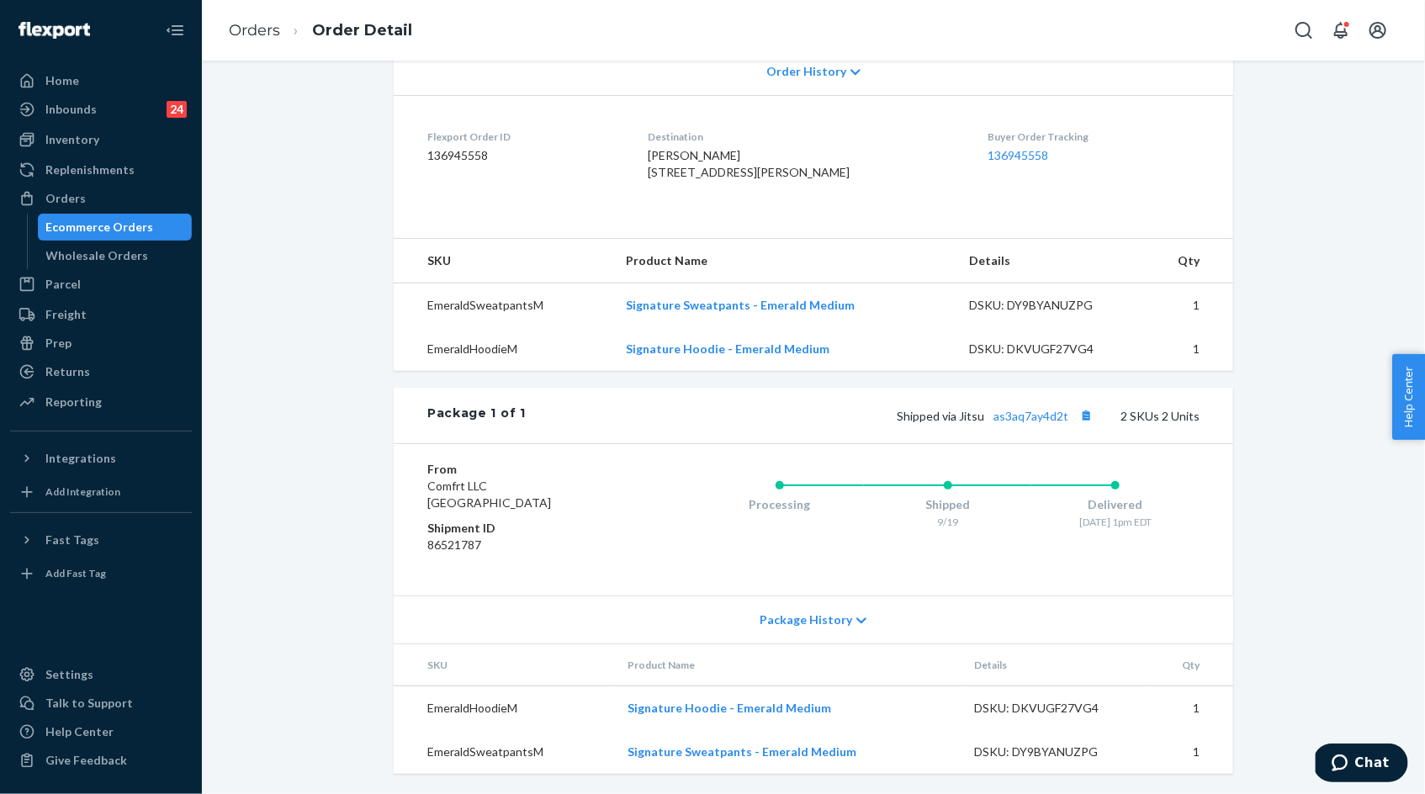
scroll to position [405, 0]
click at [278, 19] on ol "Orders Order Detail" at bounding box center [320, 31] width 210 height 50
click at [261, 34] on link "Orders" at bounding box center [254, 30] width 51 height 19
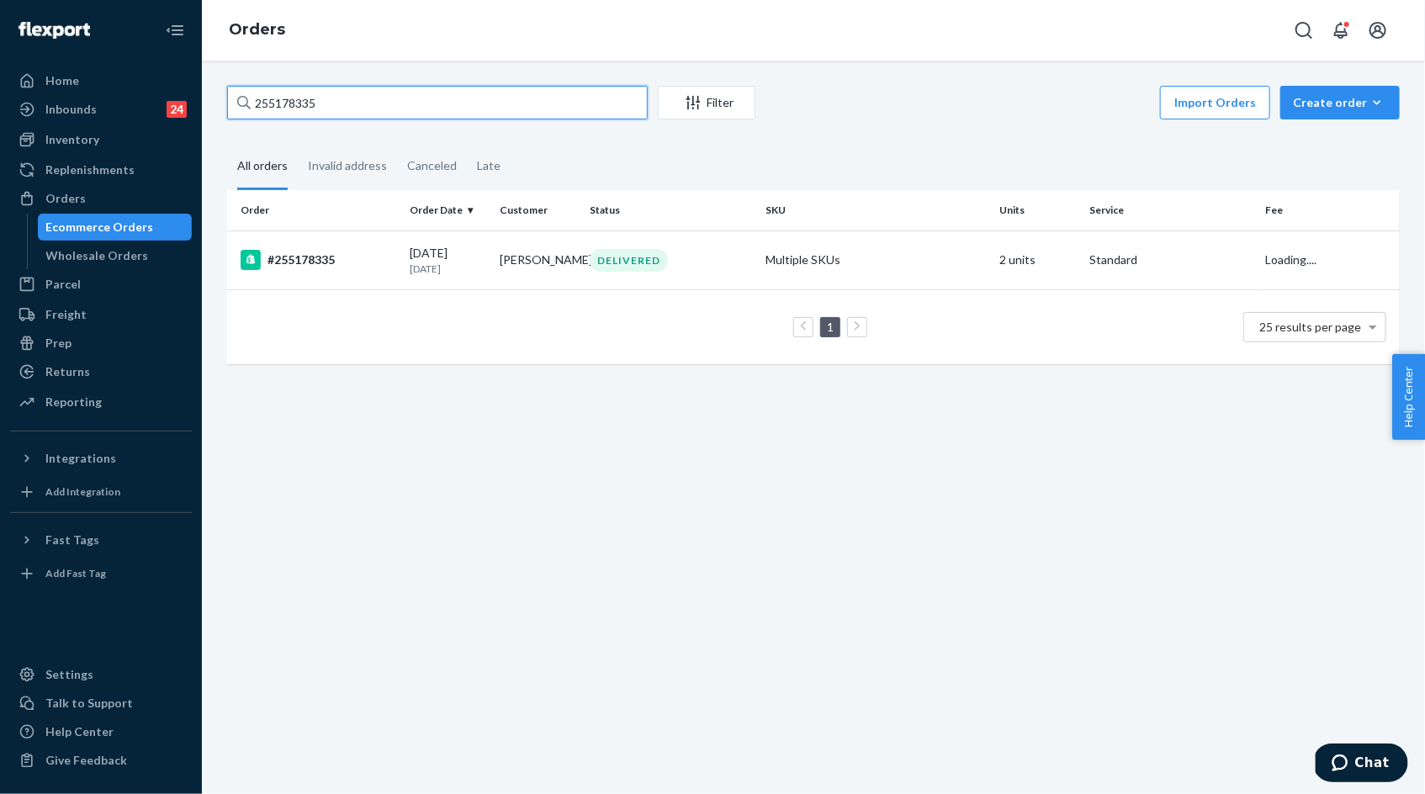
click at [336, 99] on input "255178335" at bounding box center [437, 103] width 421 height 34
paste input "212380"
type input "255212380"
click at [372, 261] on div "#255212380" at bounding box center [319, 260] width 156 height 20
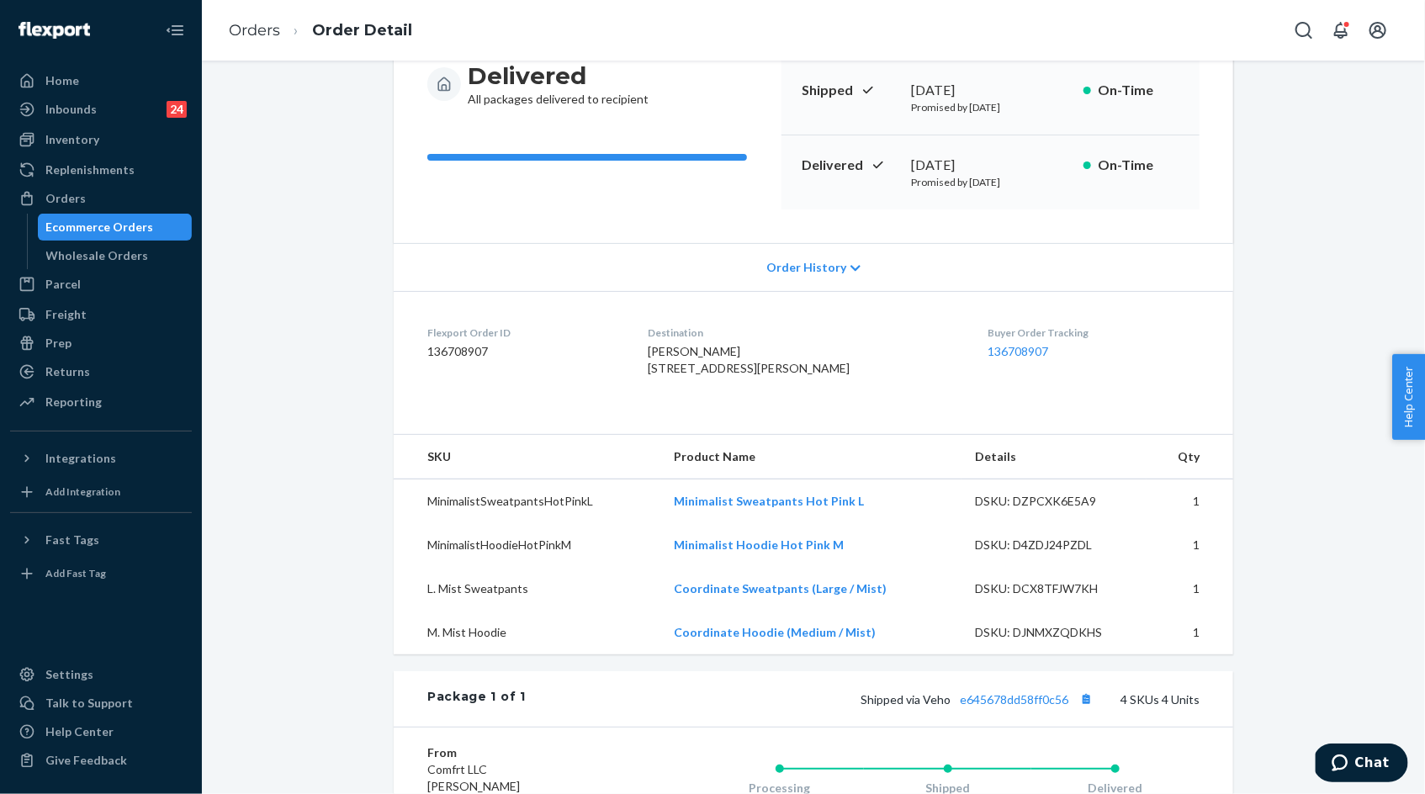
scroll to position [269, 0]
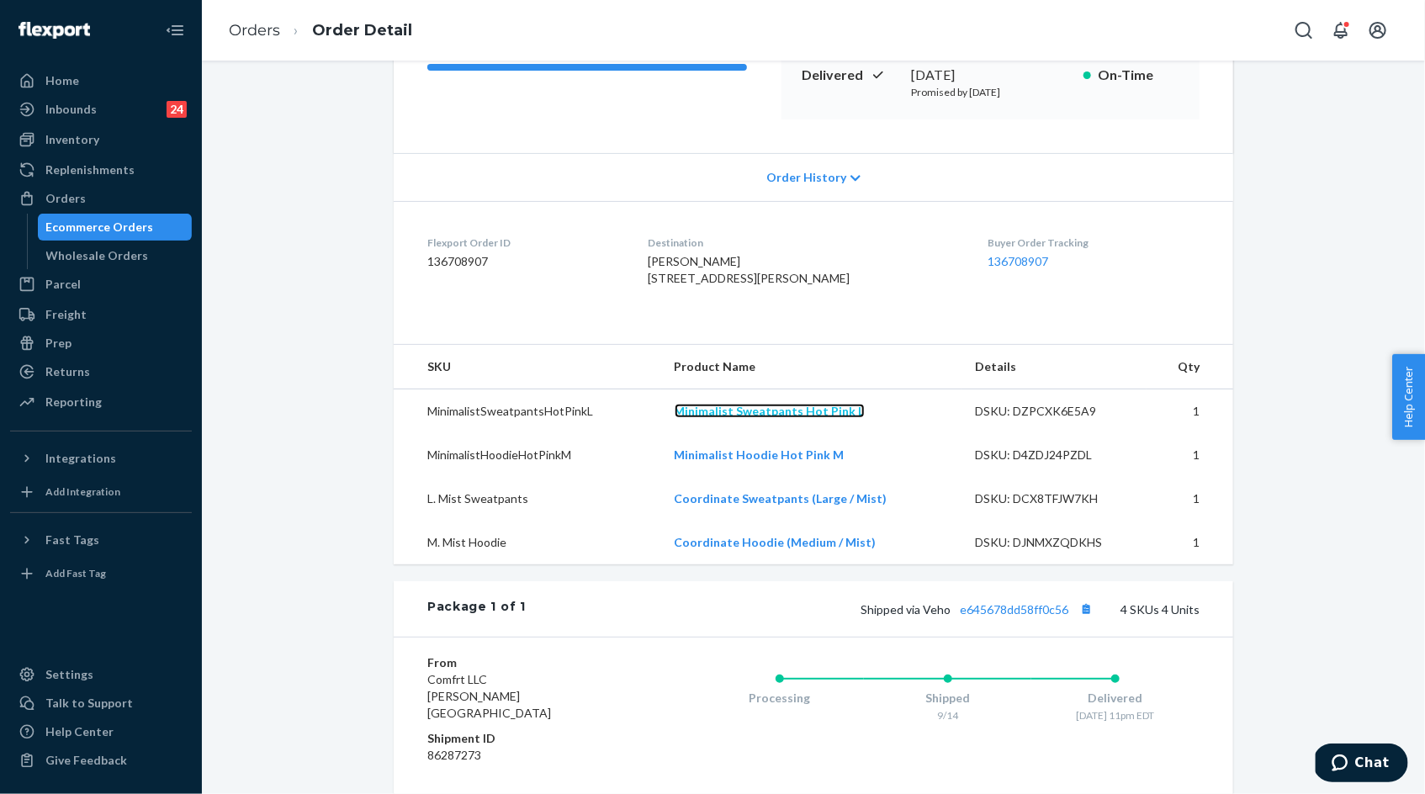
drag, startPoint x: 684, startPoint y: 445, endPoint x: 906, endPoint y: 580, distance: 259.7
click at [906, 564] on td "Coordinate Hoodie (Medium / Mist)" at bounding box center [811, 543] width 301 height 44
